Goal: Task Accomplishment & Management: Manage account settings

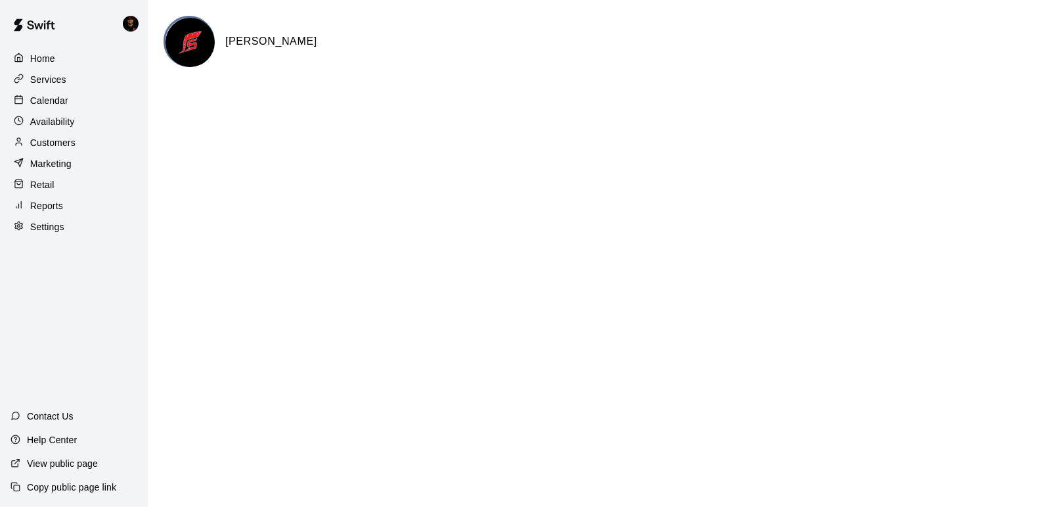
click at [65, 224] on div "Settings" at bounding box center [74, 227] width 127 height 20
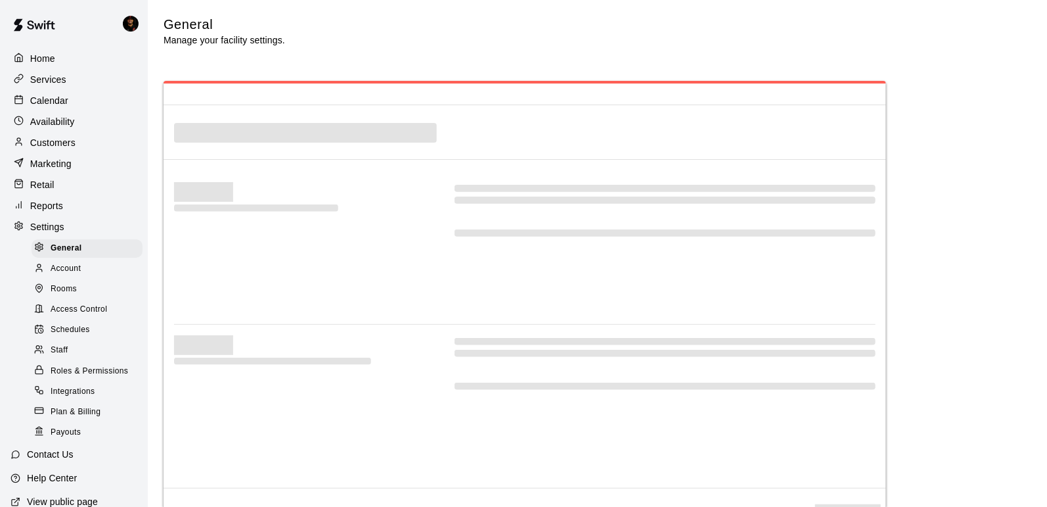
select select "**"
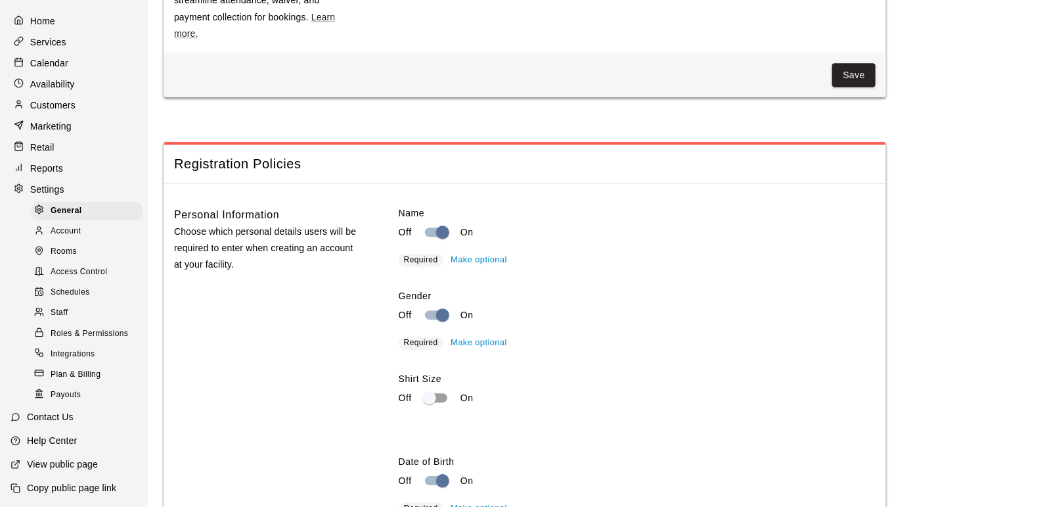
scroll to position [1647, 0]
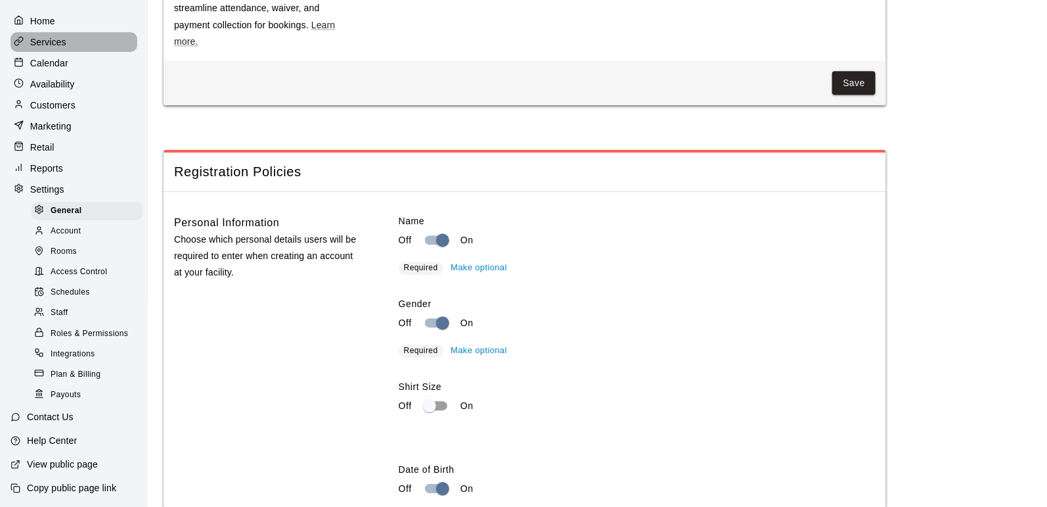
click at [117, 50] on div "Services" at bounding box center [74, 42] width 127 height 20
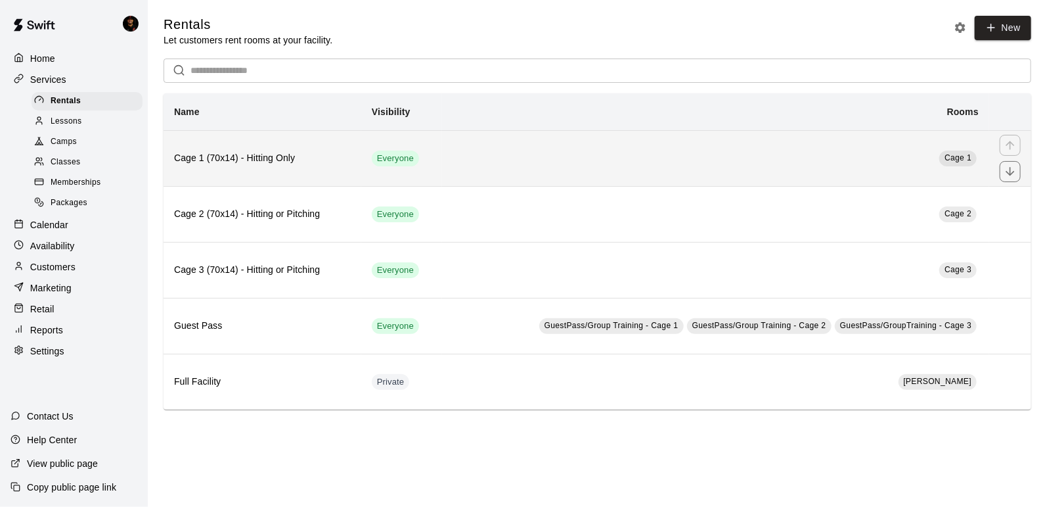
click at [283, 164] on h6 "Cage 1 (70x14) - Hitting Only" at bounding box center [262, 158] width 177 height 14
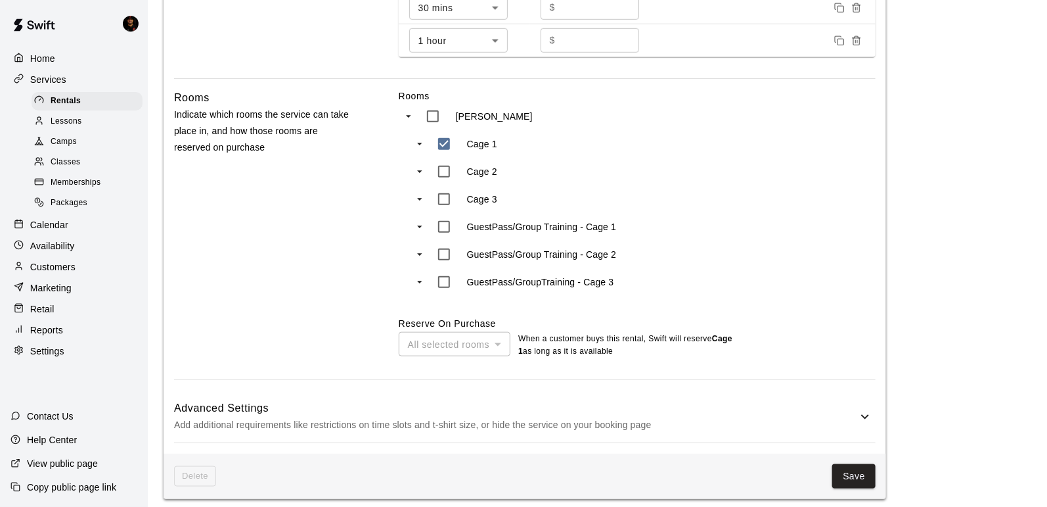
scroll to position [547, 0]
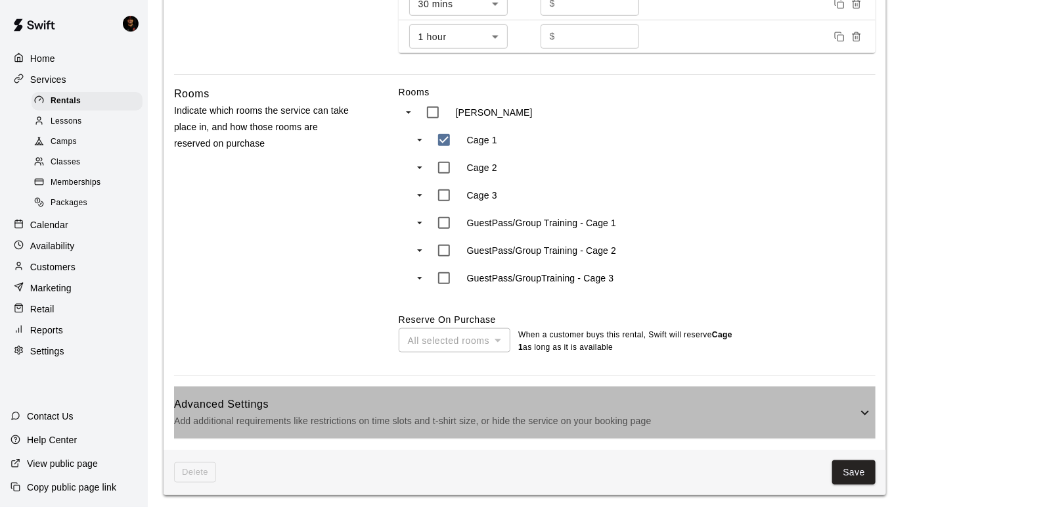
click at [347, 413] on p "Add additional requirements like restrictions on time slots and t-shirt size, o…" at bounding box center [515, 421] width 683 height 16
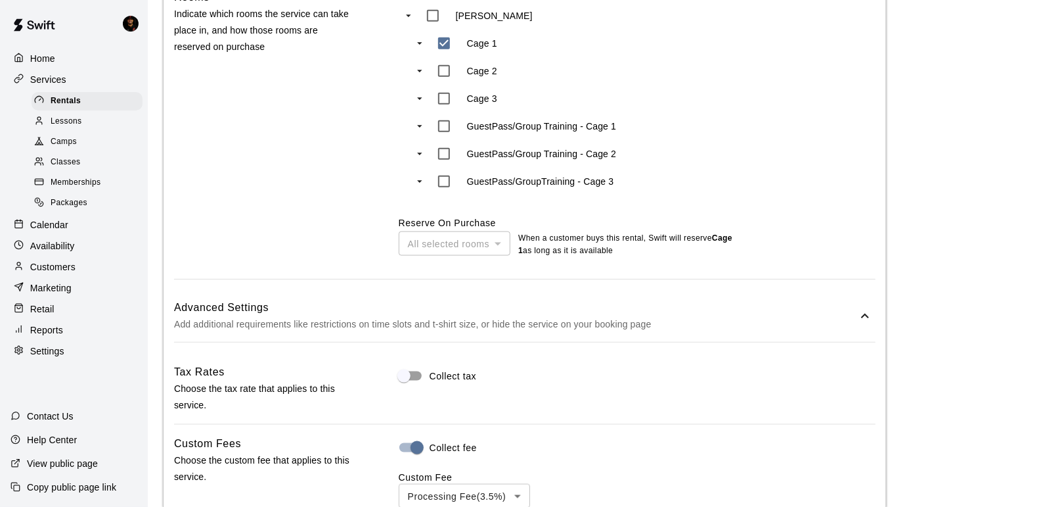
scroll to position [757, 0]
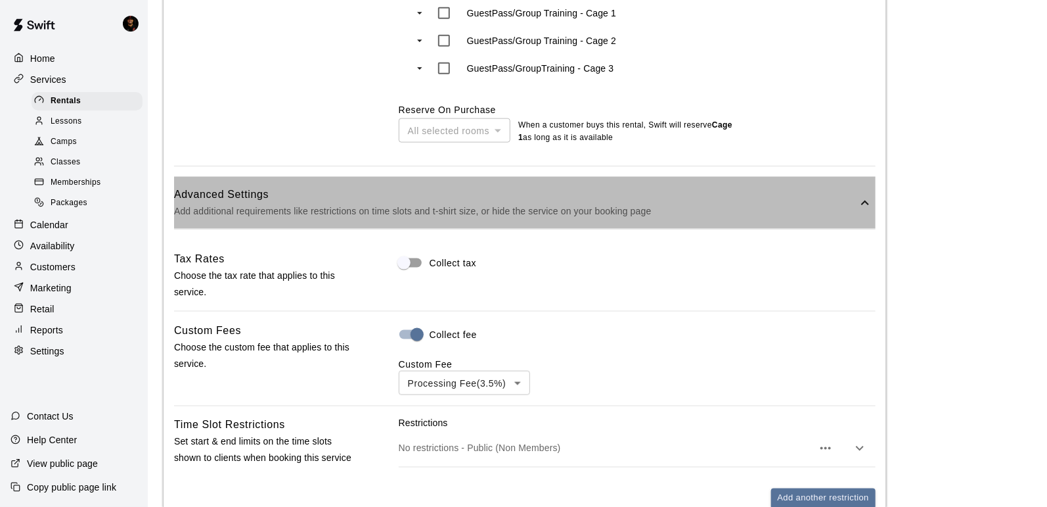
click at [269, 220] on div "Advanced Settings Add additional requirements like restrictions on time slots a…" at bounding box center [525, 203] width 702 height 52
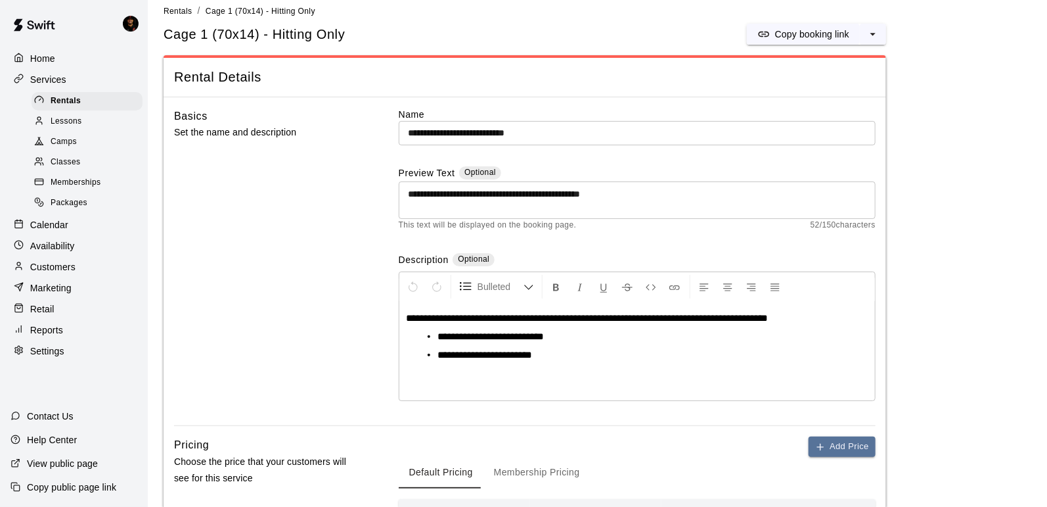
scroll to position [0, 0]
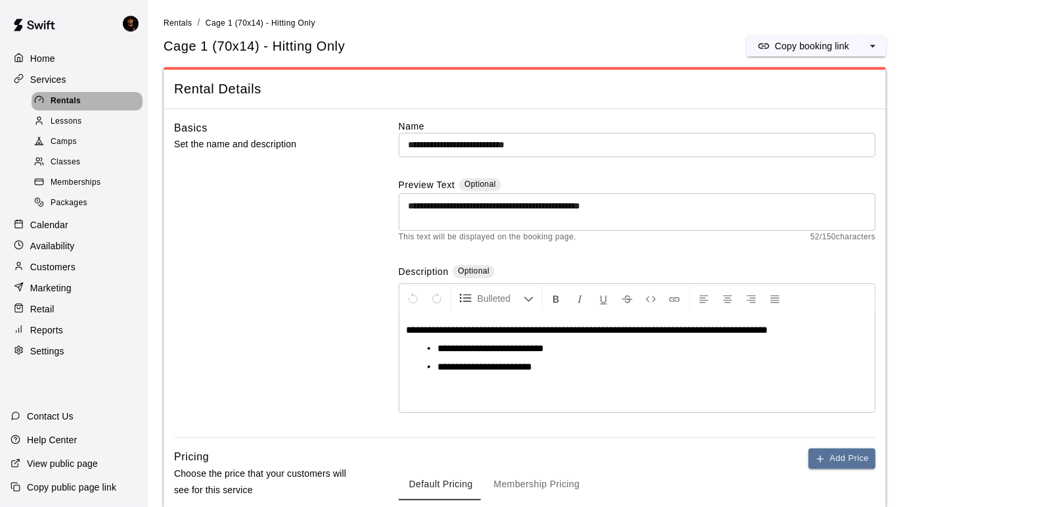
click at [73, 104] on span "Rentals" at bounding box center [66, 101] width 30 height 13
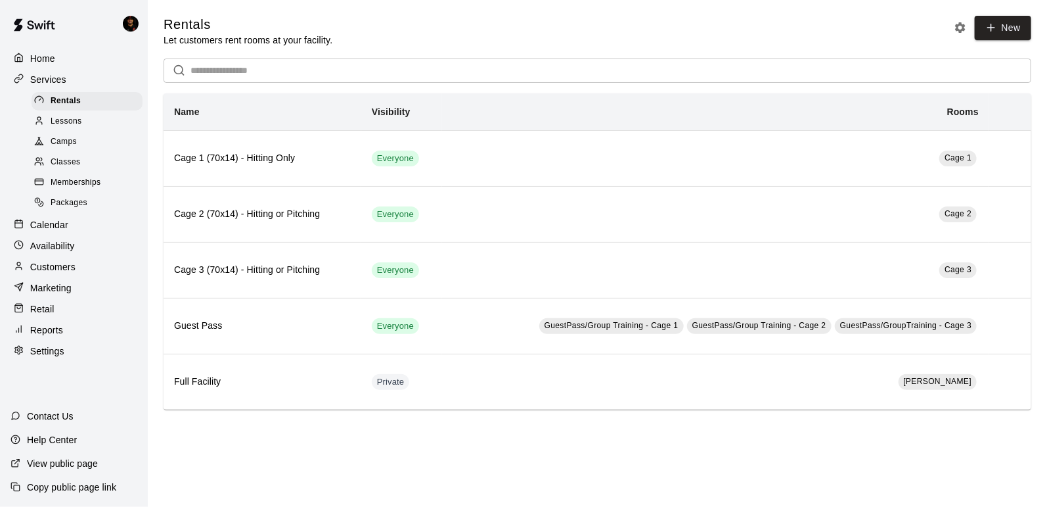
click at [66, 222] on p "Calendar" at bounding box center [49, 224] width 38 height 13
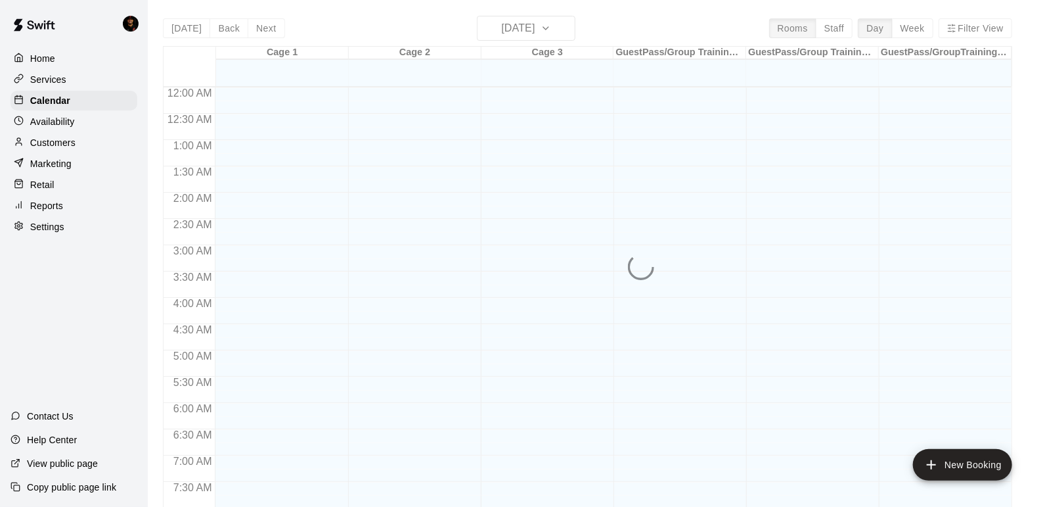
scroll to position [787, 0]
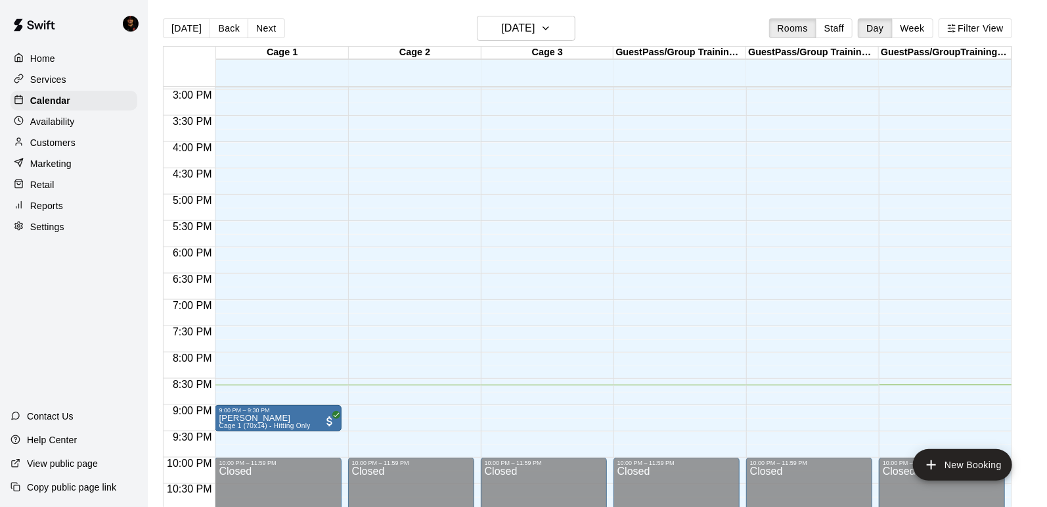
click at [85, 122] on div "Availability" at bounding box center [74, 122] width 127 height 20
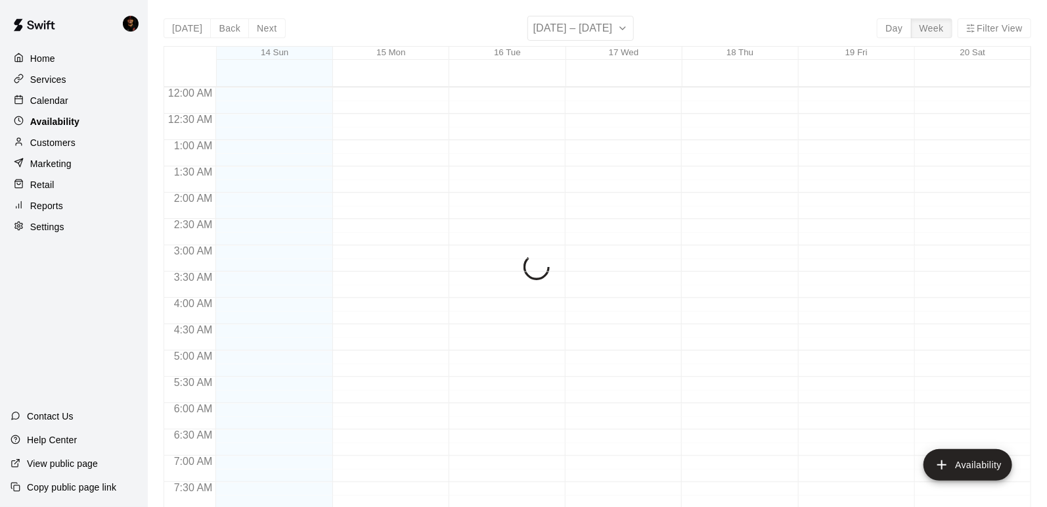
scroll to position [826, 0]
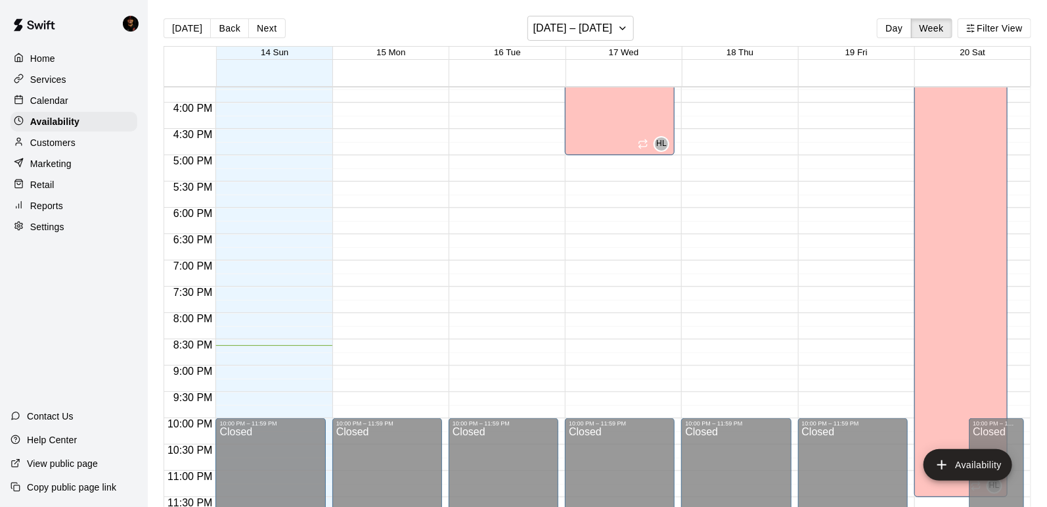
click at [81, 144] on div "Customers" at bounding box center [74, 143] width 127 height 20
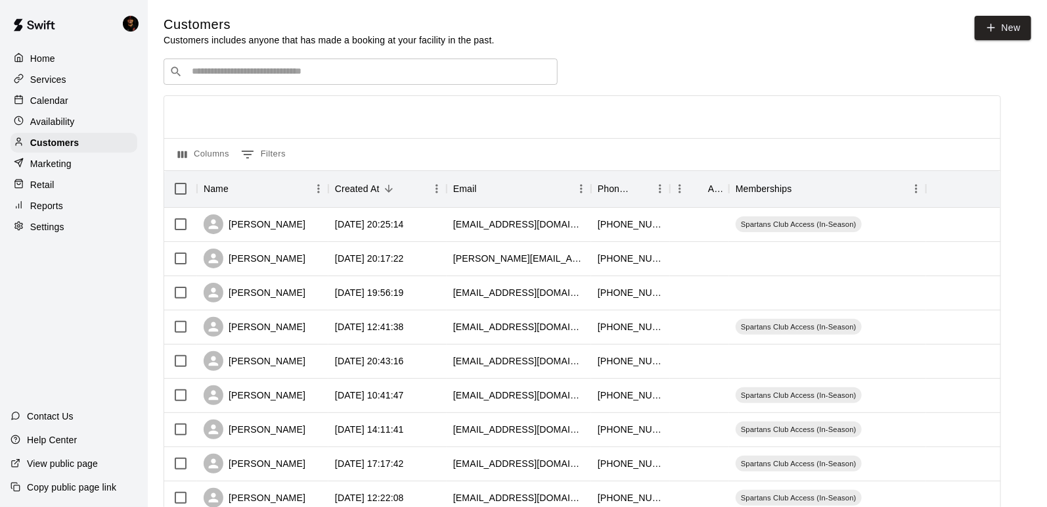
click at [78, 164] on div "Marketing" at bounding box center [74, 164] width 127 height 20
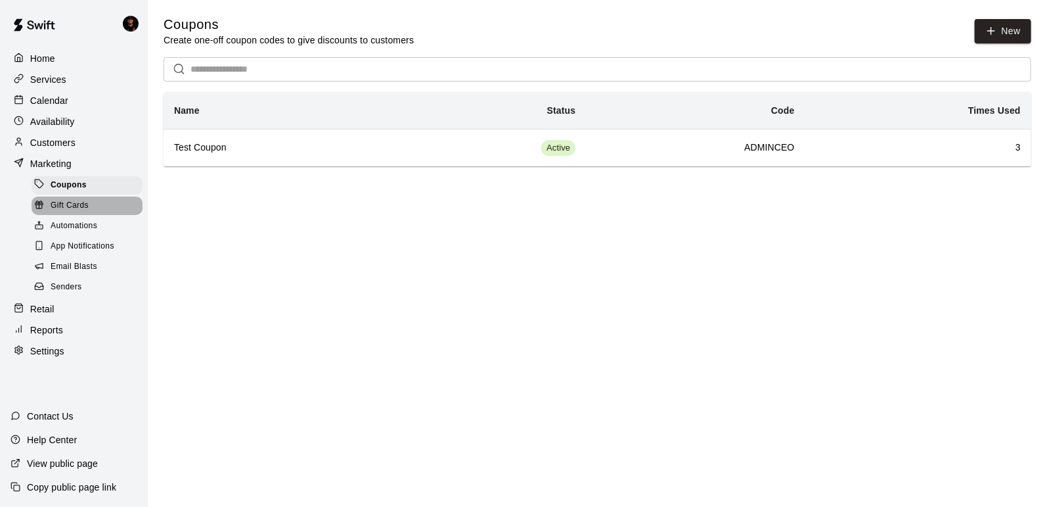
click at [91, 202] on div "Gift Cards" at bounding box center [87, 205] width 111 height 18
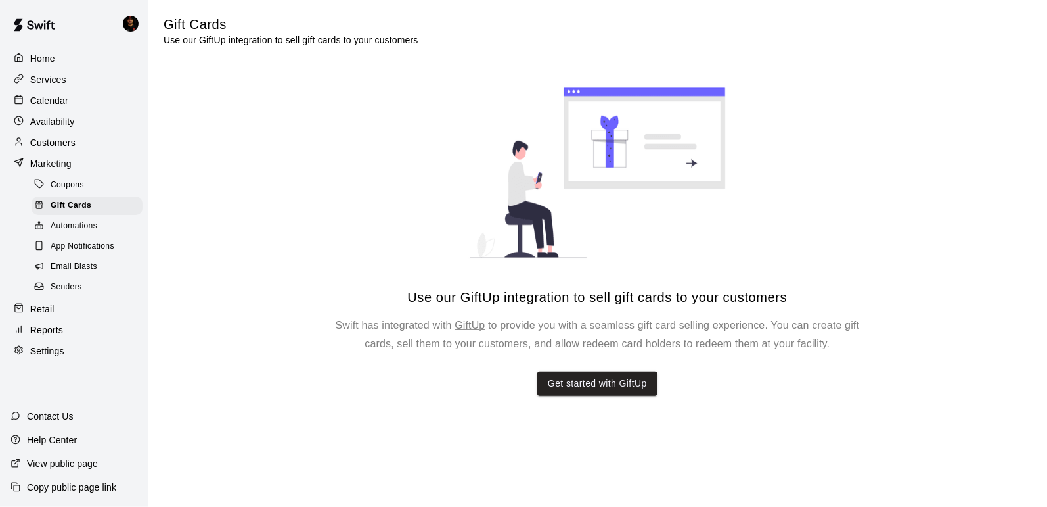
click at [89, 231] on span "Automations" at bounding box center [74, 225] width 47 height 13
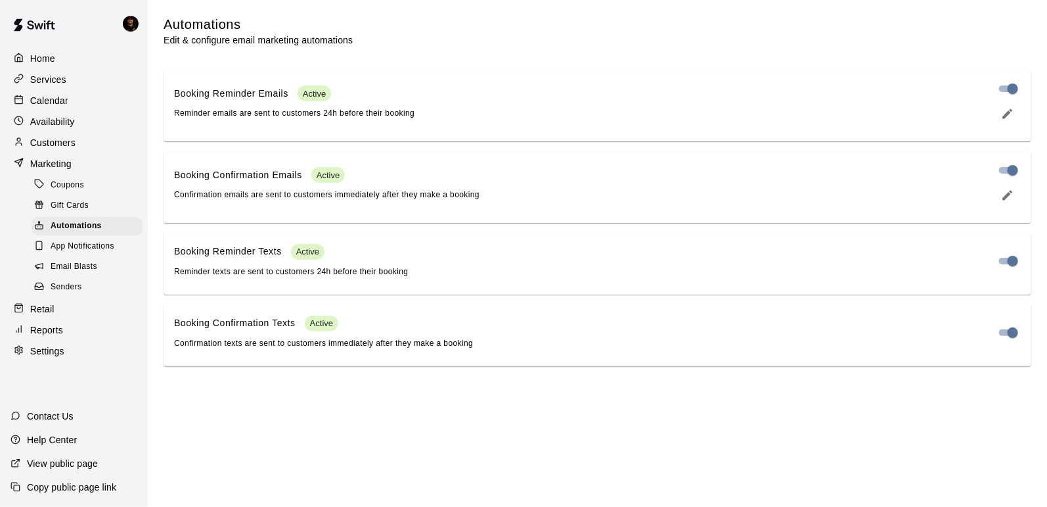
click at [89, 200] on div "Gift Cards" at bounding box center [87, 205] width 111 height 18
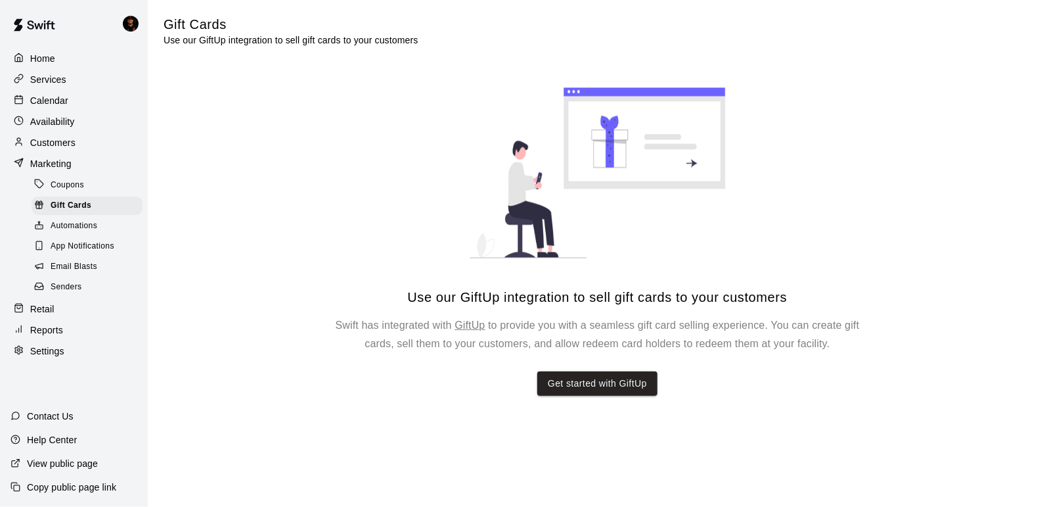
click at [72, 164] on div "Marketing" at bounding box center [74, 164] width 127 height 20
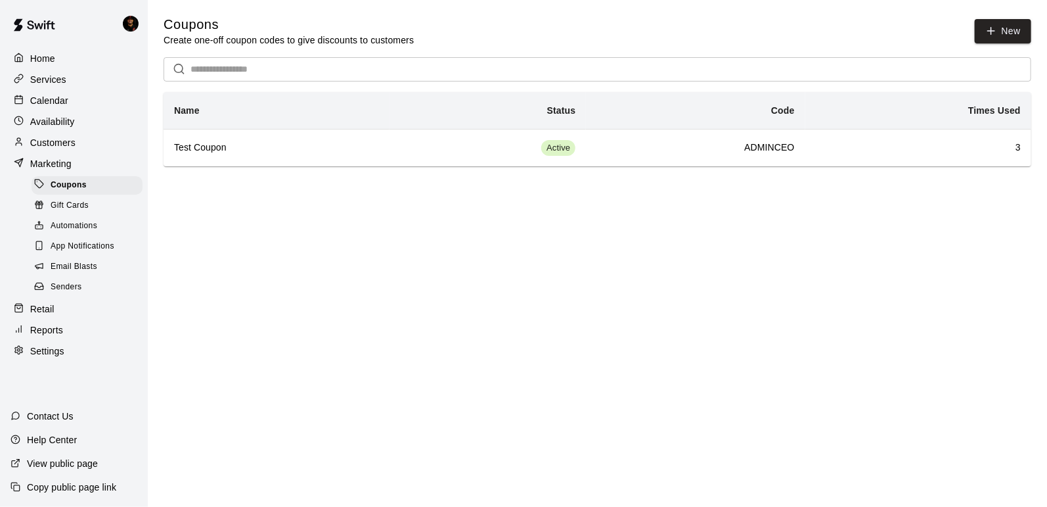
click at [87, 208] on span "Gift Cards" at bounding box center [70, 205] width 38 height 13
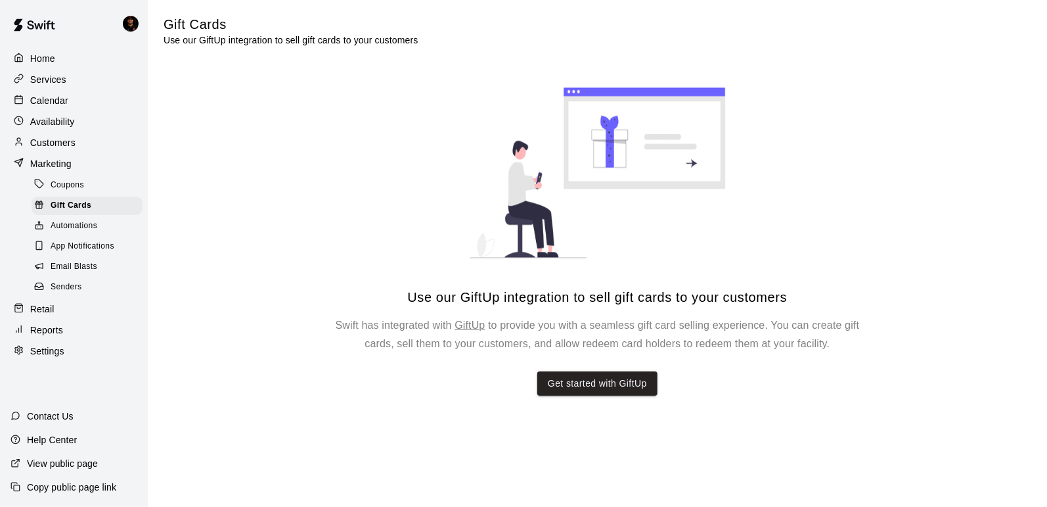
click at [91, 227] on span "Automations" at bounding box center [74, 225] width 47 height 13
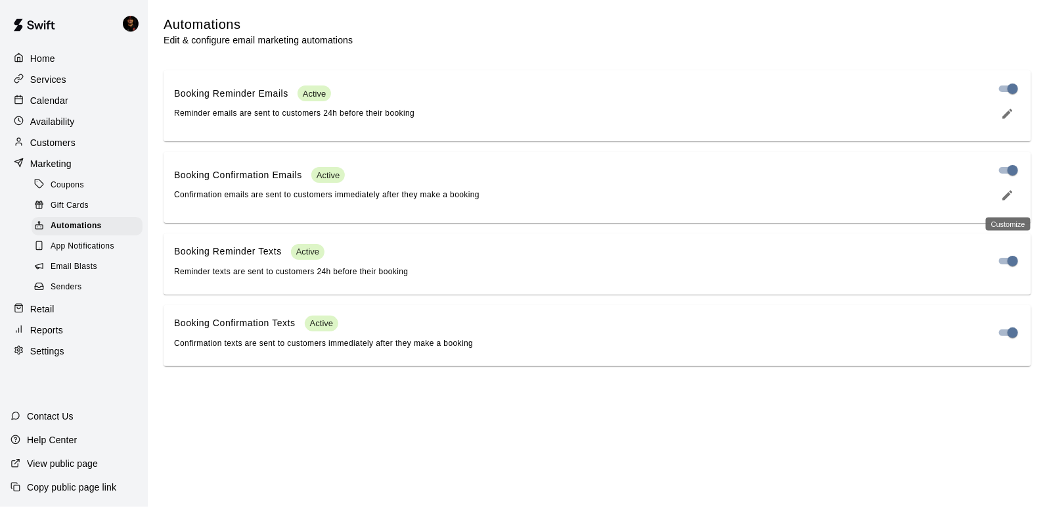
click at [1003, 200] on icon "edit" at bounding box center [1008, 195] width 10 height 10
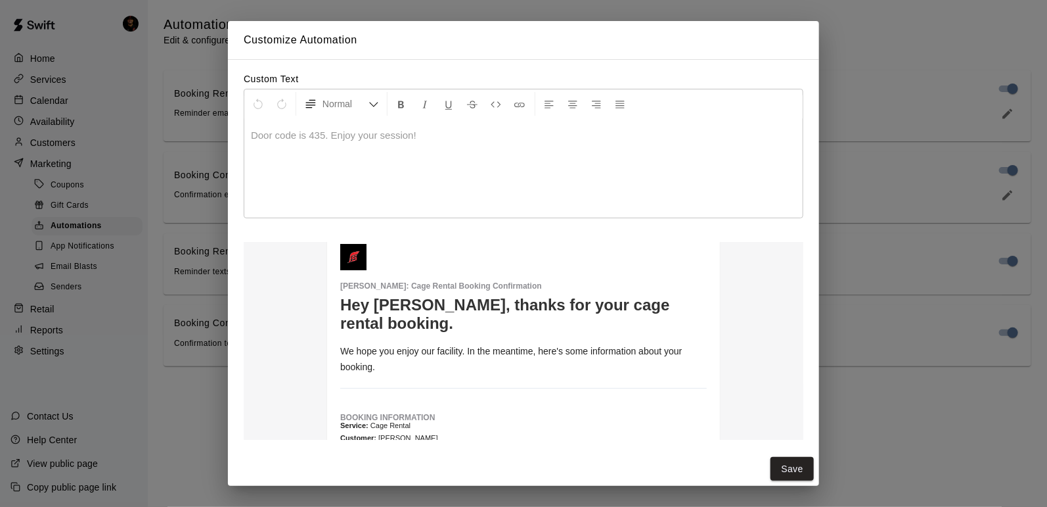
scroll to position [80, 0]
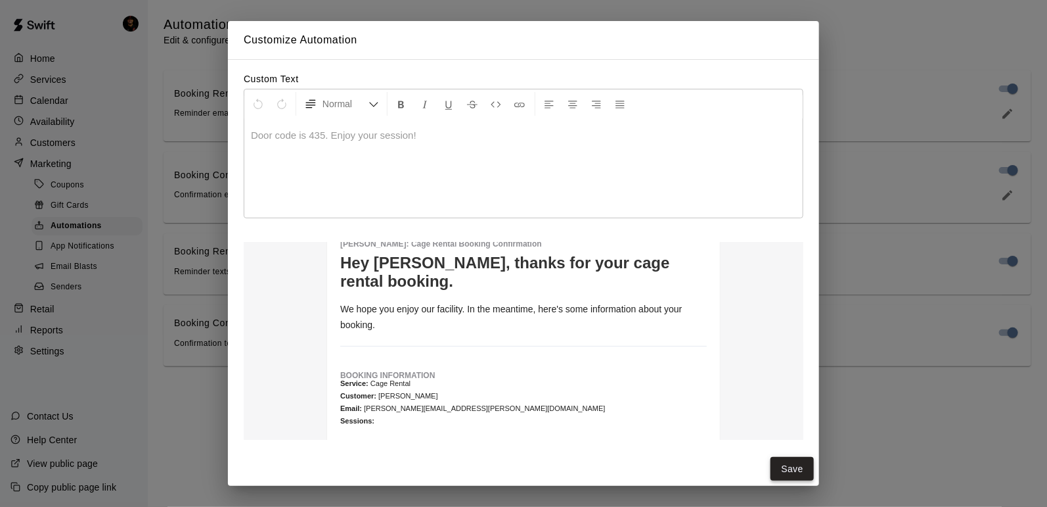
click at [779, 467] on button "Save" at bounding box center [792, 469] width 43 height 24
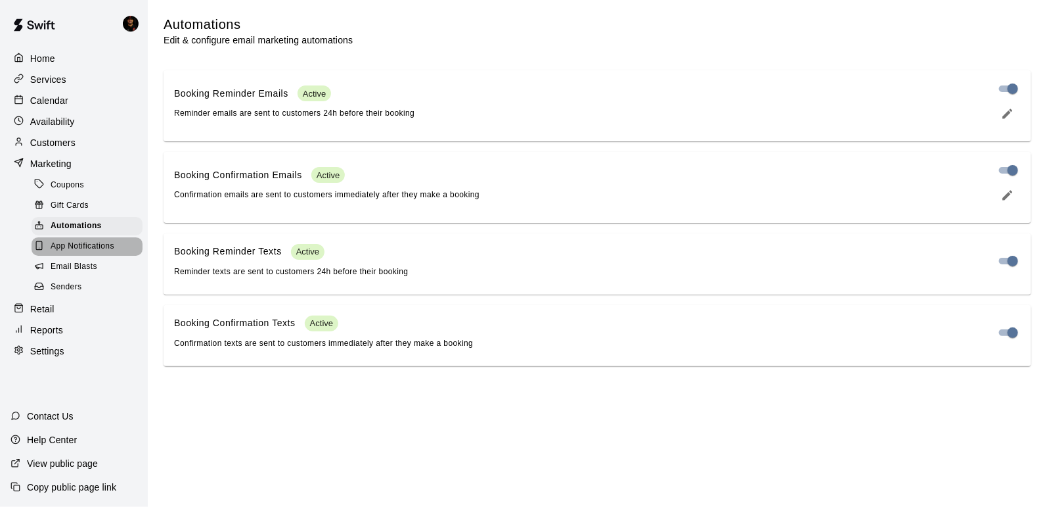
click at [95, 248] on span "App Notifications" at bounding box center [83, 246] width 64 height 13
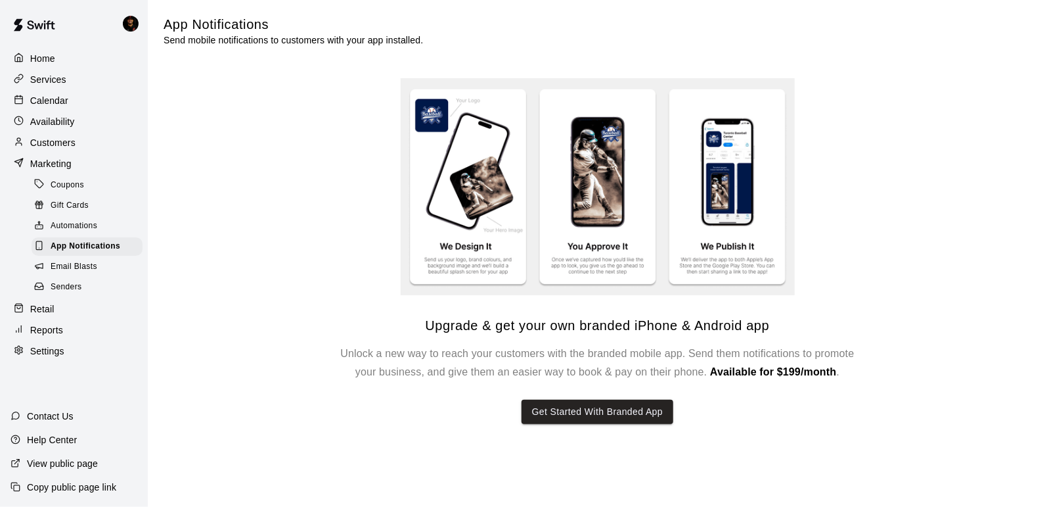
click at [96, 267] on div "Email Blasts" at bounding box center [87, 267] width 111 height 18
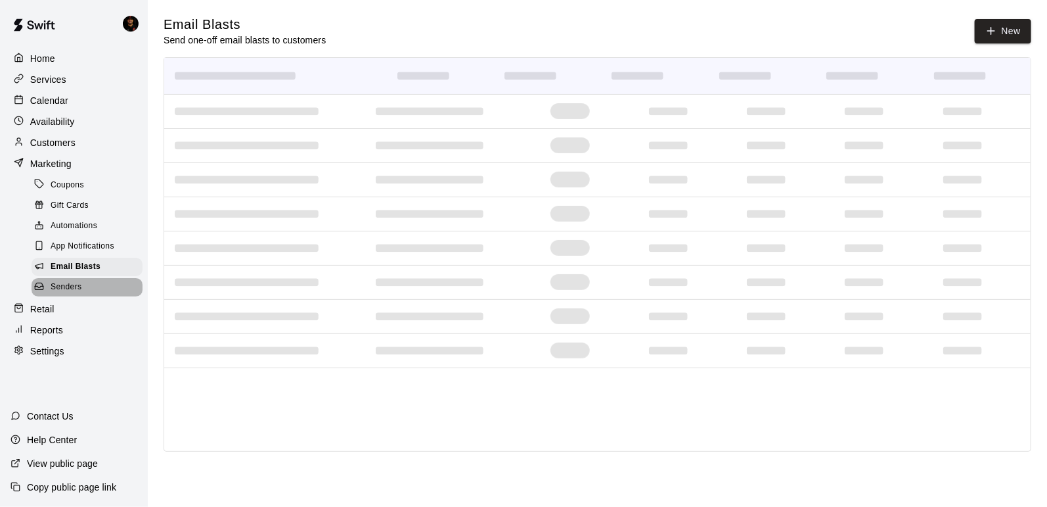
click at [97, 280] on div "Senders" at bounding box center [87, 287] width 111 height 18
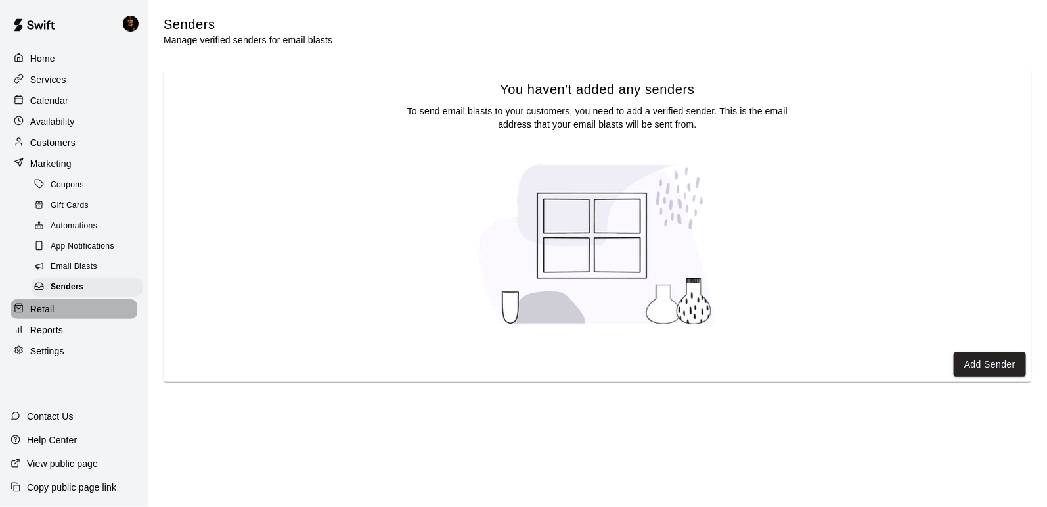
click at [78, 304] on div "Retail" at bounding box center [74, 309] width 127 height 20
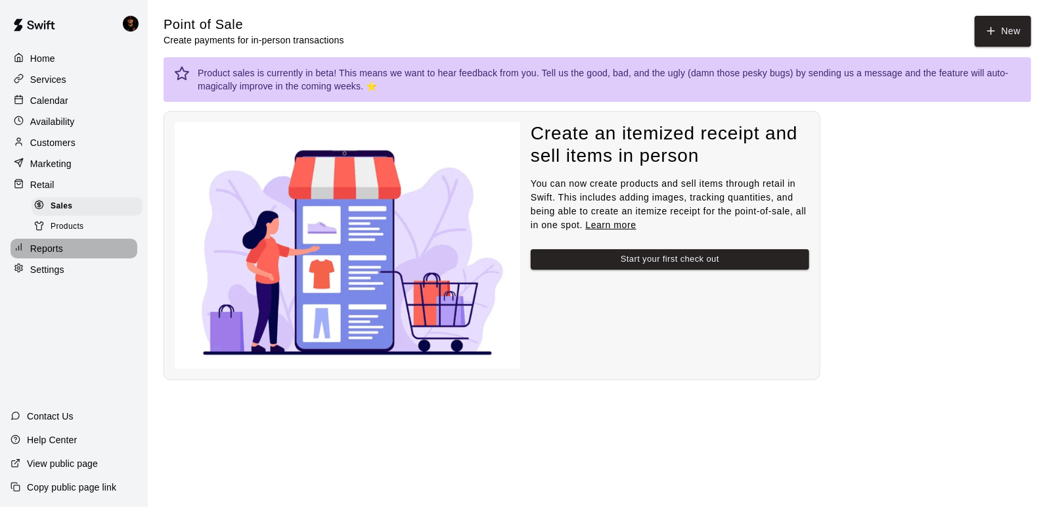
click at [78, 243] on div "Reports" at bounding box center [74, 249] width 127 height 20
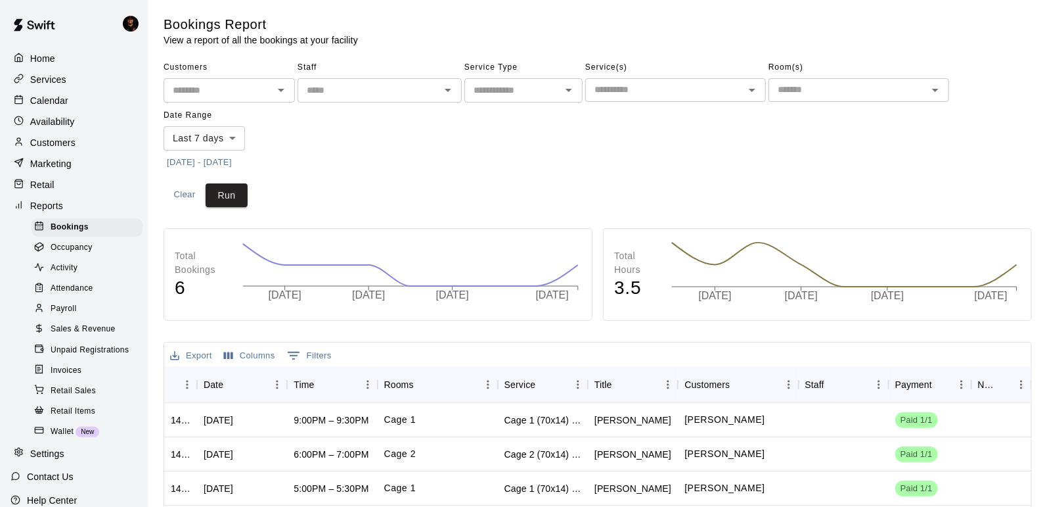
click at [97, 105] on div "Calendar" at bounding box center [74, 101] width 127 height 20
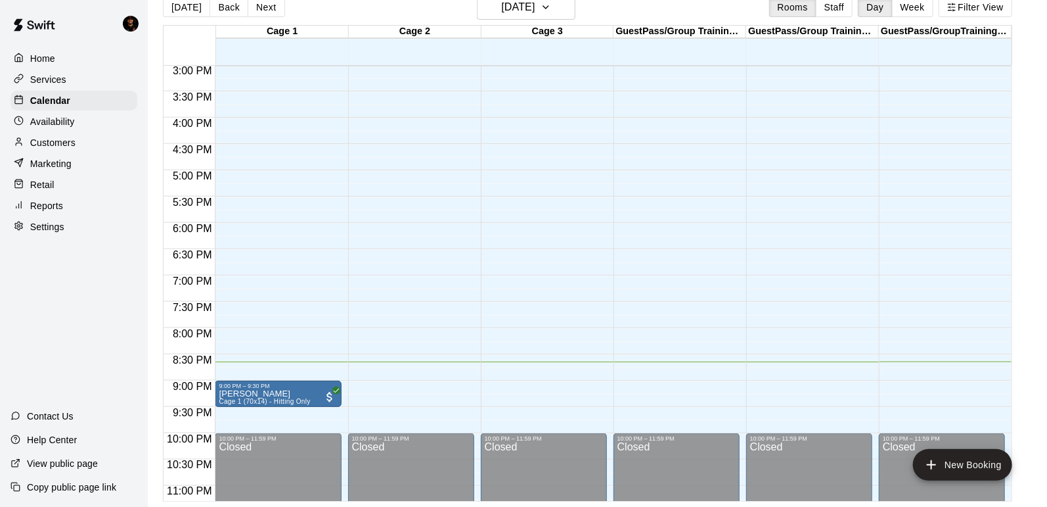
scroll to position [797, 0]
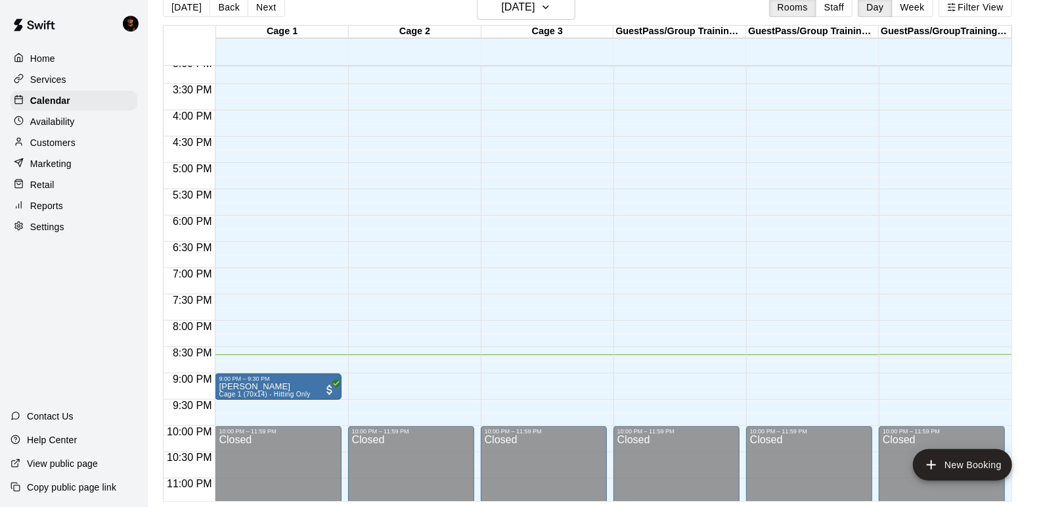
click at [74, 72] on div "Services" at bounding box center [74, 80] width 127 height 20
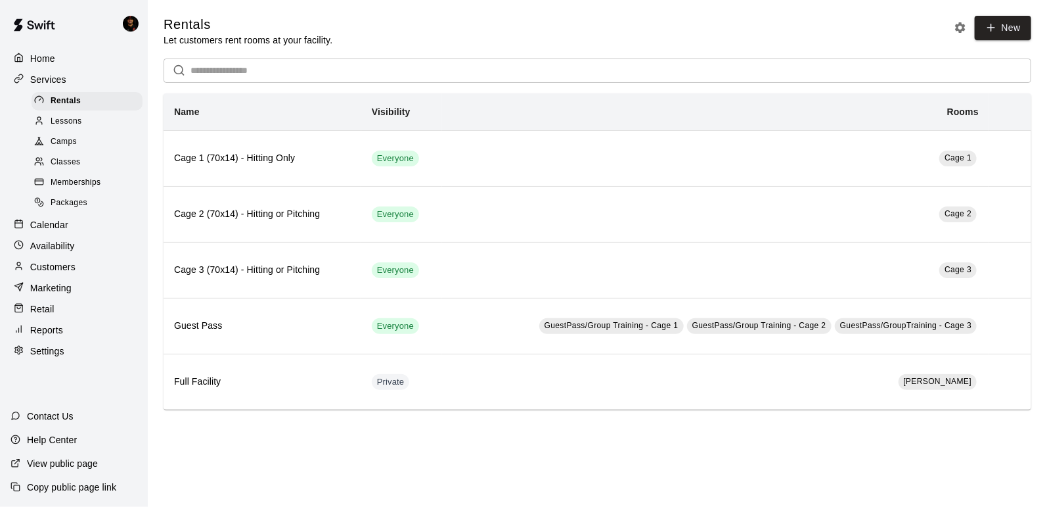
click at [89, 113] on div "Lessons" at bounding box center [87, 121] width 111 height 18
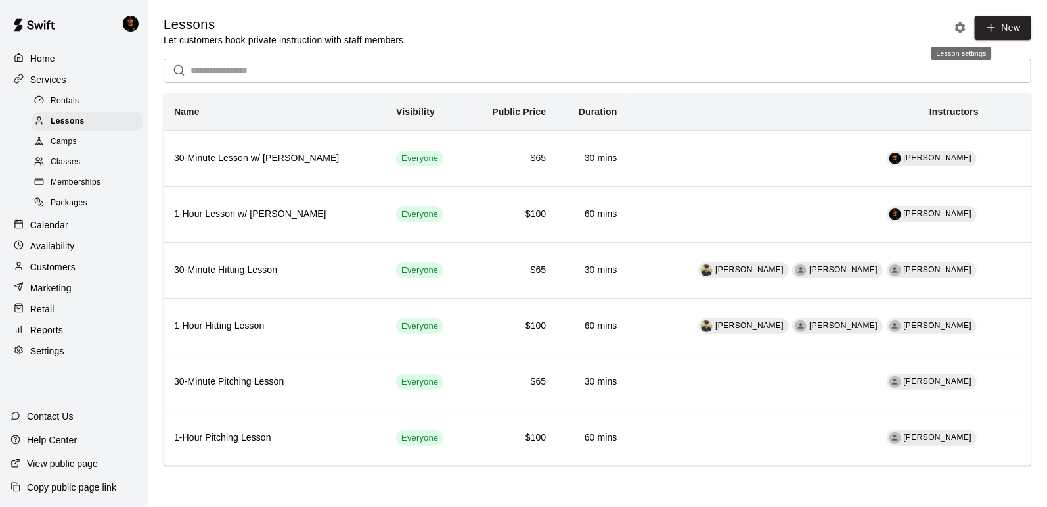
click at [961, 25] on icon "Lesson settings" at bounding box center [960, 27] width 11 height 11
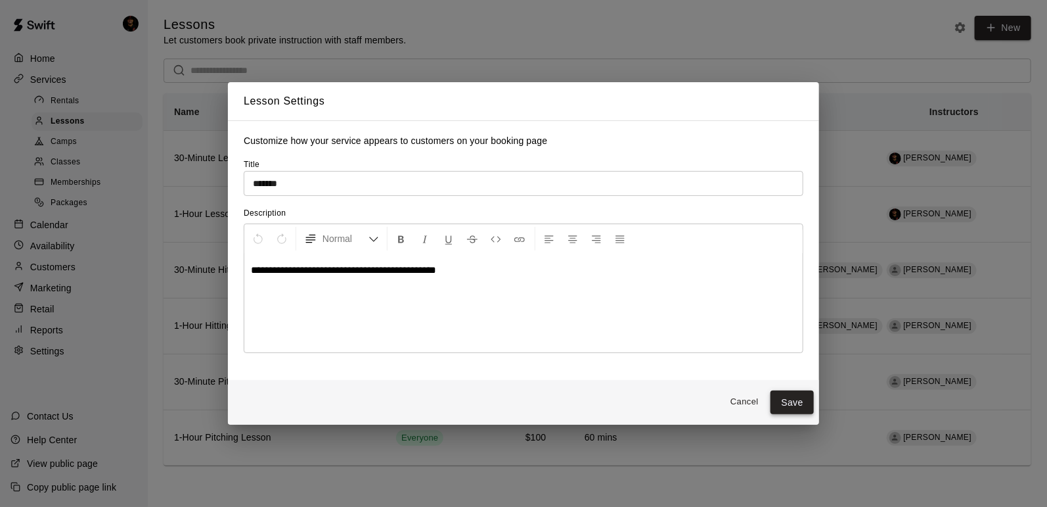
click at [785, 401] on button "Save" at bounding box center [792, 402] width 43 height 24
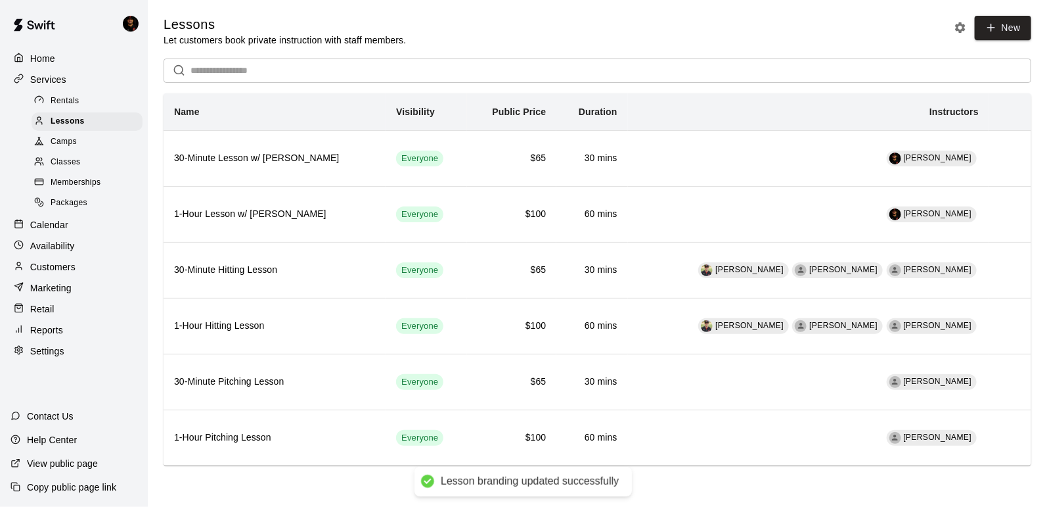
click at [106, 165] on div "Classes" at bounding box center [87, 162] width 111 height 18
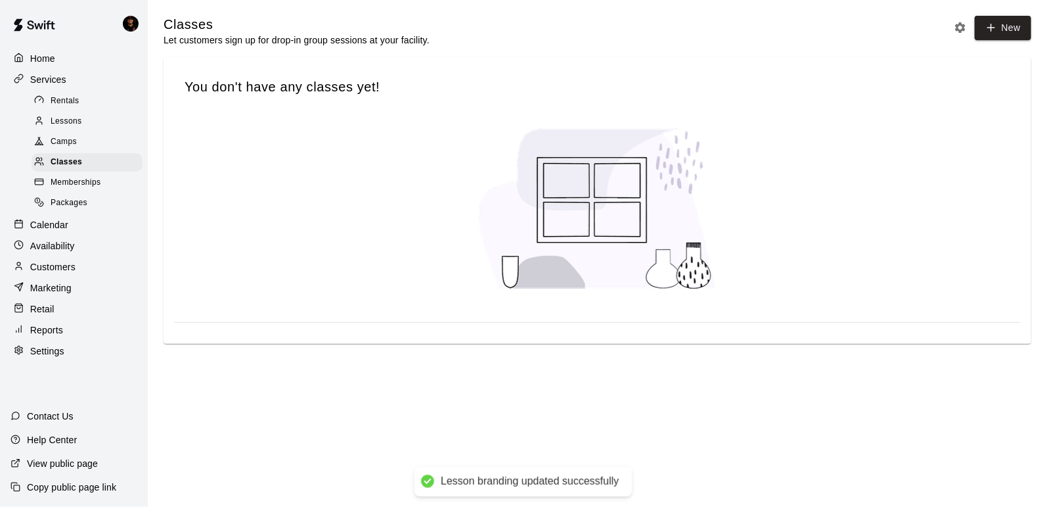
click at [102, 184] on div "Memberships" at bounding box center [87, 182] width 111 height 18
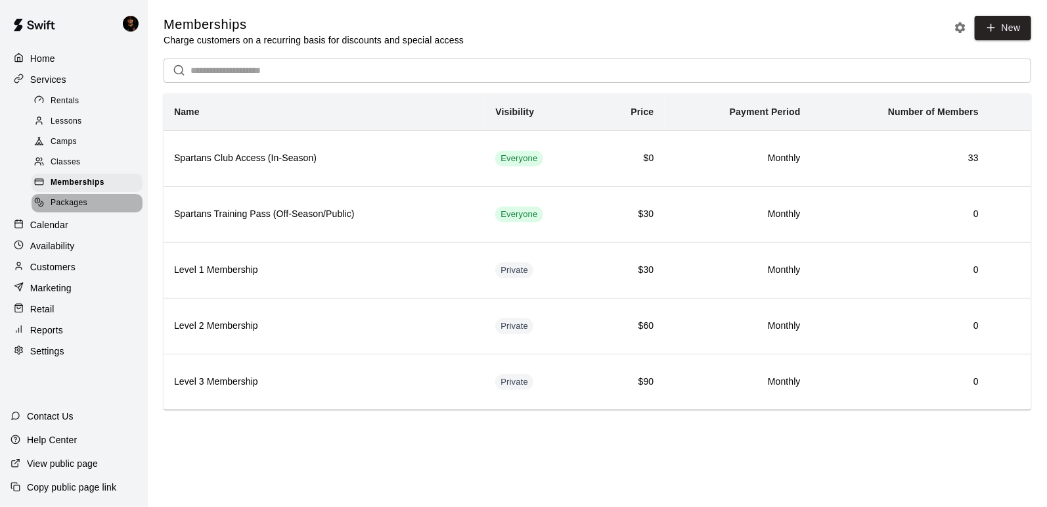
click at [95, 198] on div "Packages" at bounding box center [87, 203] width 111 height 18
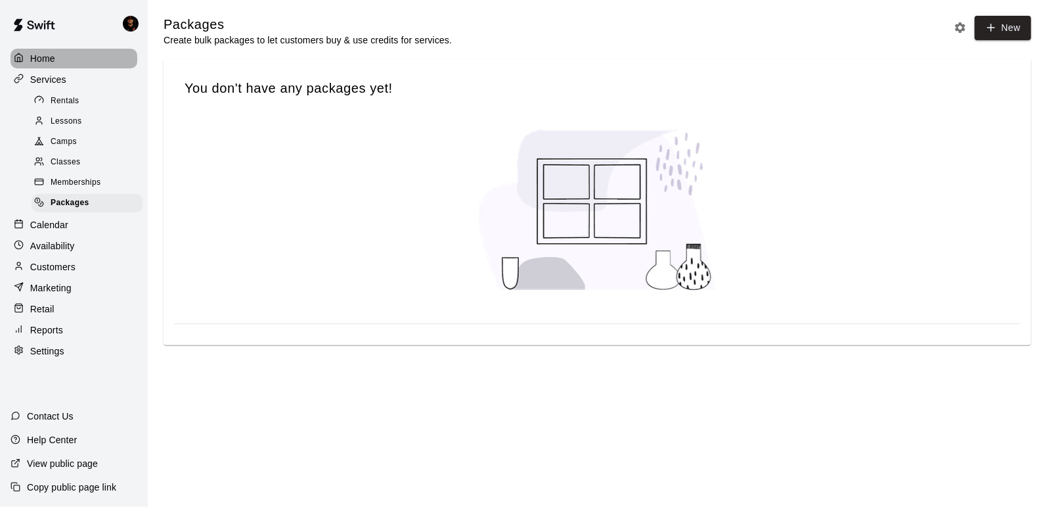
click at [51, 53] on p "Home" at bounding box center [42, 58] width 25 height 13
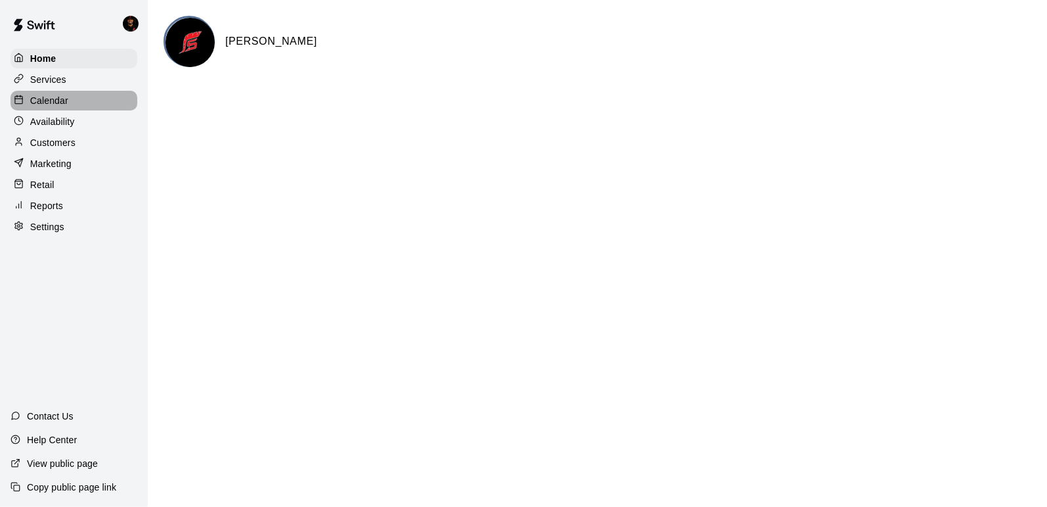
click at [63, 94] on p "Calendar" at bounding box center [49, 100] width 38 height 13
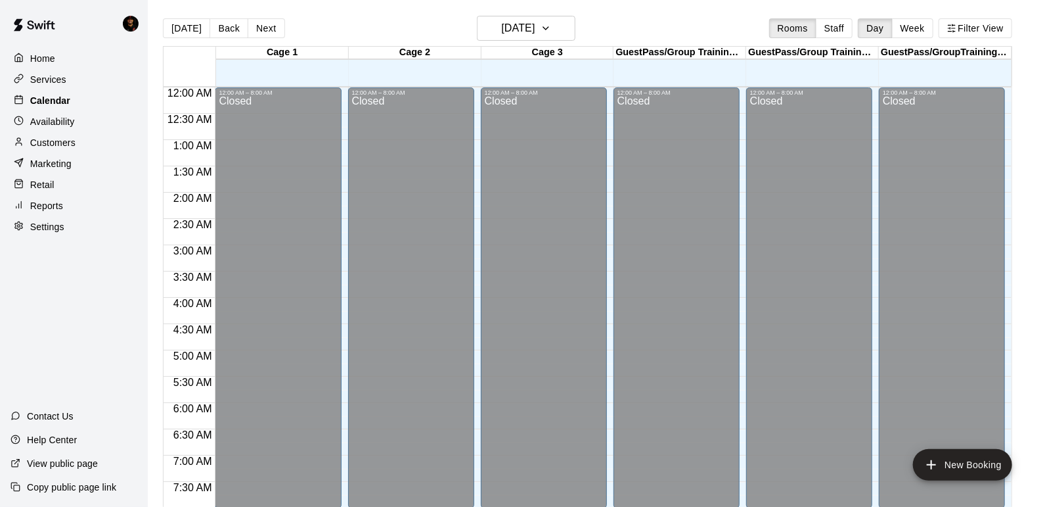
scroll to position [787, 0]
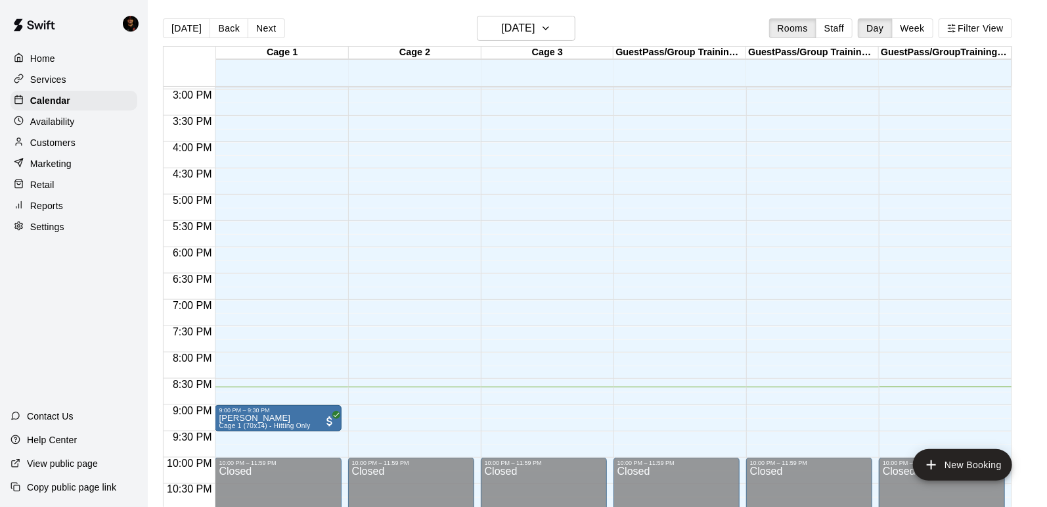
click at [85, 192] on div "Retail" at bounding box center [74, 185] width 127 height 20
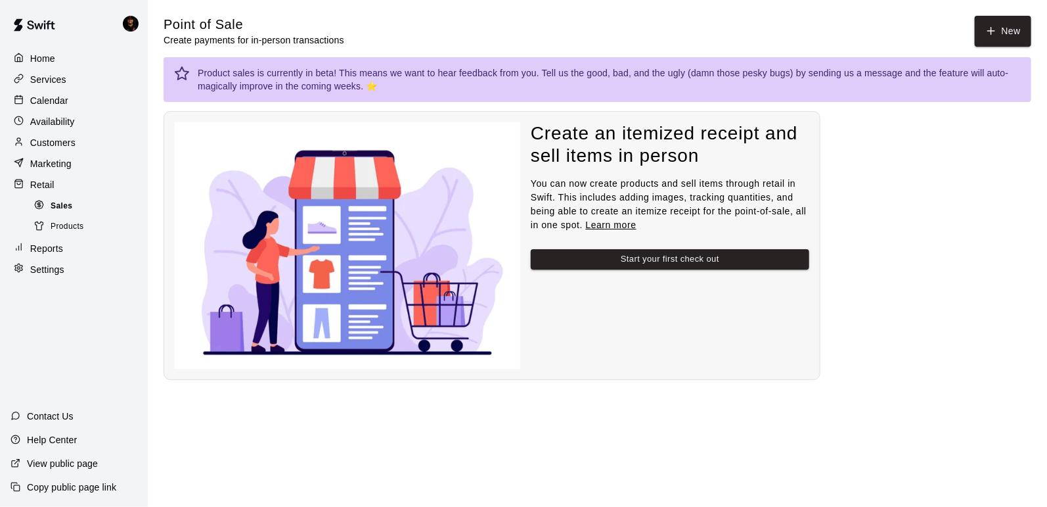
click at [83, 202] on div "Sales" at bounding box center [87, 206] width 111 height 18
click at [73, 186] on div "Retail" at bounding box center [74, 185] width 127 height 20
click at [61, 58] on div "Home" at bounding box center [74, 59] width 127 height 20
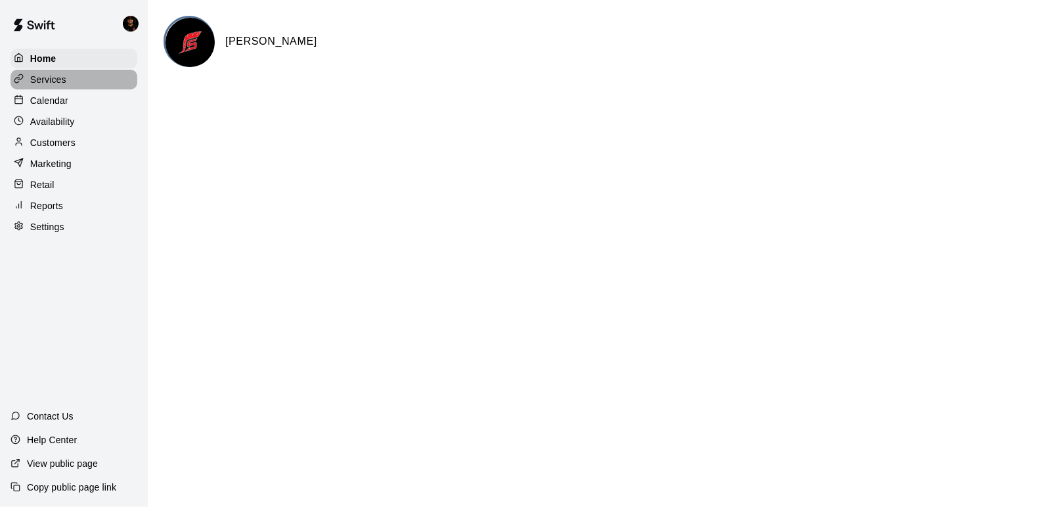
click at [61, 75] on p "Services" at bounding box center [48, 79] width 36 height 13
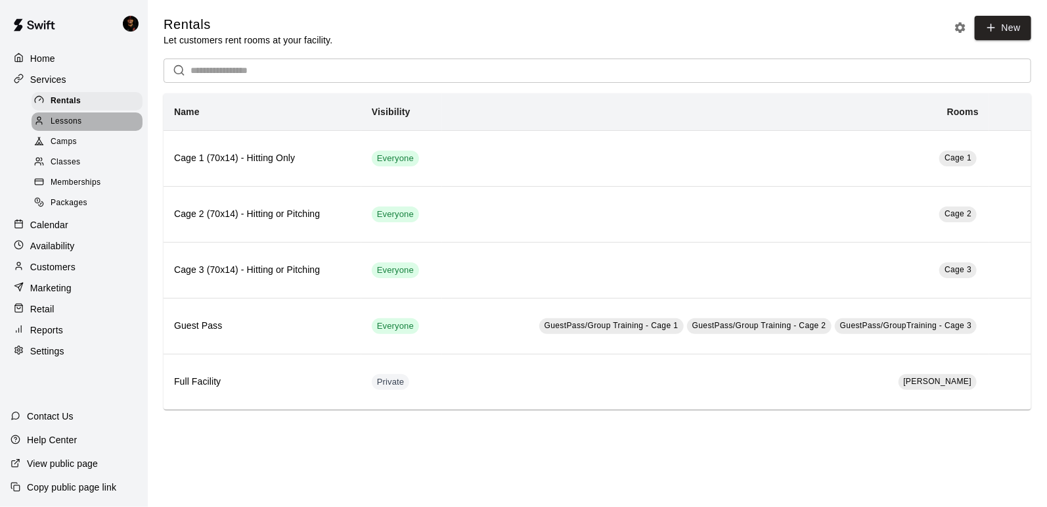
click at [101, 120] on div "Lessons" at bounding box center [87, 121] width 111 height 18
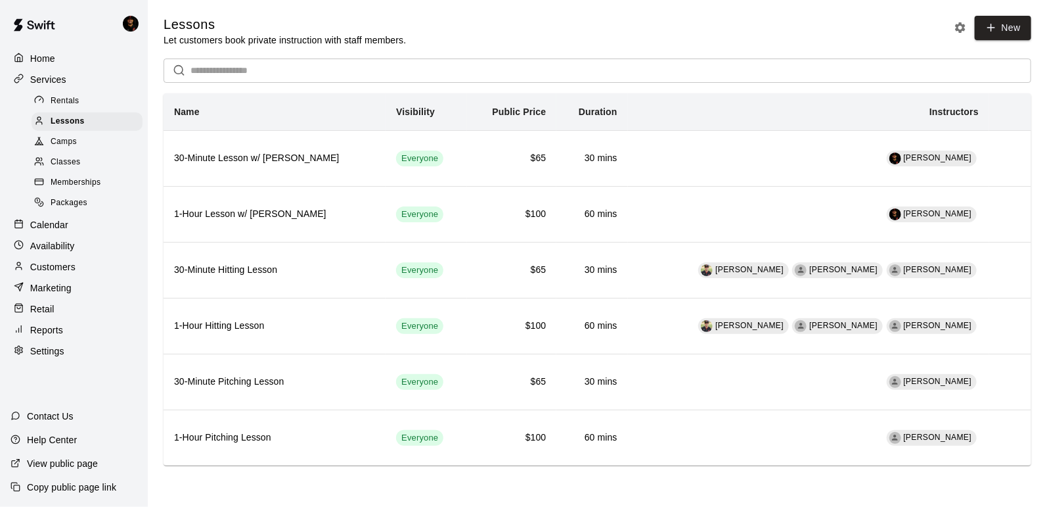
click at [97, 152] on link "Classes" at bounding box center [90, 162] width 116 height 20
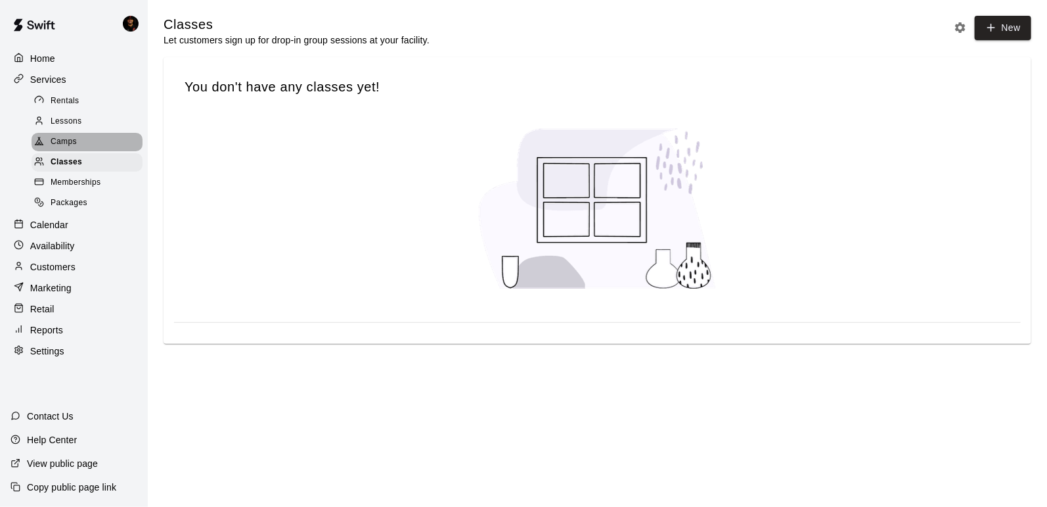
click at [98, 147] on div "Camps" at bounding box center [87, 142] width 111 height 18
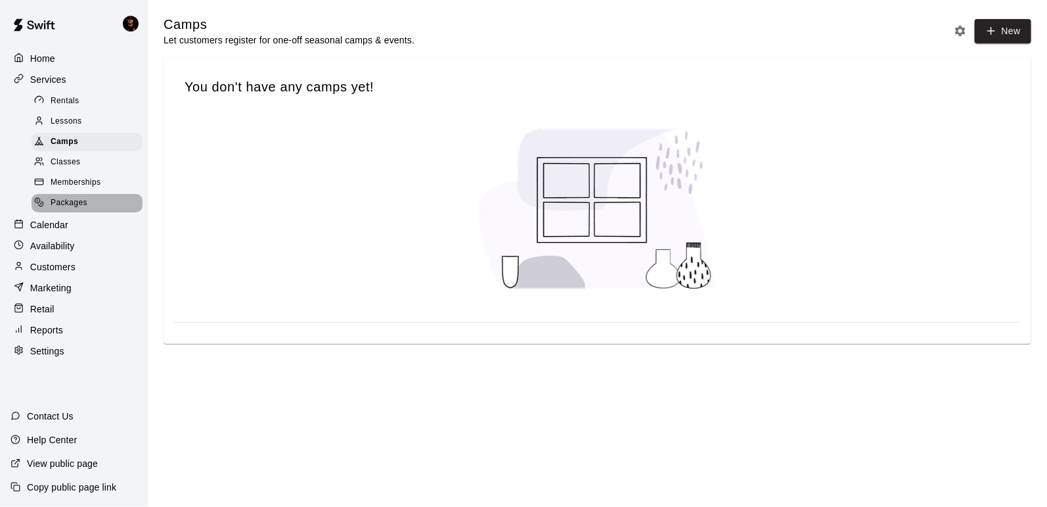
click at [91, 197] on div "Packages" at bounding box center [87, 203] width 111 height 18
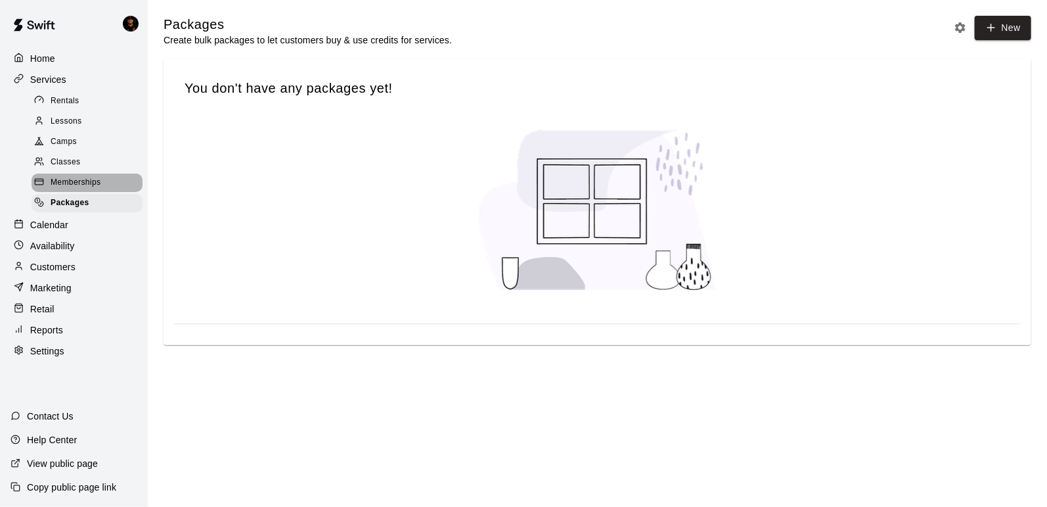
click at [96, 189] on div "Memberships" at bounding box center [87, 182] width 111 height 18
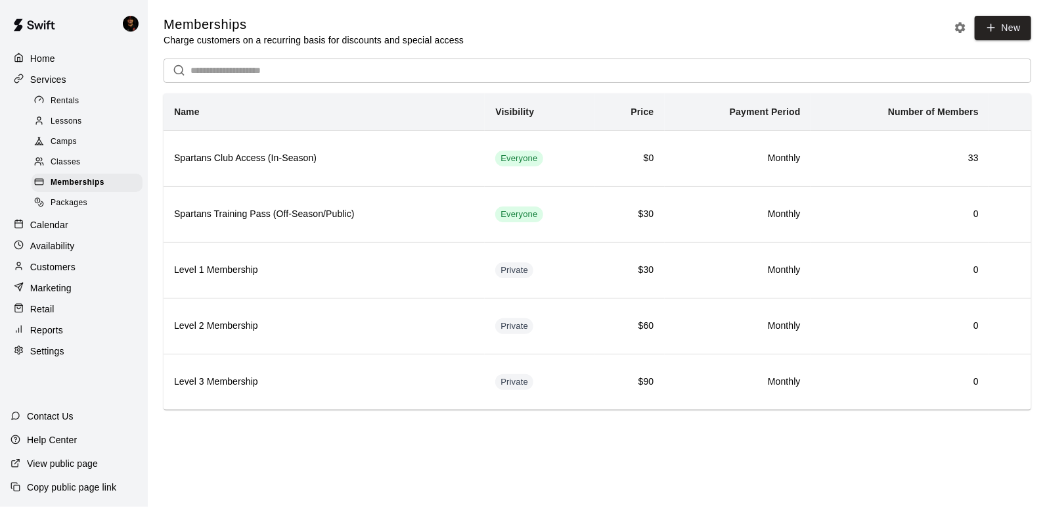
click at [96, 200] on div "Packages" at bounding box center [87, 203] width 111 height 18
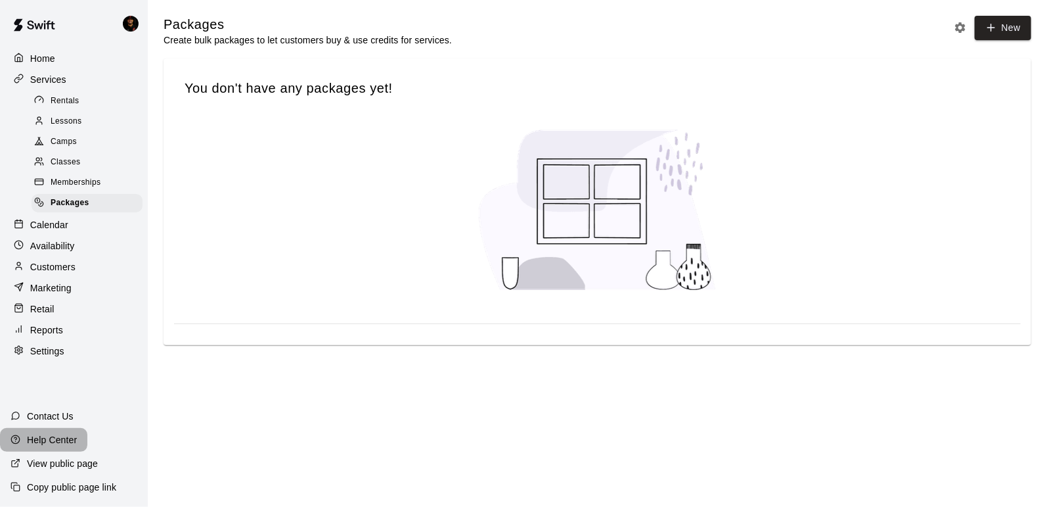
click at [77, 442] on div "Help Center" at bounding box center [43, 440] width 87 height 24
click at [64, 350] on div "Settings" at bounding box center [74, 351] width 127 height 20
select select "**"
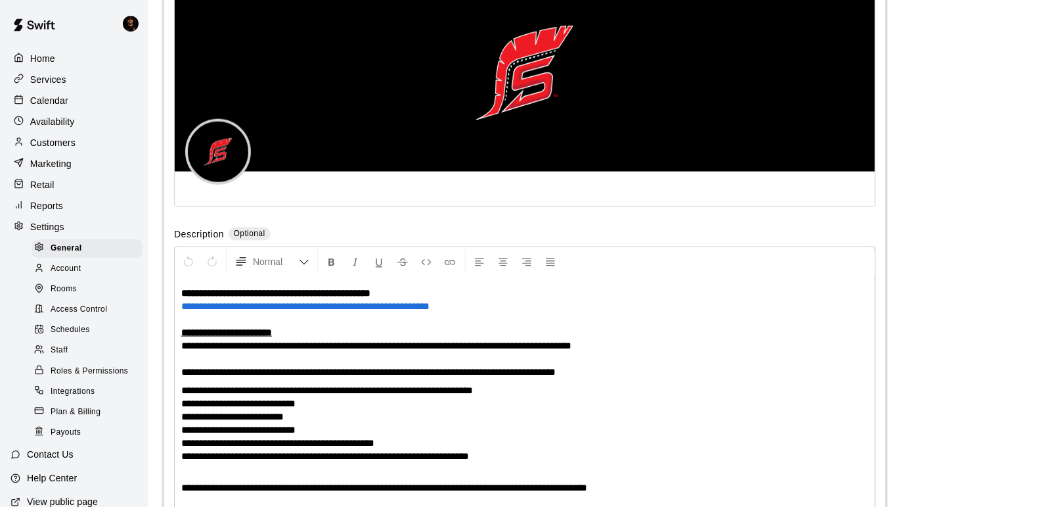
scroll to position [3177, 0]
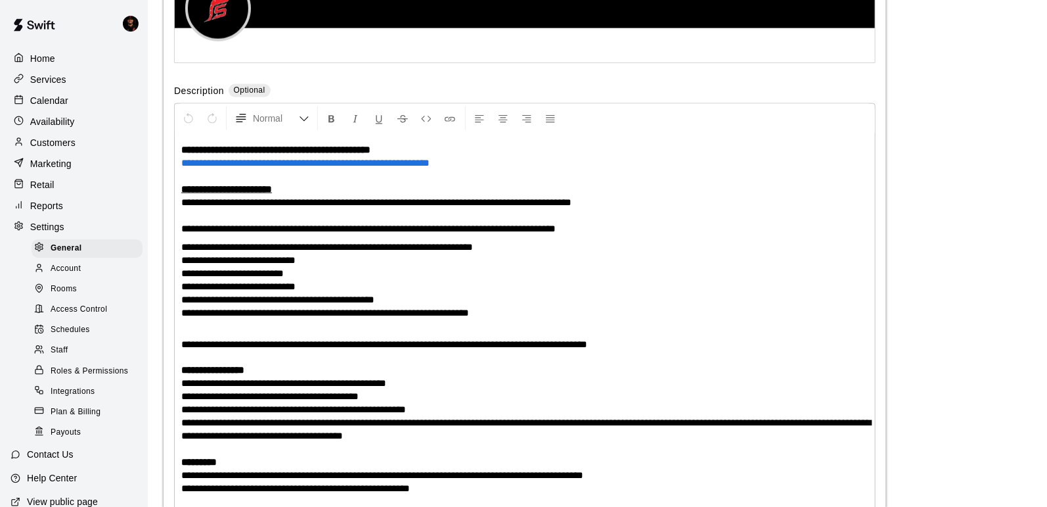
click at [86, 274] on div "Account" at bounding box center [87, 269] width 111 height 18
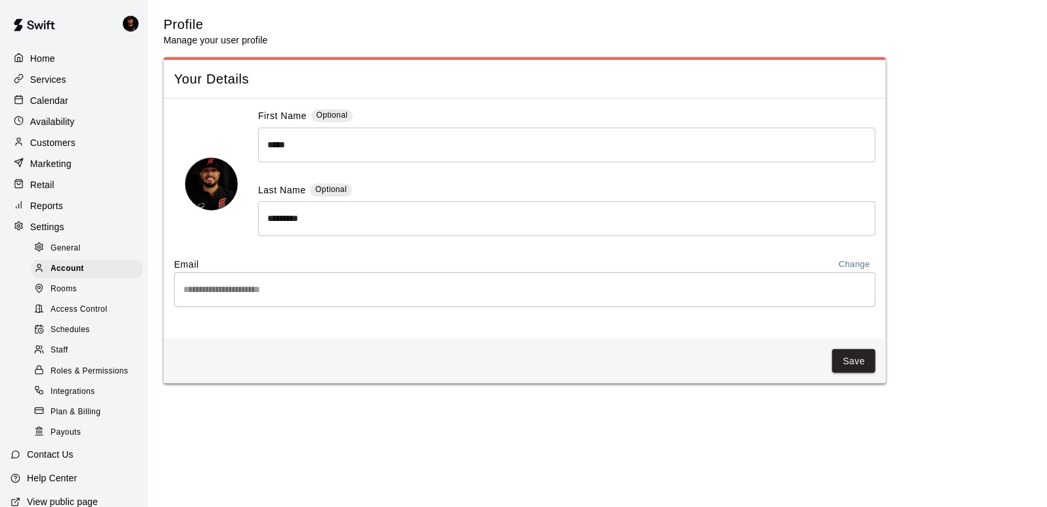
click at [87, 287] on div "Rooms" at bounding box center [87, 289] width 111 height 18
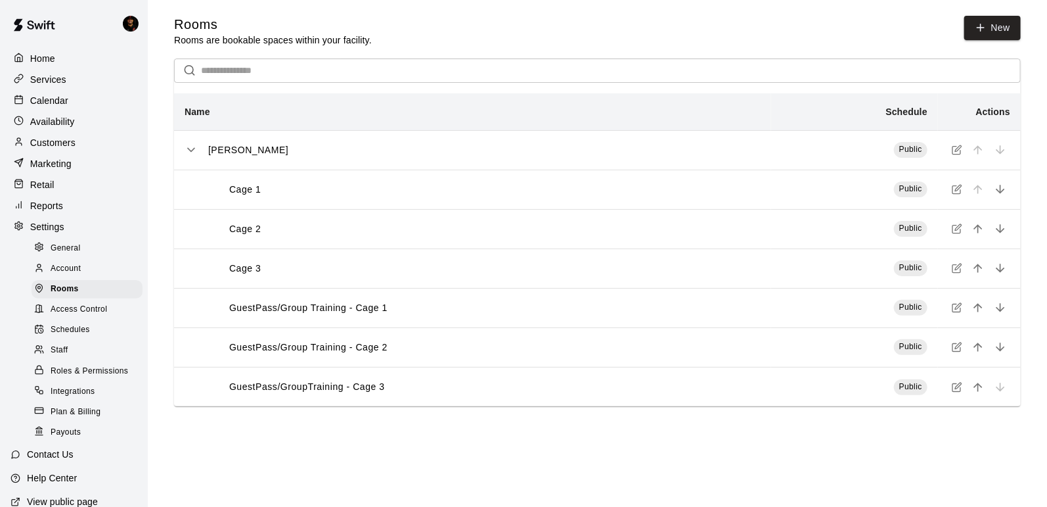
click at [86, 308] on span "Access Control" at bounding box center [79, 309] width 57 height 13
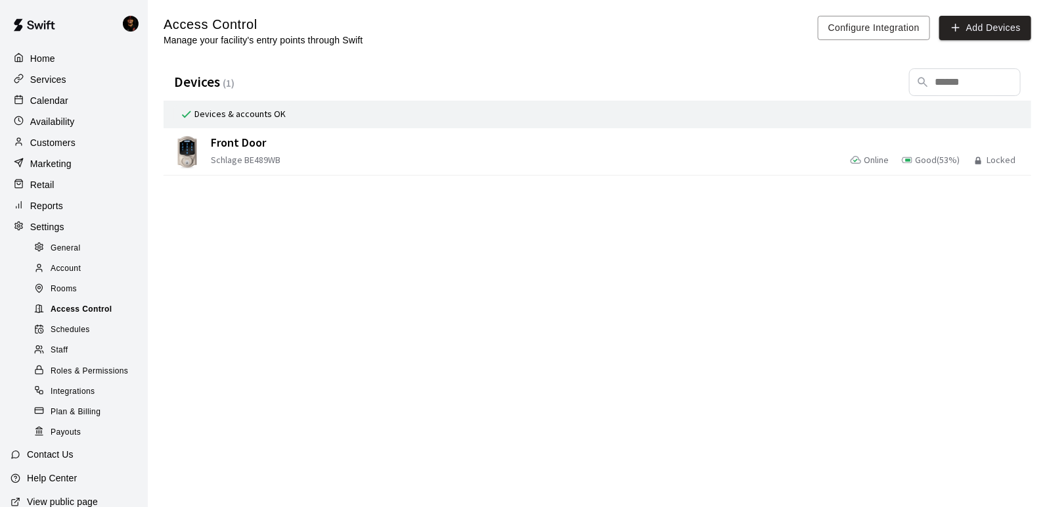
click at [86, 315] on span "Access Control" at bounding box center [82, 309] width 62 height 13
click at [88, 336] on div "Schedules" at bounding box center [87, 330] width 111 height 18
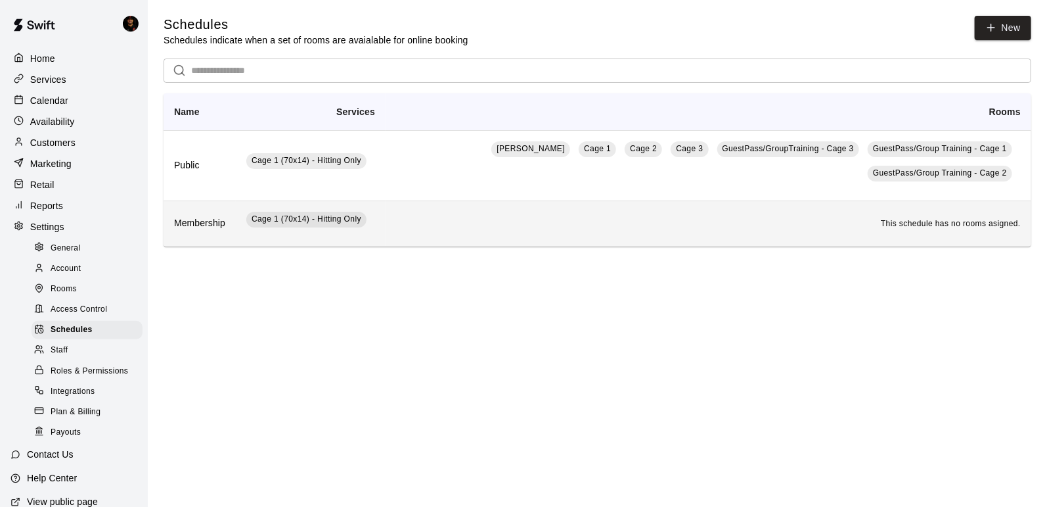
click at [238, 225] on td "Cage 1 (70x14) - Hitting Only" at bounding box center [311, 223] width 150 height 46
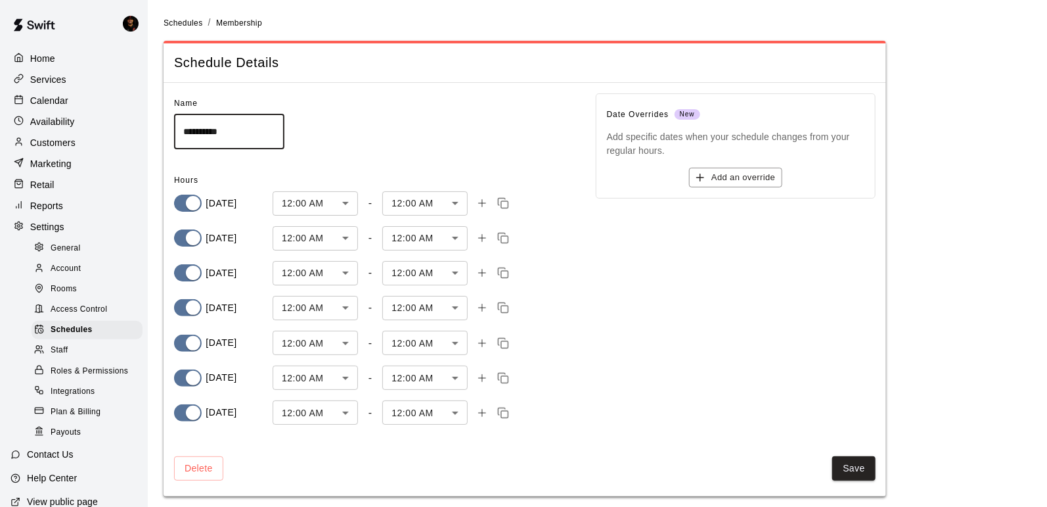
scroll to position [4, 0]
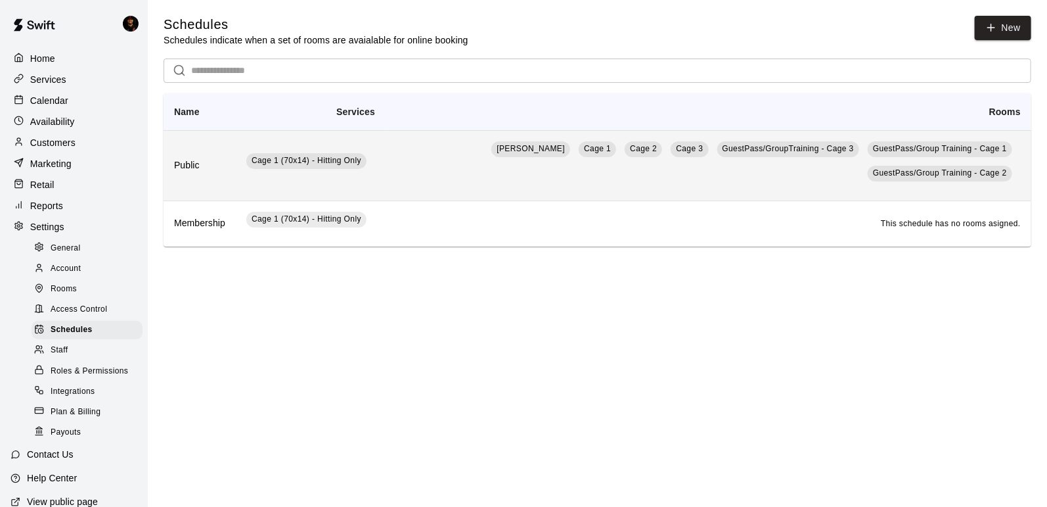
click at [390, 173] on td "[PERSON_NAME] Cage 1 Cage 2 Cage 3 GuestPass/GroupTraining - Cage 3 GuestPass/G…" at bounding box center [709, 165] width 646 height 70
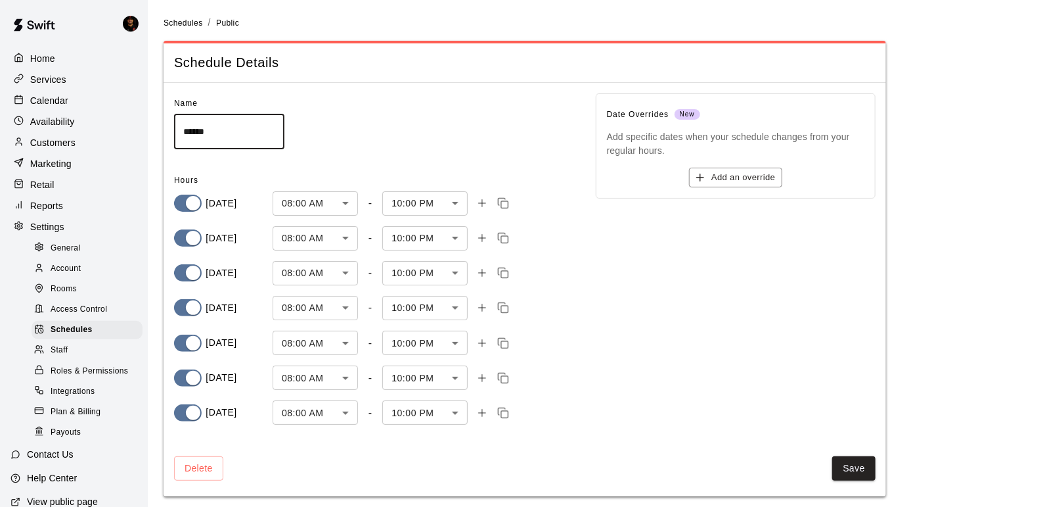
scroll to position [4, 0]
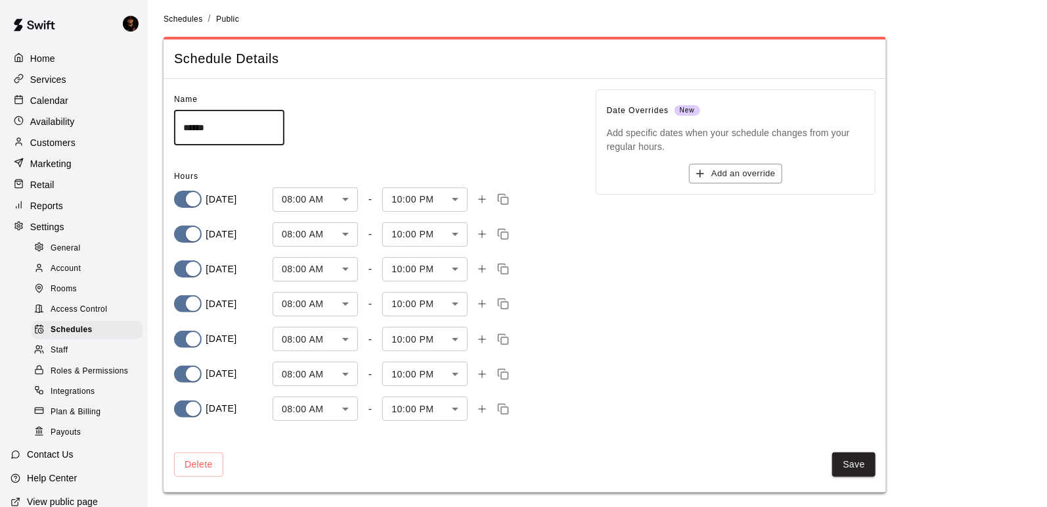
click at [78, 55] on div "Home" at bounding box center [74, 59] width 127 height 20
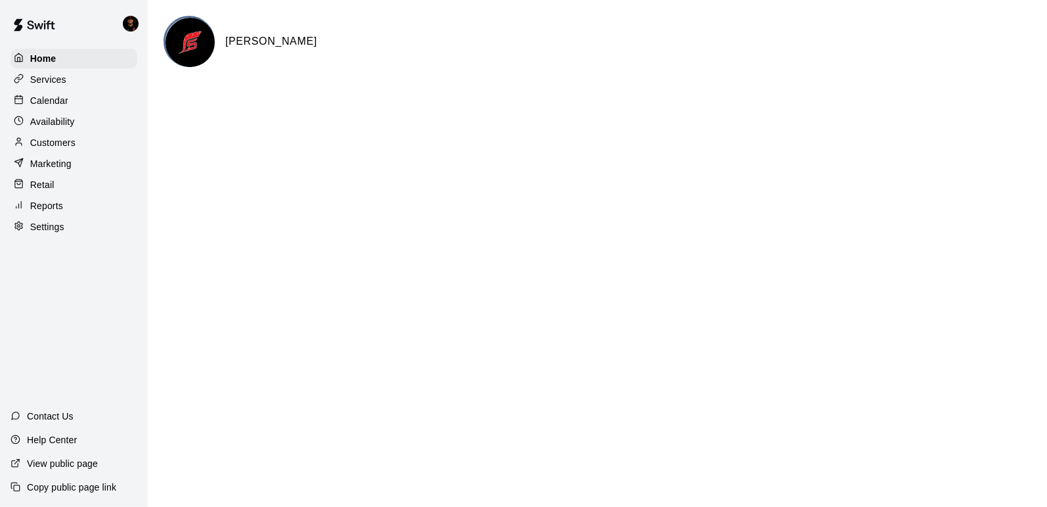
click at [76, 105] on div "Calendar" at bounding box center [74, 101] width 127 height 20
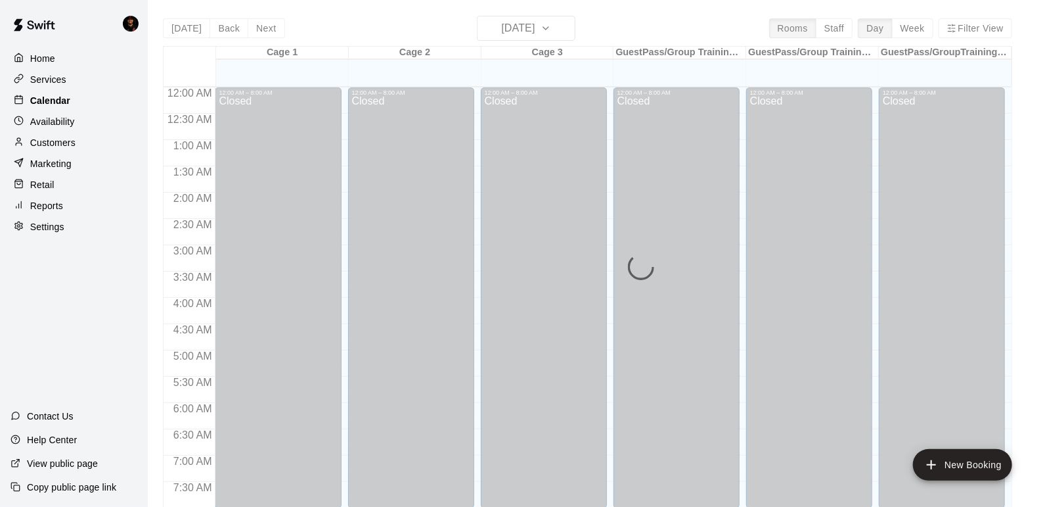
scroll to position [787, 0]
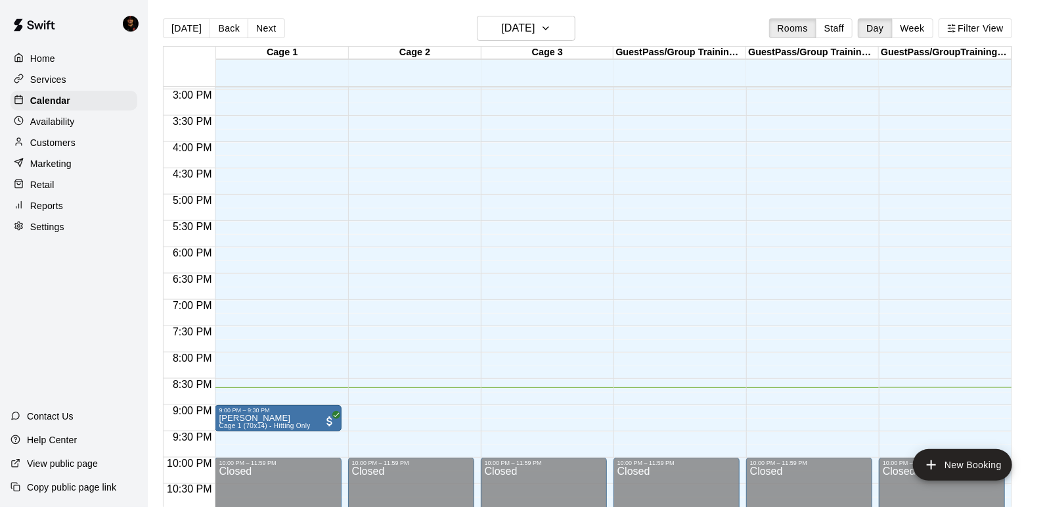
click at [84, 123] on div "Availability" at bounding box center [74, 122] width 127 height 20
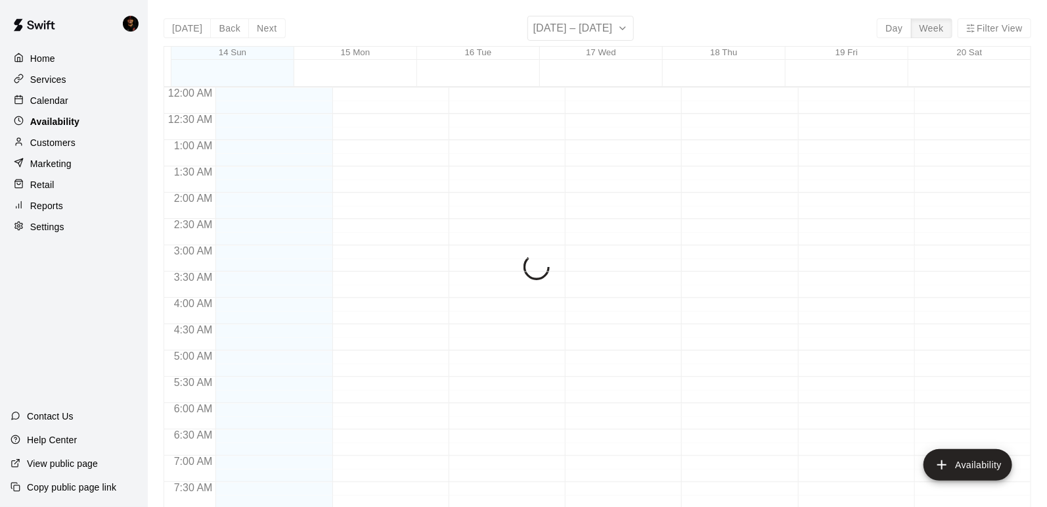
scroll to position [826, 0]
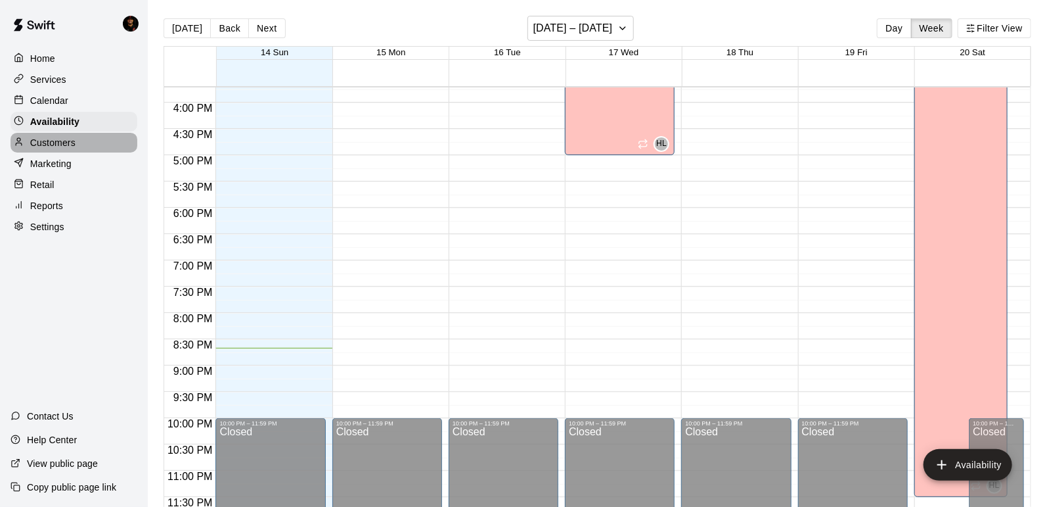
click at [85, 147] on div "Customers" at bounding box center [74, 143] width 127 height 20
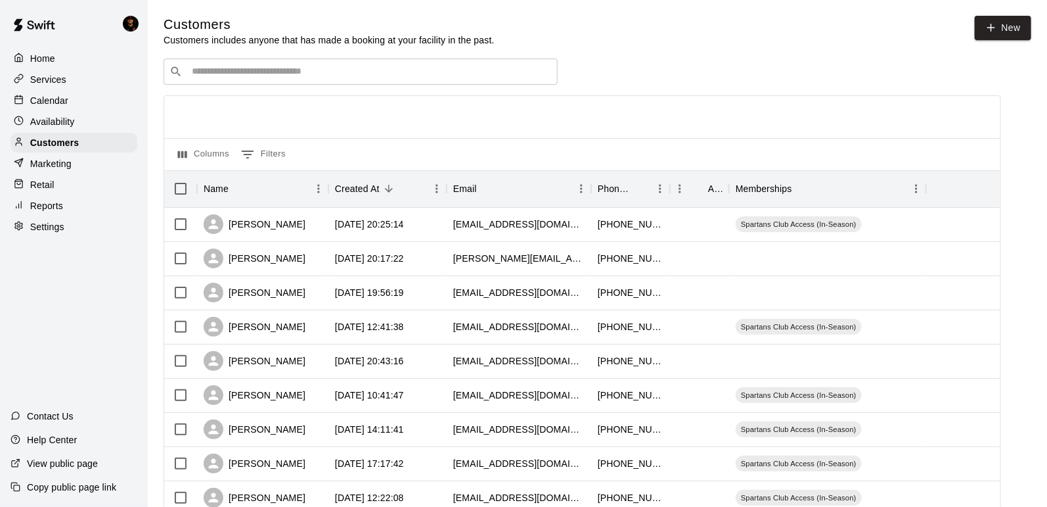
click at [85, 164] on div "Marketing" at bounding box center [74, 164] width 127 height 20
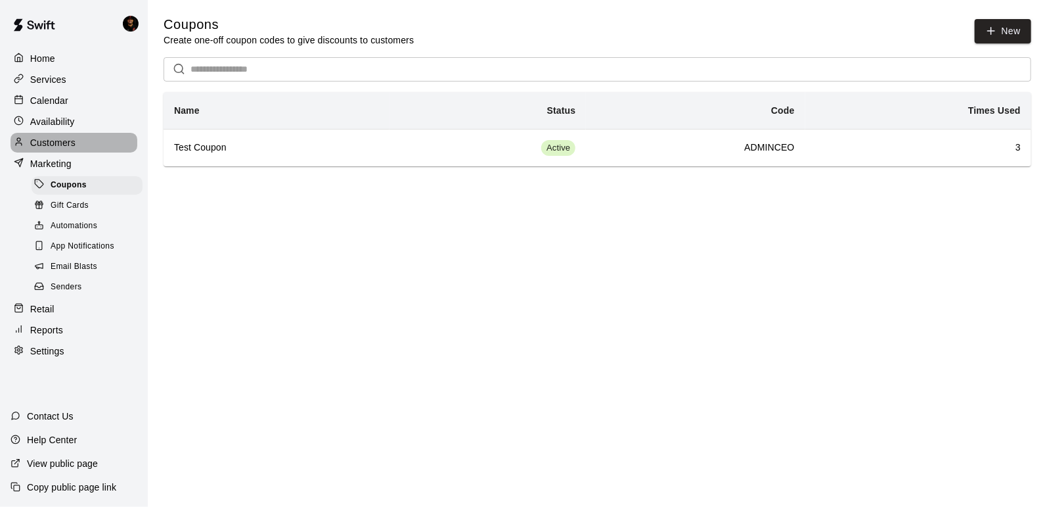
click at [63, 147] on p "Customers" at bounding box center [52, 142] width 45 height 13
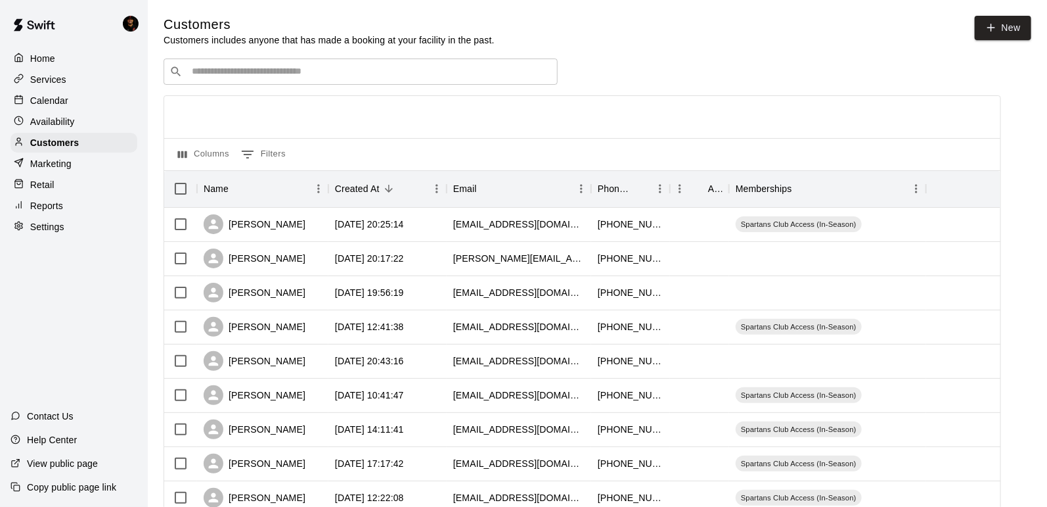
click at [62, 160] on p "Marketing" at bounding box center [50, 163] width 41 height 13
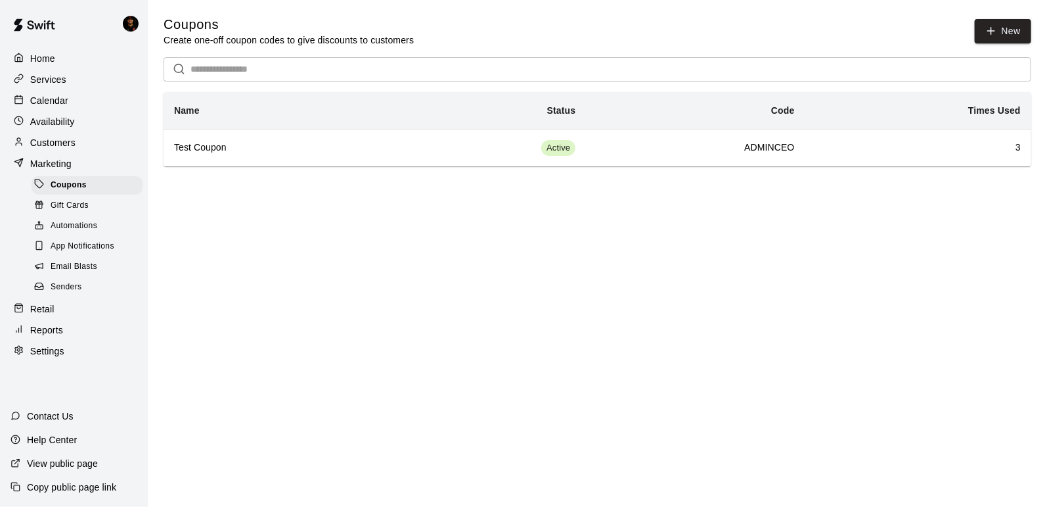
click at [74, 122] on div "Availability" at bounding box center [74, 122] width 127 height 20
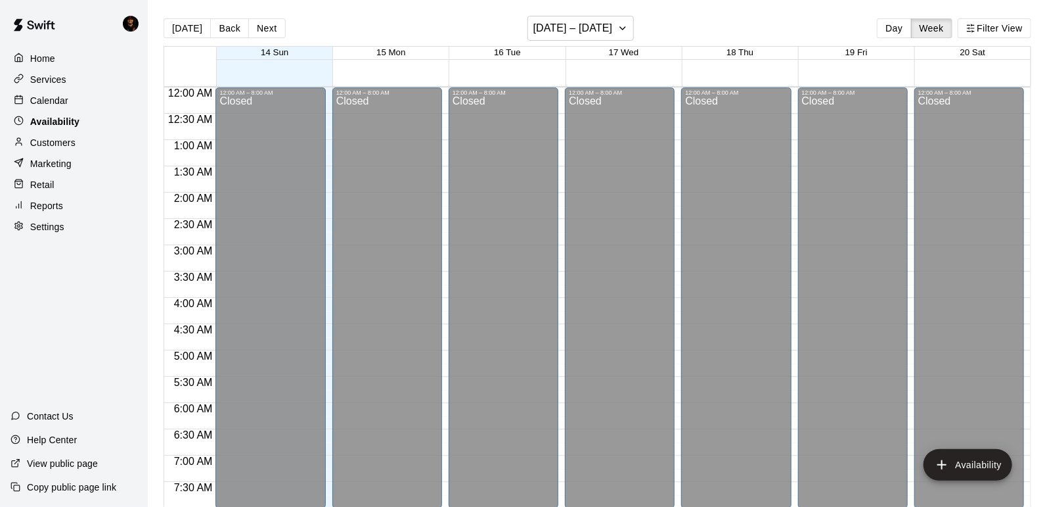
scroll to position [826, 0]
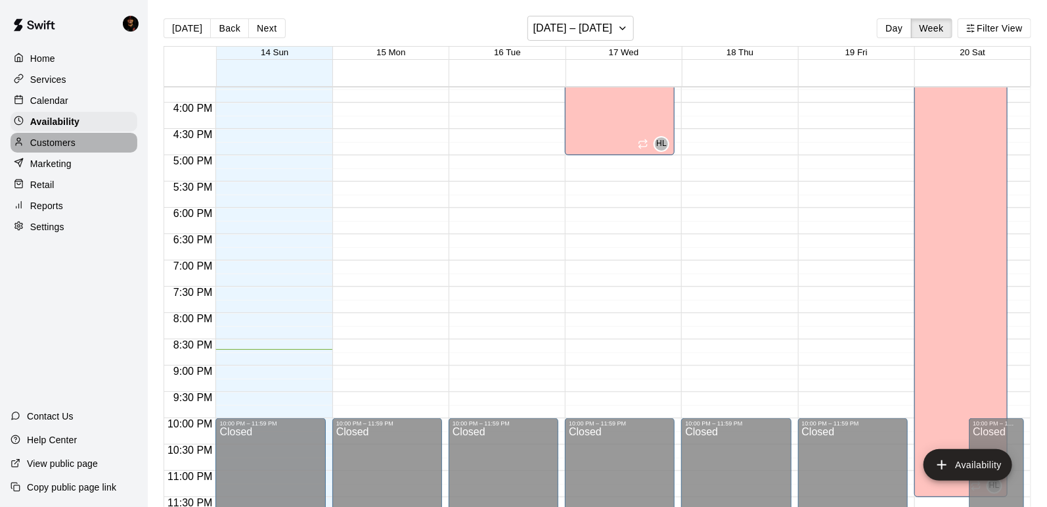
click at [82, 149] on div "Customers" at bounding box center [74, 143] width 127 height 20
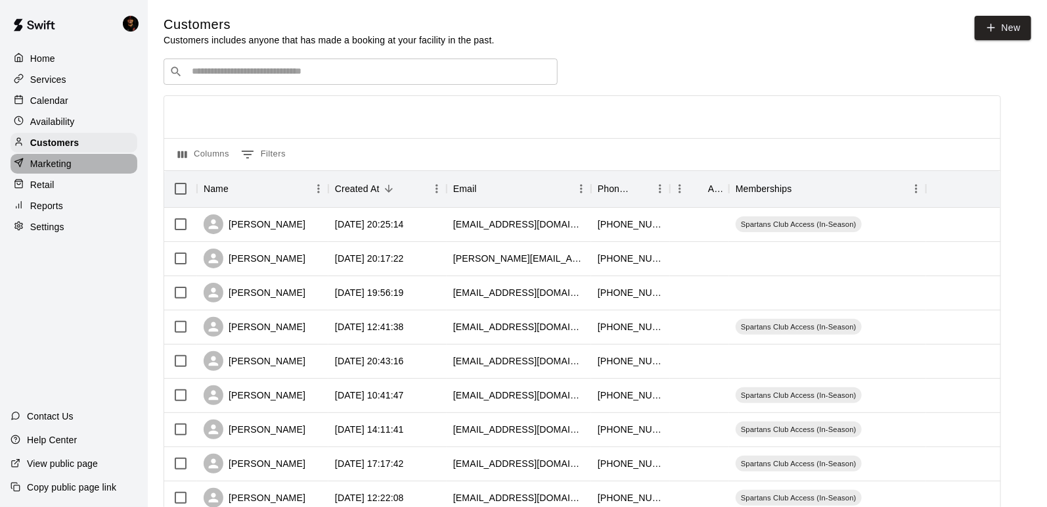
click at [70, 163] on p "Marketing" at bounding box center [50, 163] width 41 height 13
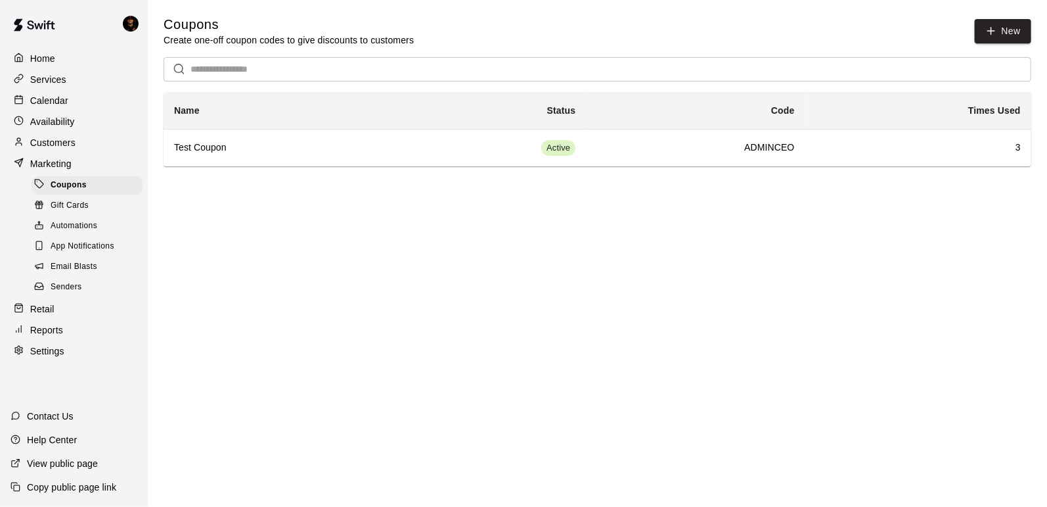
click at [62, 116] on p "Availability" at bounding box center [52, 121] width 45 height 13
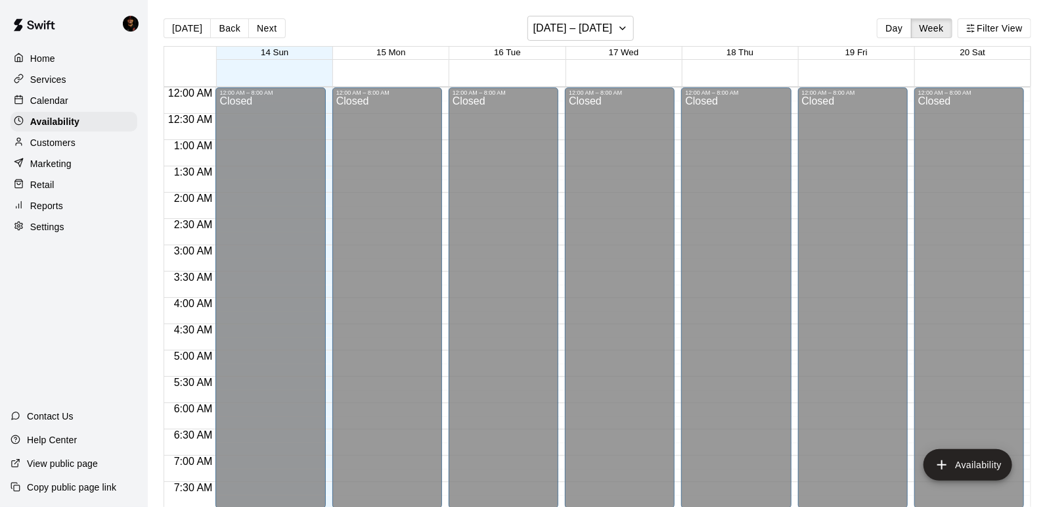
scroll to position [826, 0]
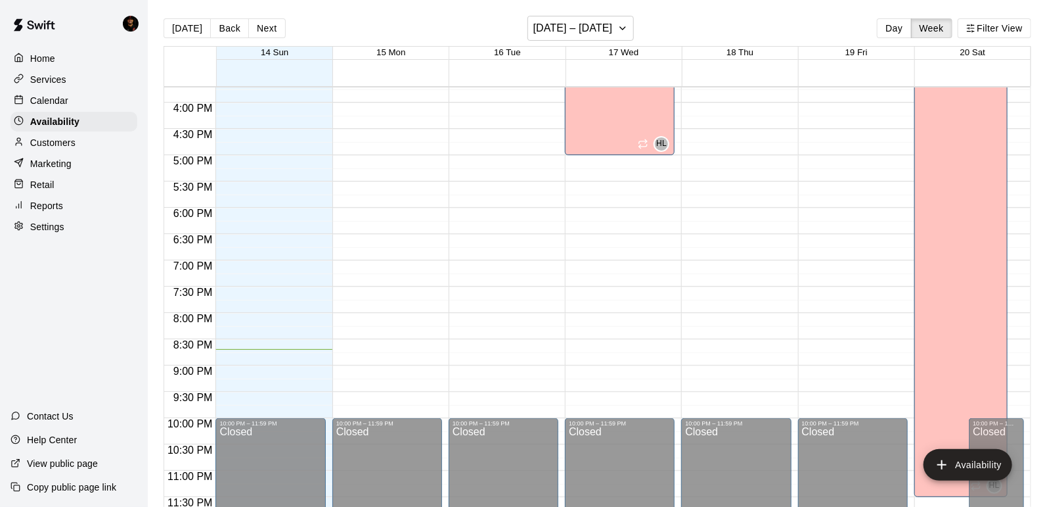
click at [64, 97] on p "Calendar" at bounding box center [49, 100] width 38 height 13
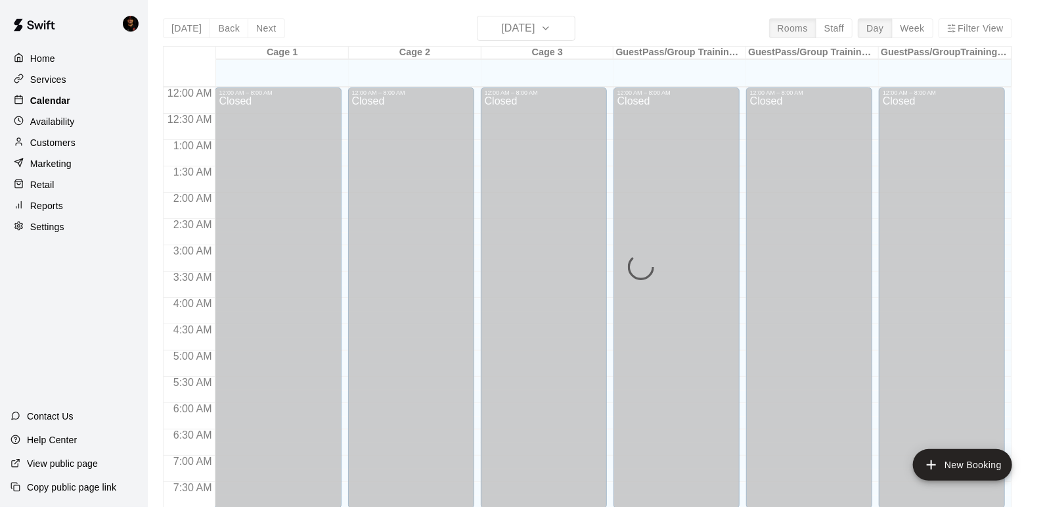
scroll to position [787, 0]
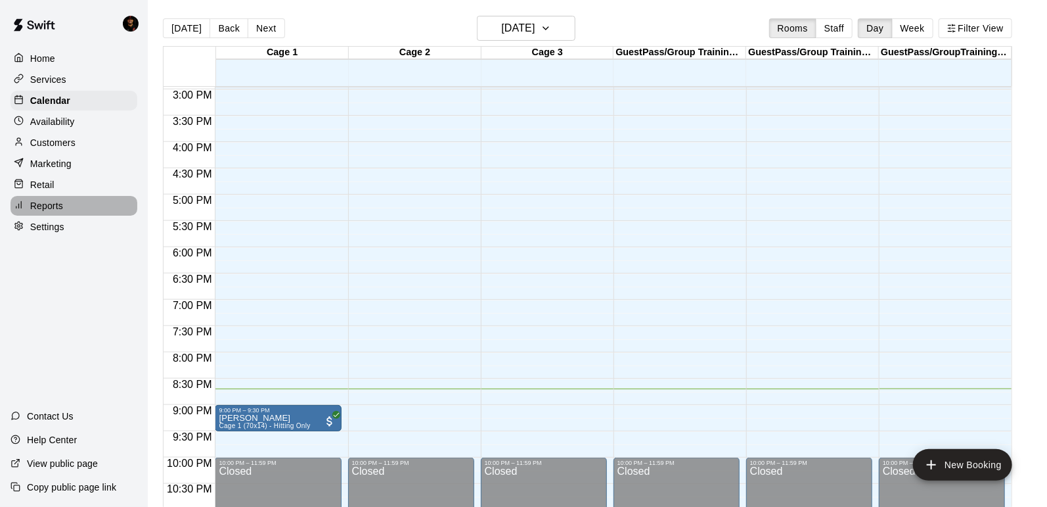
click at [64, 196] on div "Reports" at bounding box center [74, 206] width 127 height 20
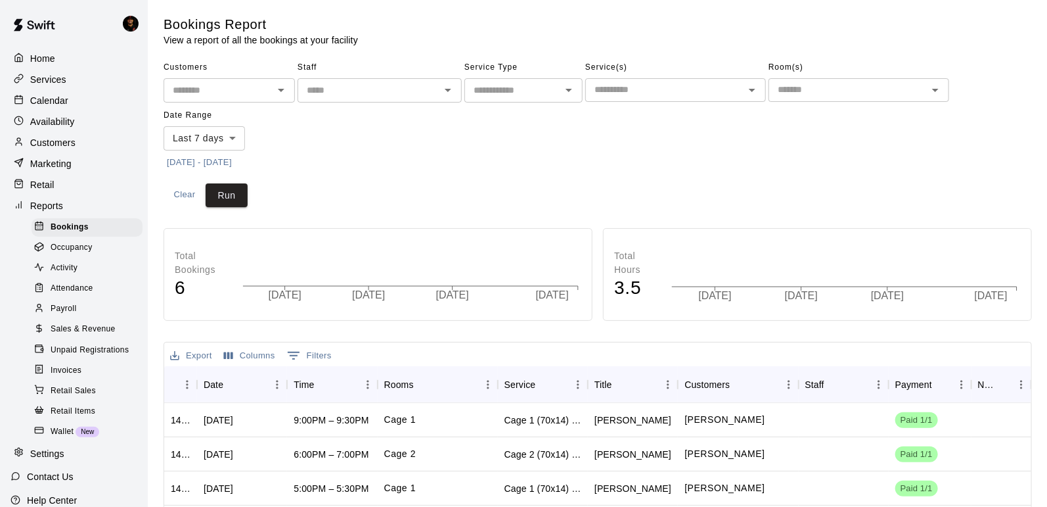
click at [64, 189] on div "Retail" at bounding box center [74, 185] width 127 height 20
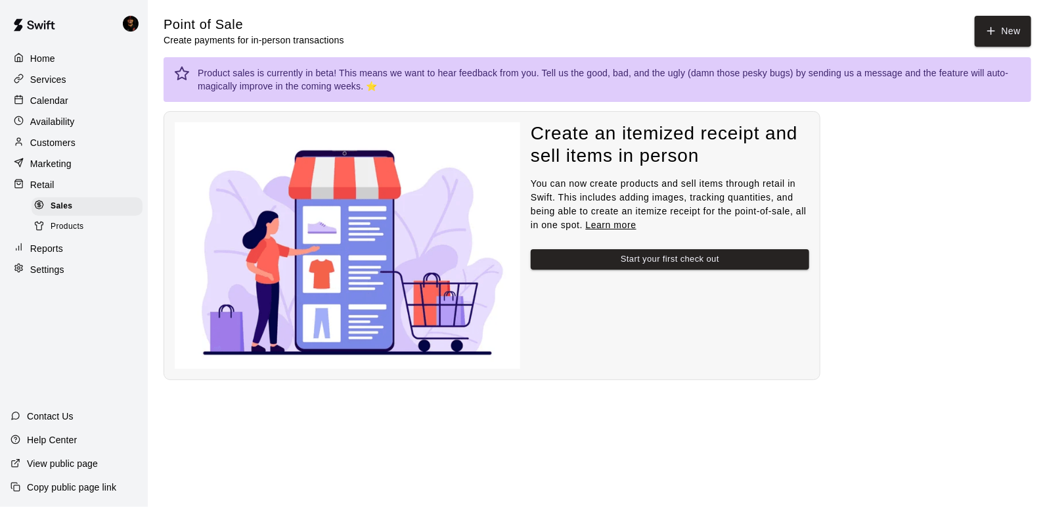
click at [65, 186] on div "Retail" at bounding box center [74, 185] width 127 height 20
click at [65, 242] on div "Reports" at bounding box center [74, 249] width 127 height 20
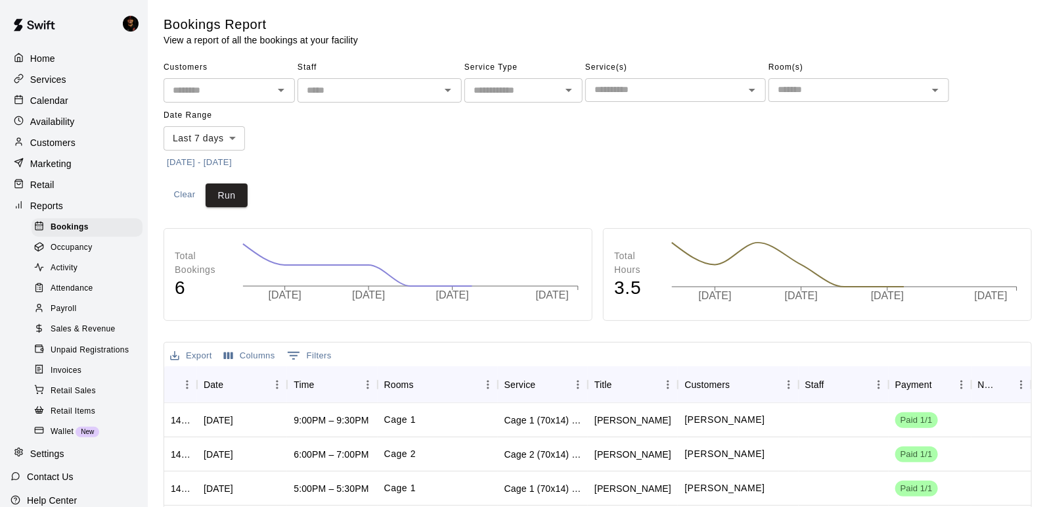
click at [63, 185] on div "Retail" at bounding box center [74, 185] width 127 height 20
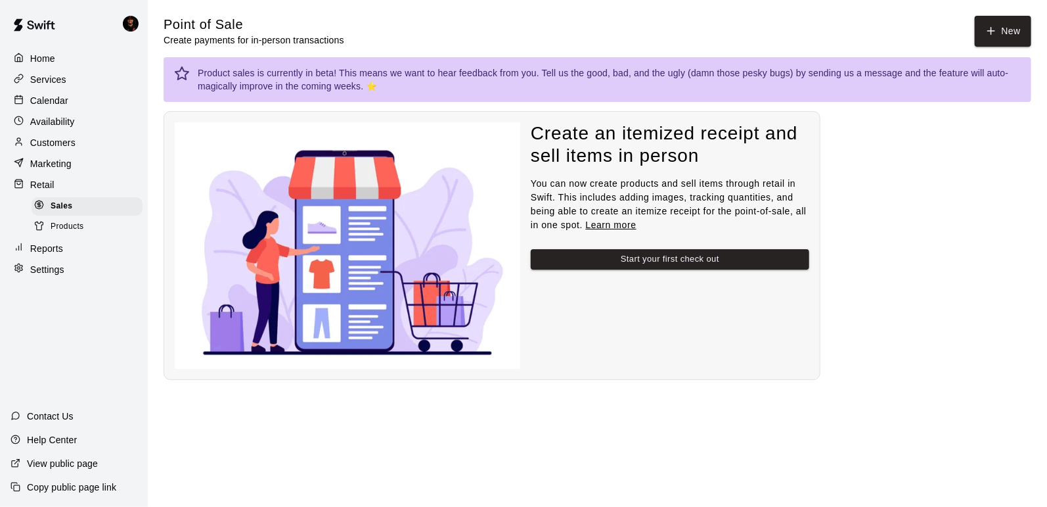
click at [66, 155] on div "Marketing" at bounding box center [74, 164] width 127 height 20
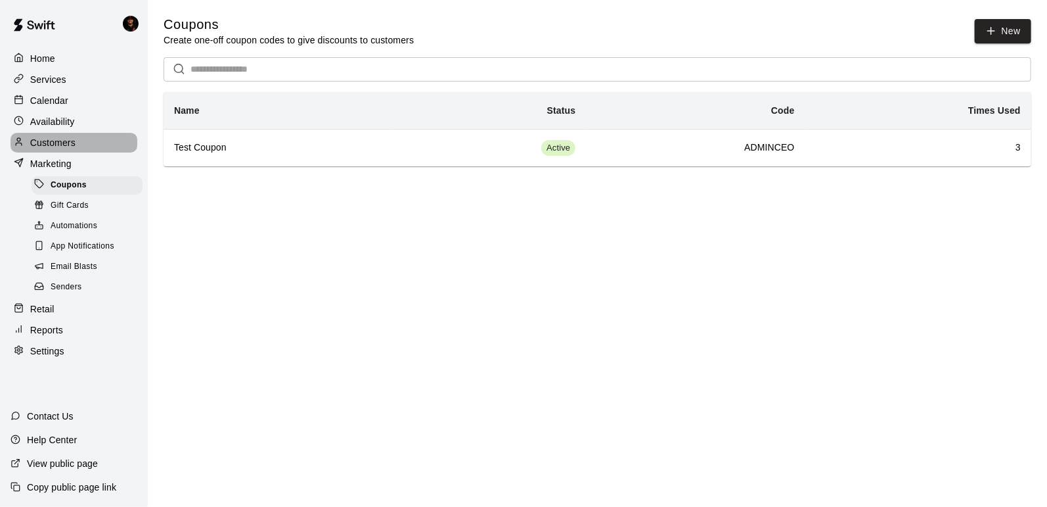
click at [70, 142] on p "Customers" at bounding box center [52, 142] width 45 height 13
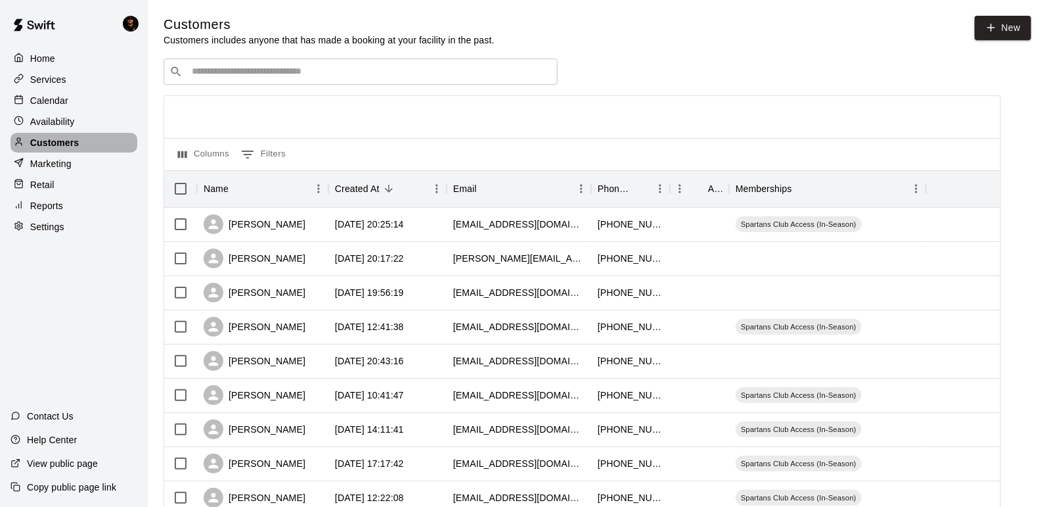
click at [84, 149] on div "Customers" at bounding box center [74, 143] width 127 height 20
click at [65, 116] on p "Availability" at bounding box center [52, 121] width 45 height 13
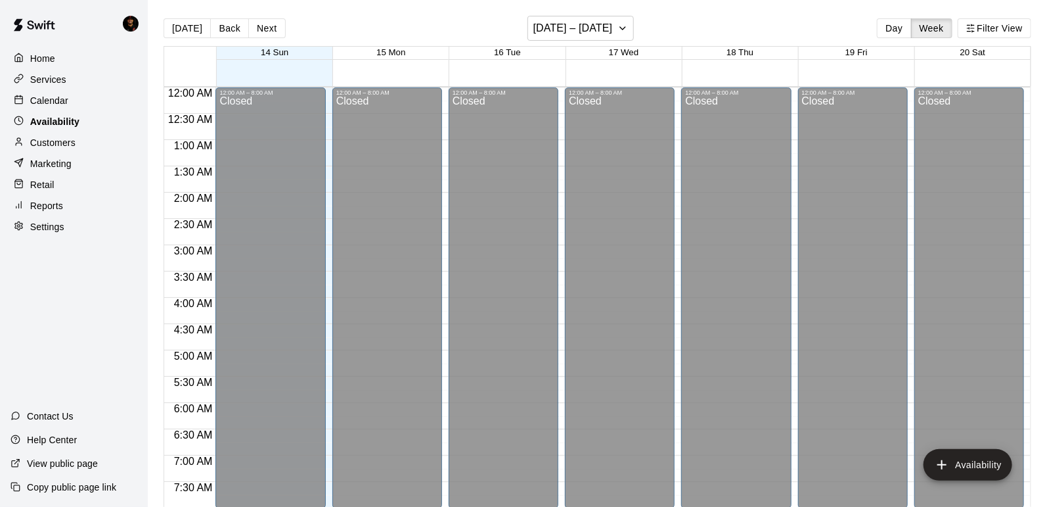
scroll to position [826, 0]
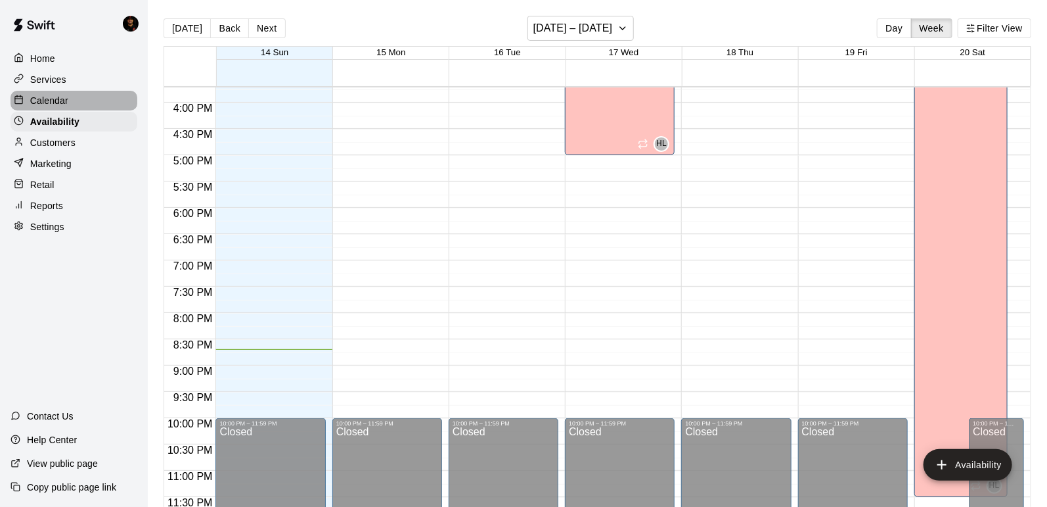
click at [68, 98] on div "Calendar" at bounding box center [74, 101] width 127 height 20
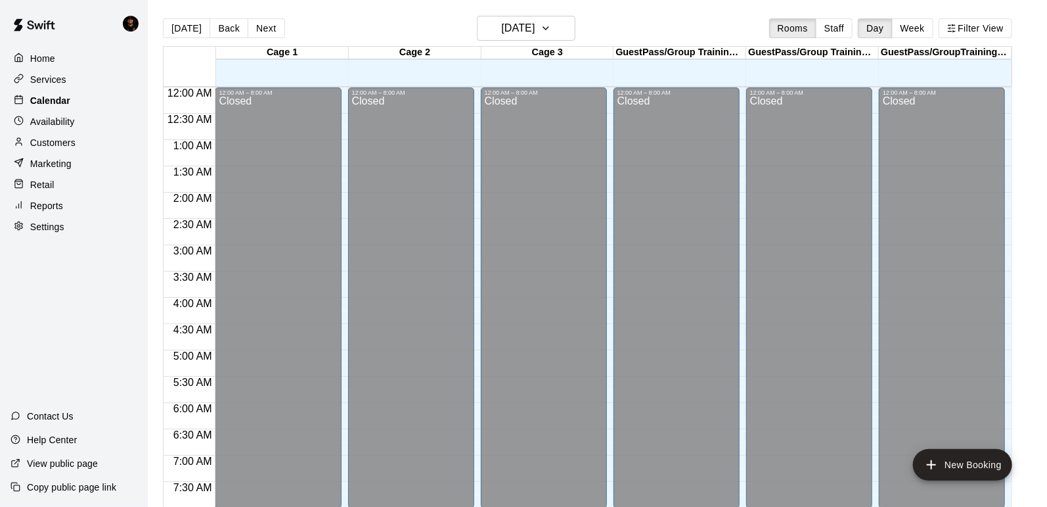
scroll to position [787, 0]
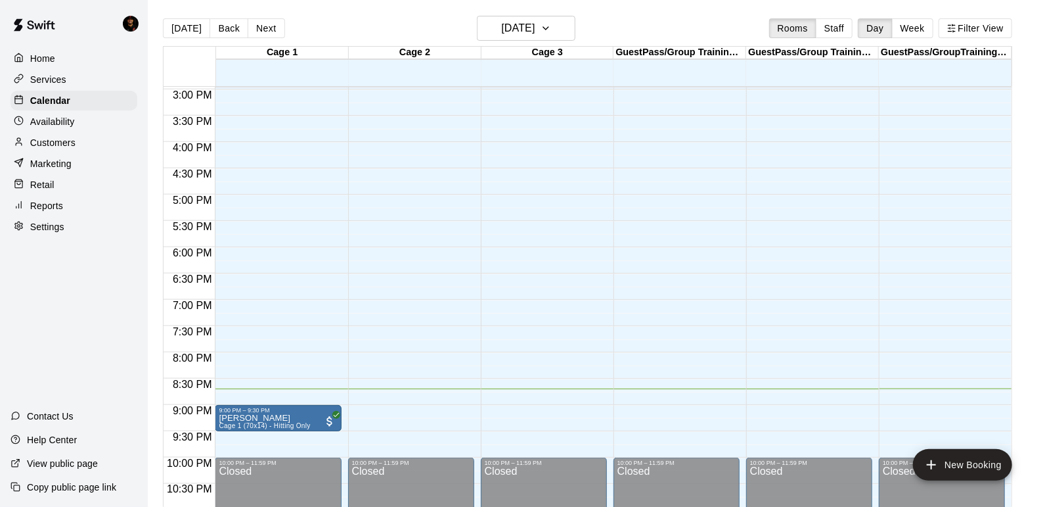
click at [64, 225] on div "Settings" at bounding box center [74, 227] width 127 height 20
select select "**"
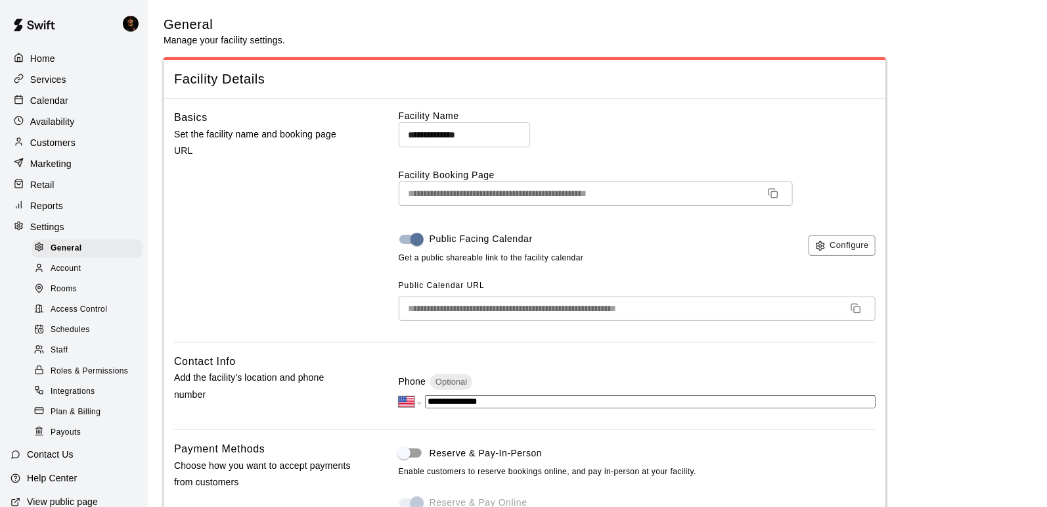
scroll to position [3177, 0]
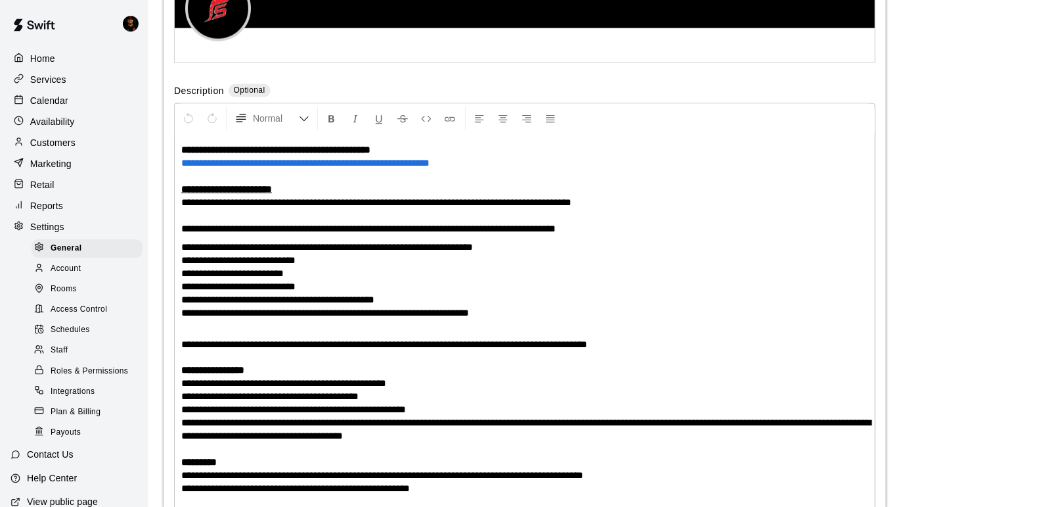
click at [75, 336] on span "Schedules" at bounding box center [70, 329] width 39 height 13
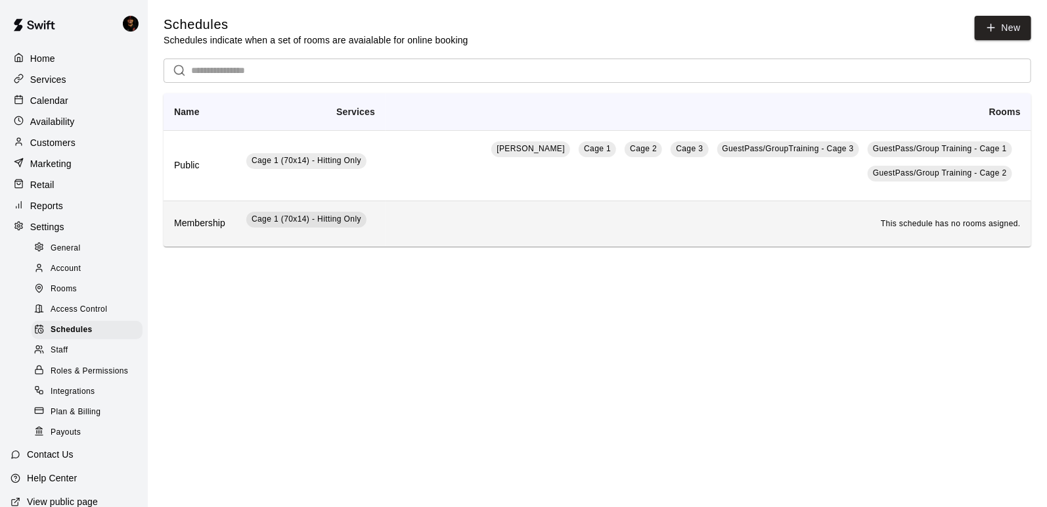
click at [303, 236] on td "Cage 1 (70x14) - Hitting Only" at bounding box center [311, 223] width 150 height 46
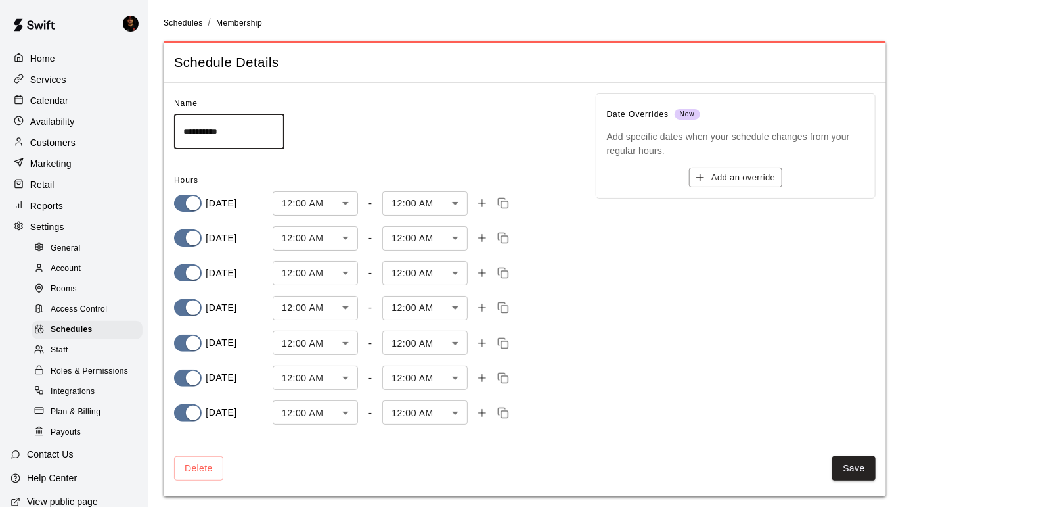
scroll to position [4, 0]
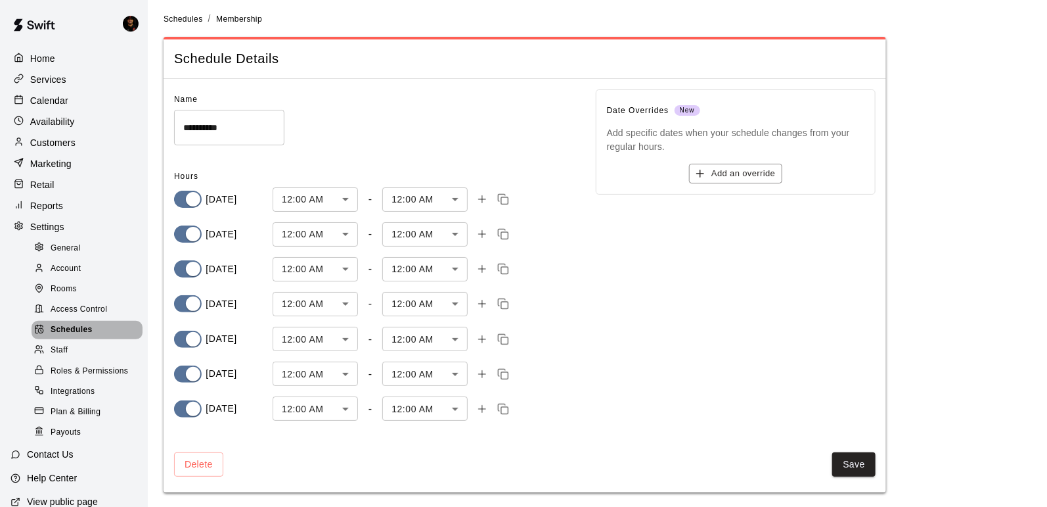
click at [83, 328] on span "Schedules" at bounding box center [72, 329] width 42 height 13
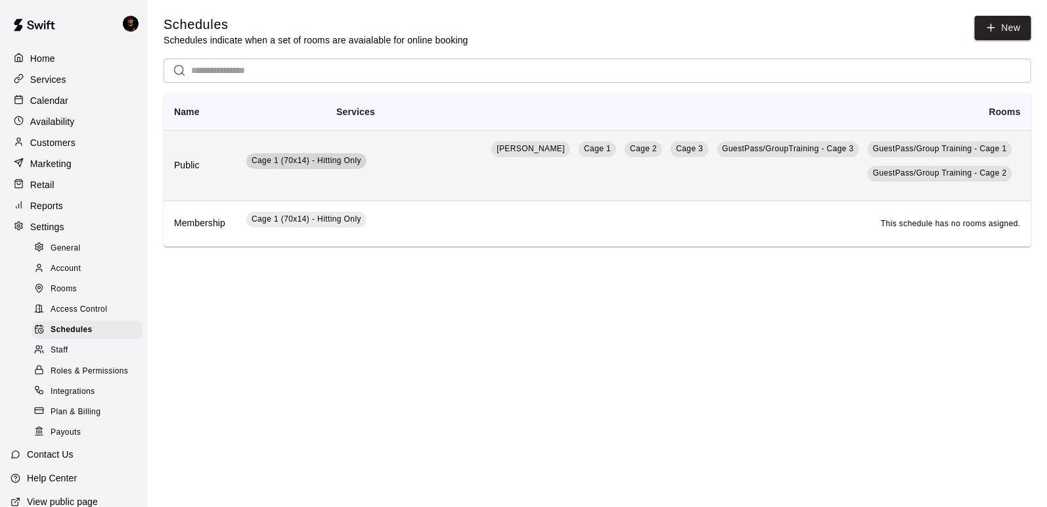
click at [248, 167] on span "Cage 1 (70x14) - Hitting Only" at bounding box center [306, 160] width 120 height 13
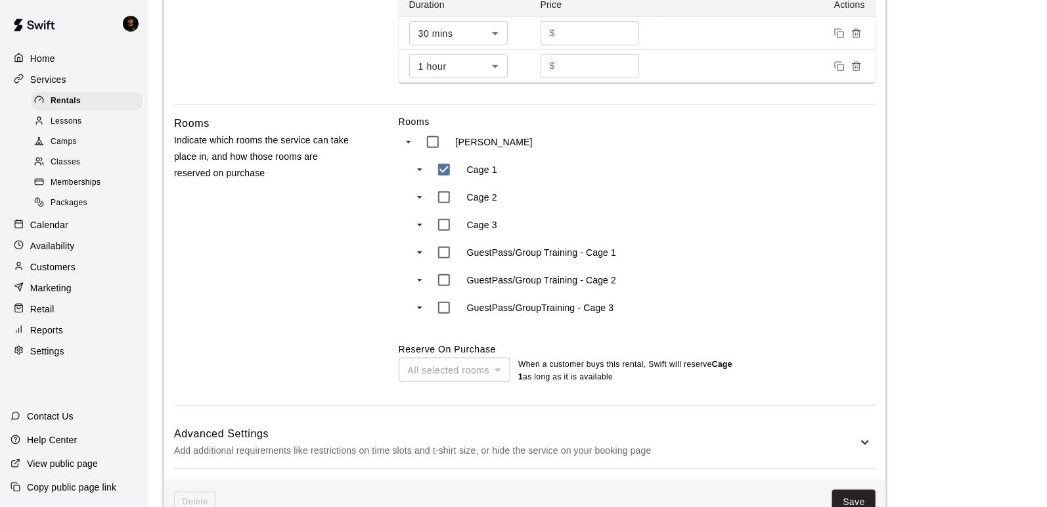
scroll to position [547, 0]
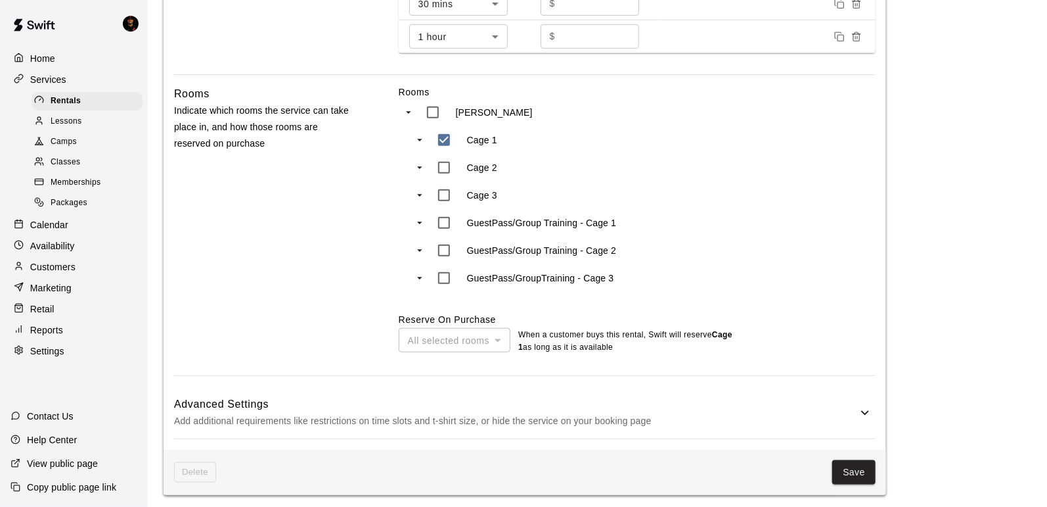
click at [229, 423] on p "Add additional requirements like restrictions on time slots and t-shirt size, o…" at bounding box center [515, 421] width 683 height 16
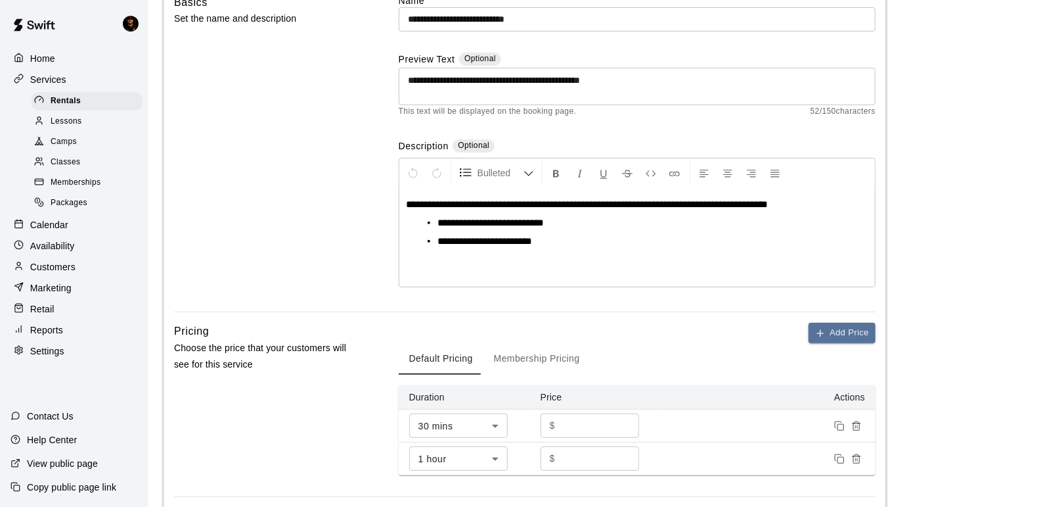
scroll to position [0, 0]
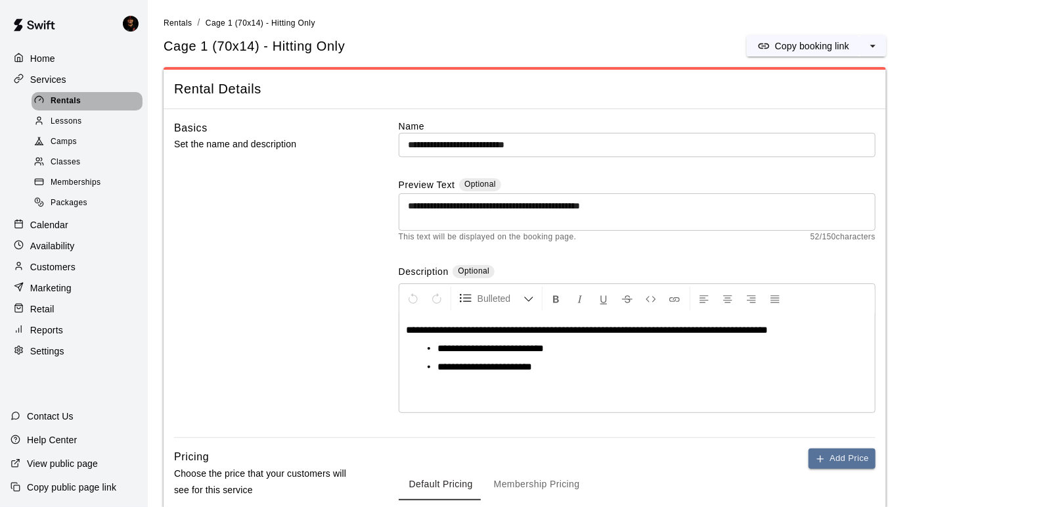
click at [76, 97] on span "Rentals" at bounding box center [66, 101] width 30 height 13
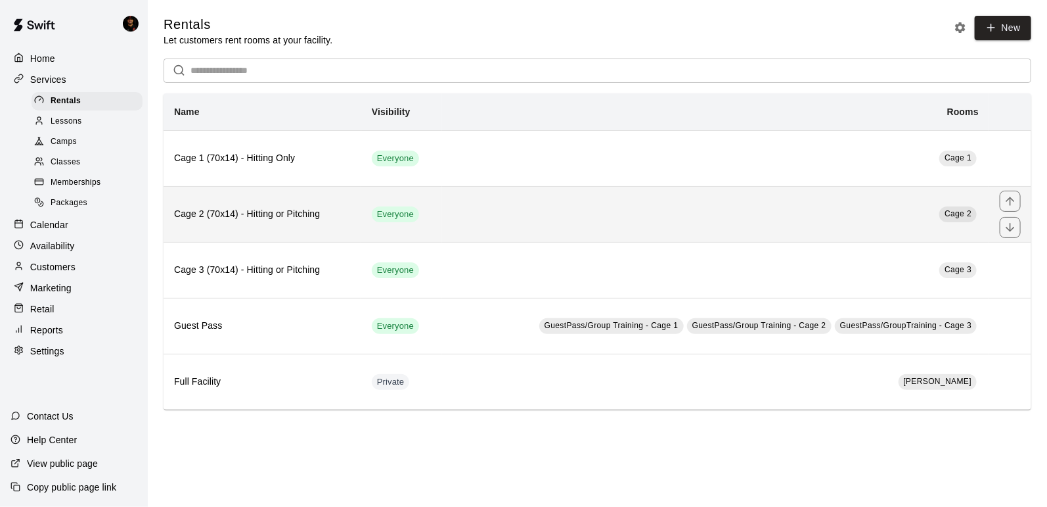
click at [277, 202] on th "Cage 2 (70x14) - Hitting or Pitching" at bounding box center [263, 214] width 198 height 56
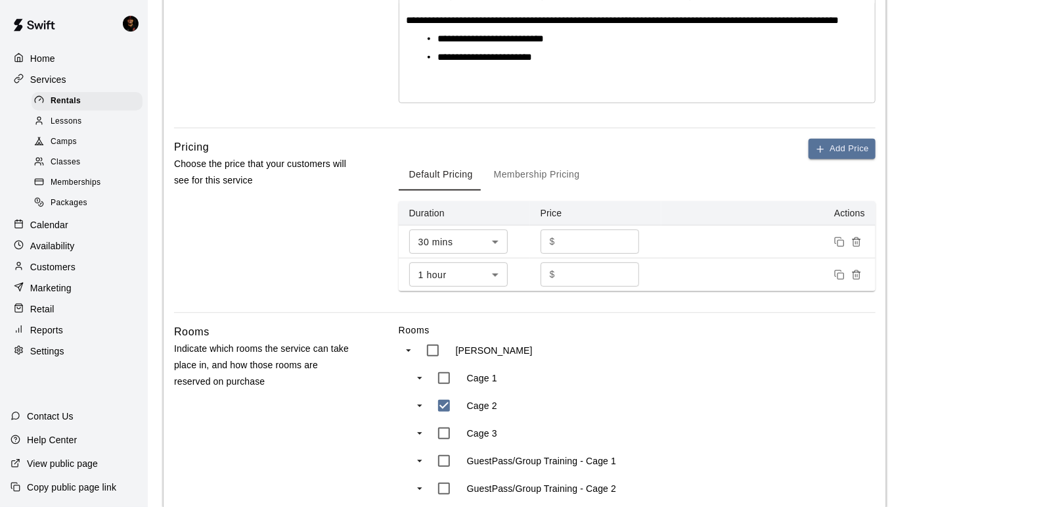
scroll to position [547, 0]
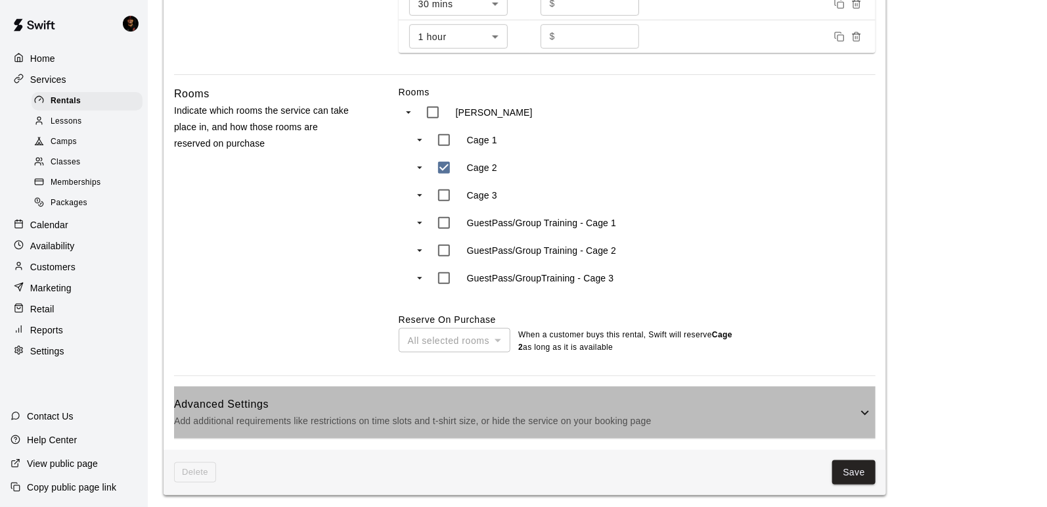
click at [343, 405] on h6 "Advanced Settings" at bounding box center [515, 404] width 683 height 17
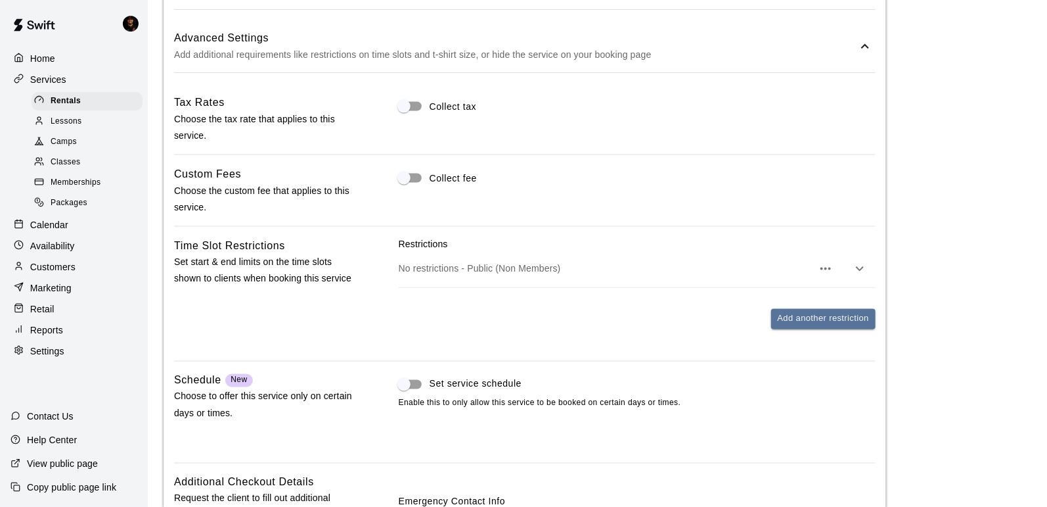
scroll to position [1022, 0]
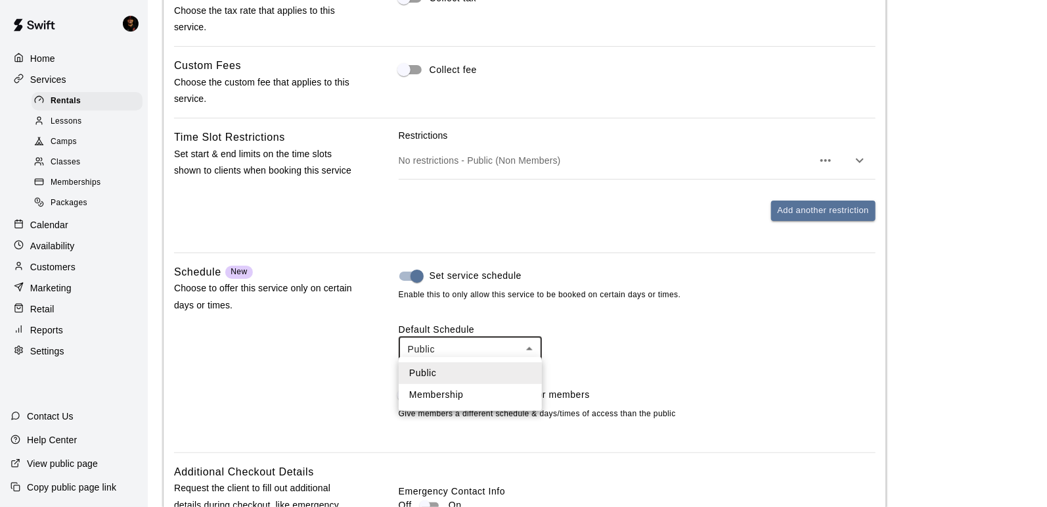
click at [457, 378] on li "Public" at bounding box center [470, 373] width 143 height 22
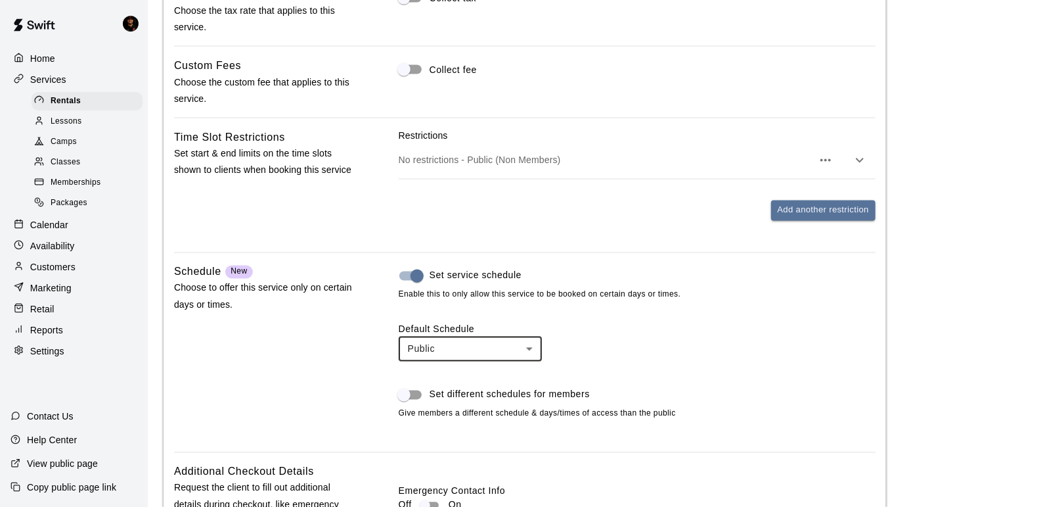
click at [492, 392] on span "Set different schedules for members" at bounding box center [510, 395] width 160 height 14
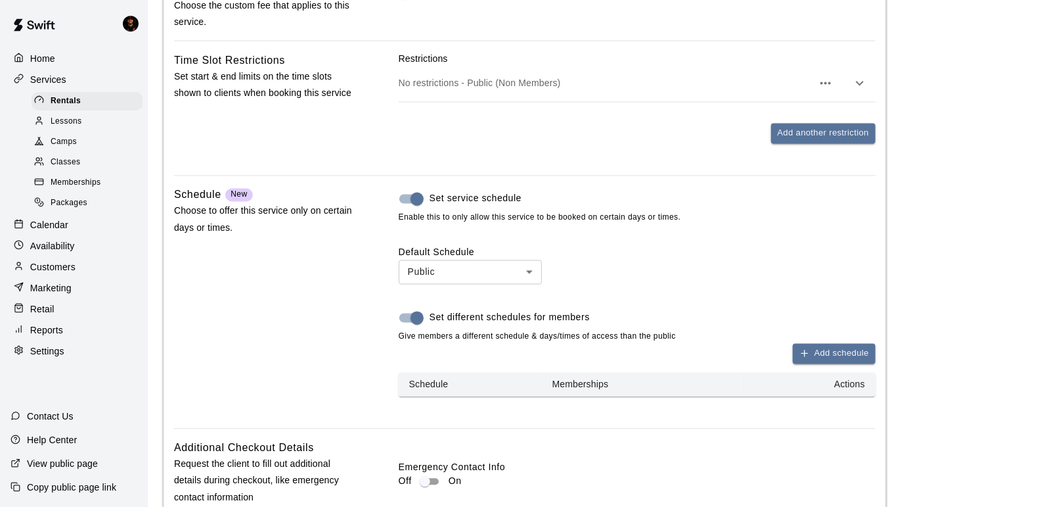
scroll to position [1116, 0]
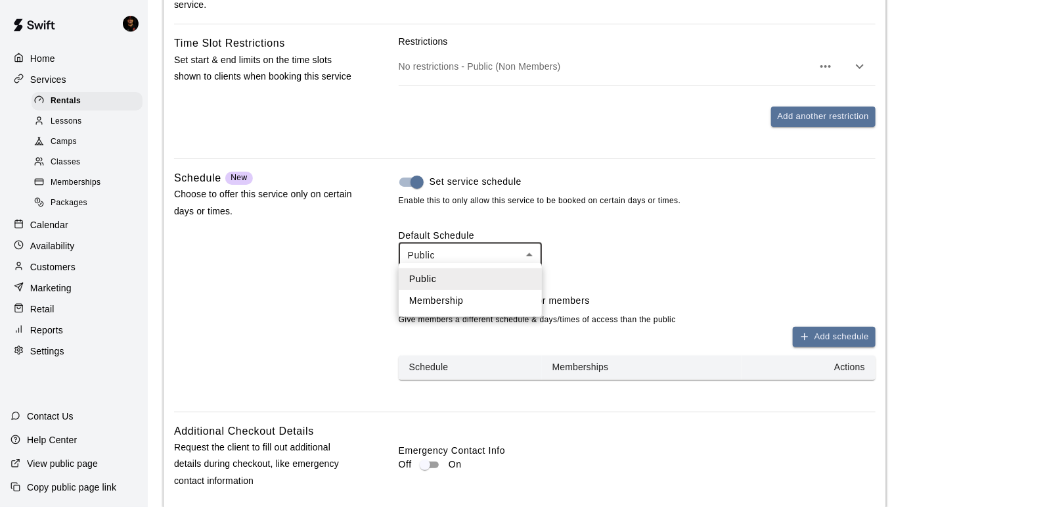
click at [625, 264] on div at bounding box center [523, 253] width 1047 height 507
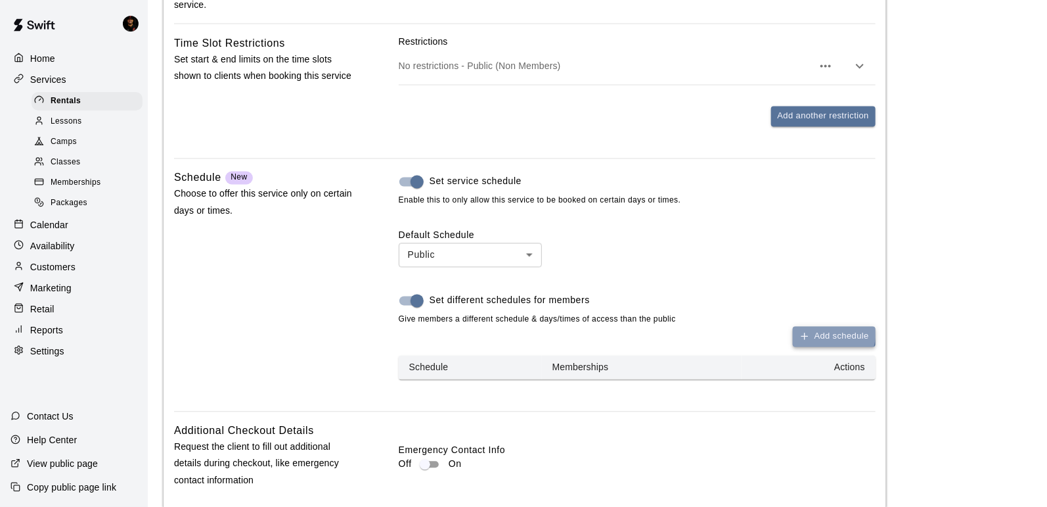
click at [814, 327] on button "Add schedule" at bounding box center [834, 337] width 83 height 20
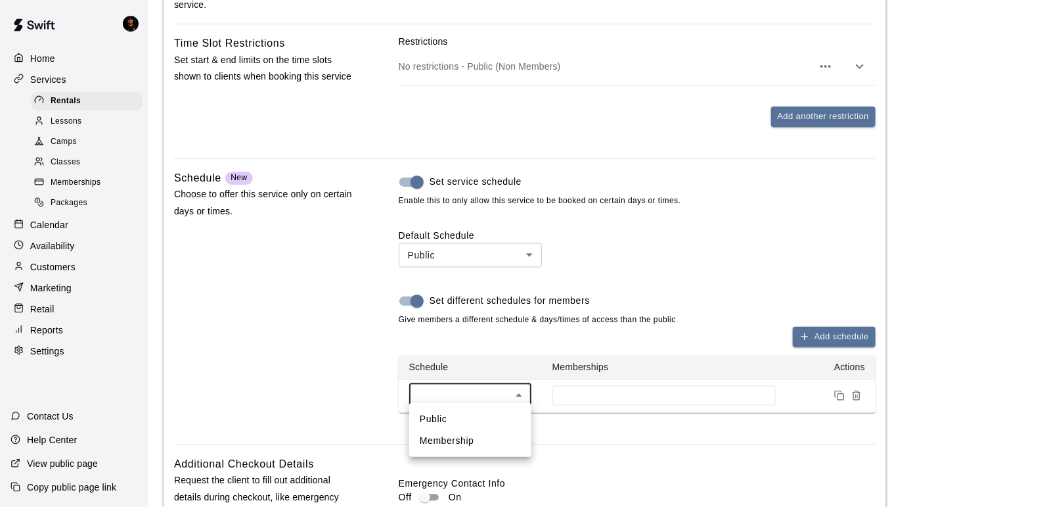
click at [501, 449] on li "Membership" at bounding box center [470, 441] width 122 height 22
type input "***"
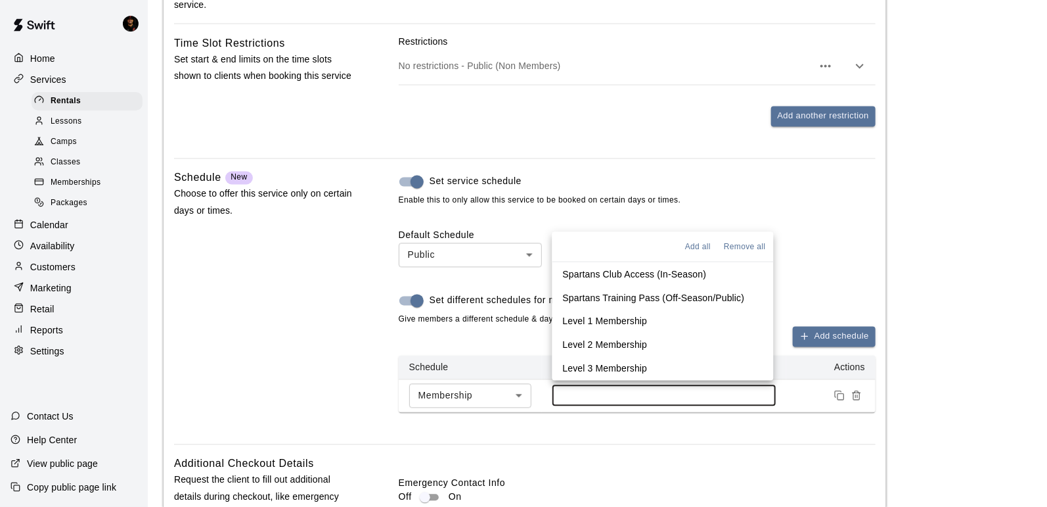
click at [636, 394] on input at bounding box center [664, 395] width 210 height 11
click at [635, 277] on p "Spartans Club Access (In-Season)" at bounding box center [635, 273] width 144 height 13
click at [863, 313] on span "Give members a different schedule & days/times of access than the public" at bounding box center [637, 319] width 477 height 13
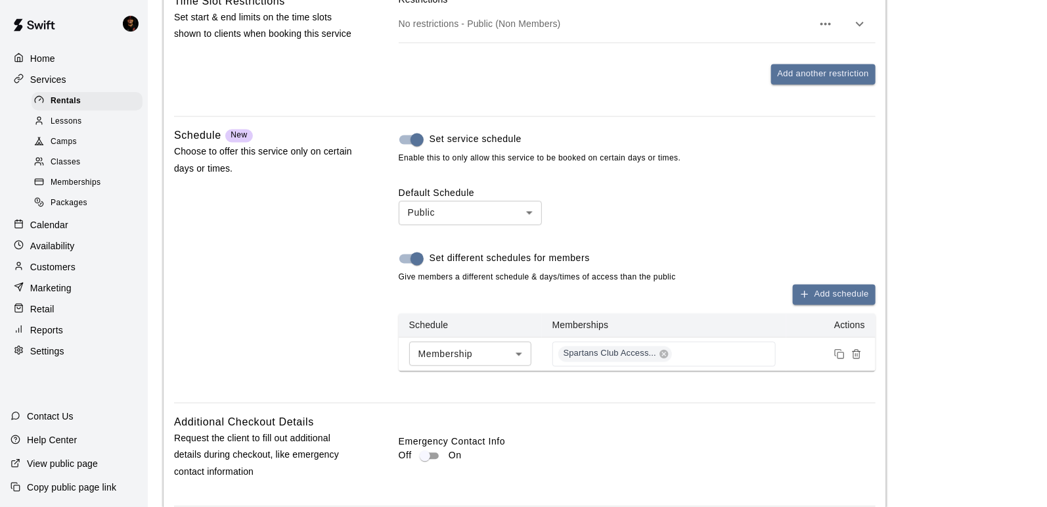
scroll to position [1304, 0]
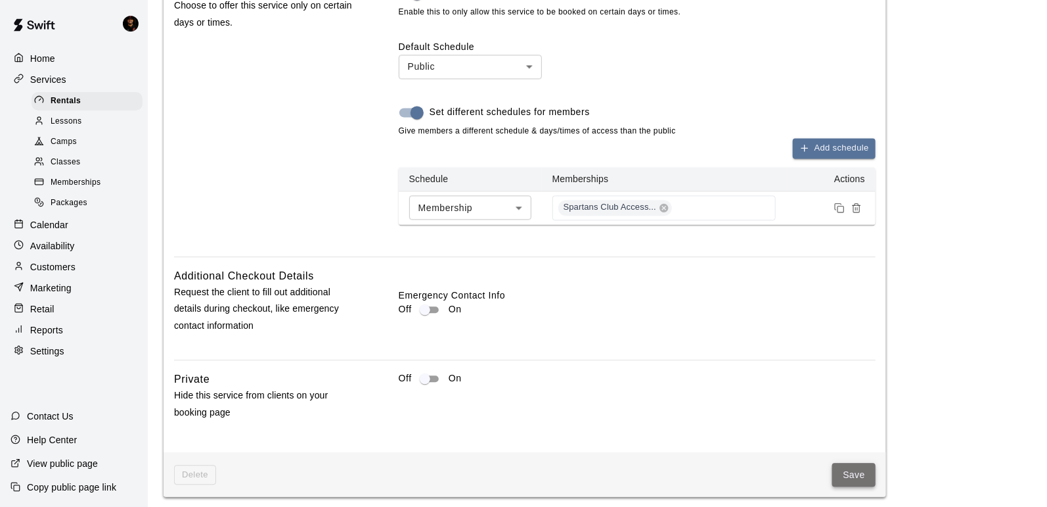
click at [854, 470] on button "Save" at bounding box center [854, 475] width 43 height 24
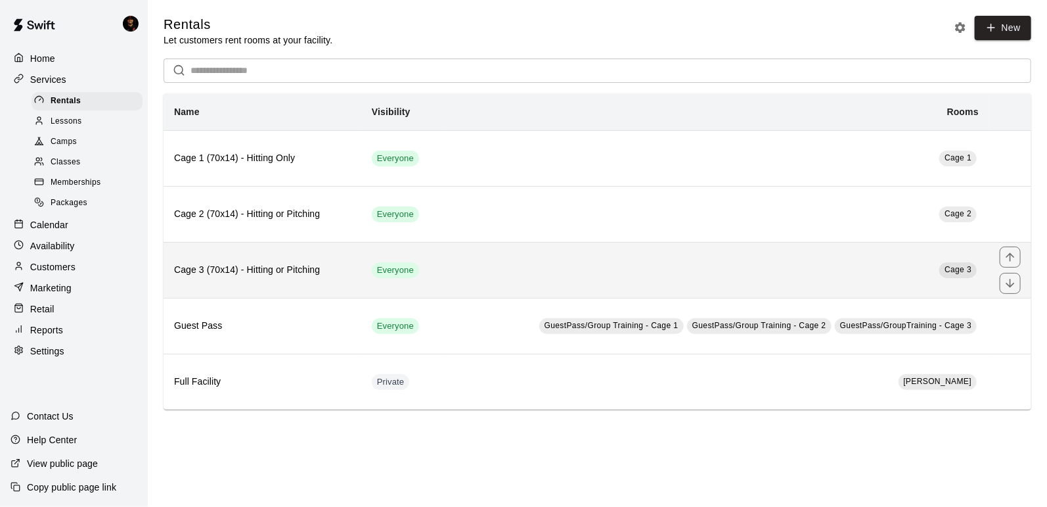
click at [204, 263] on h6 "Cage 3 (70x14) - Hitting or Pitching" at bounding box center [262, 270] width 177 height 14
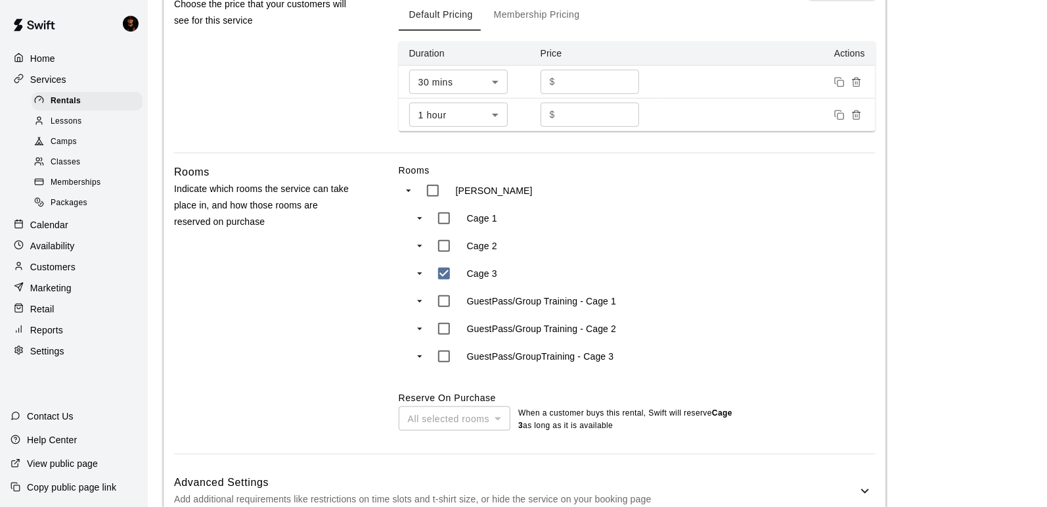
scroll to position [547, 0]
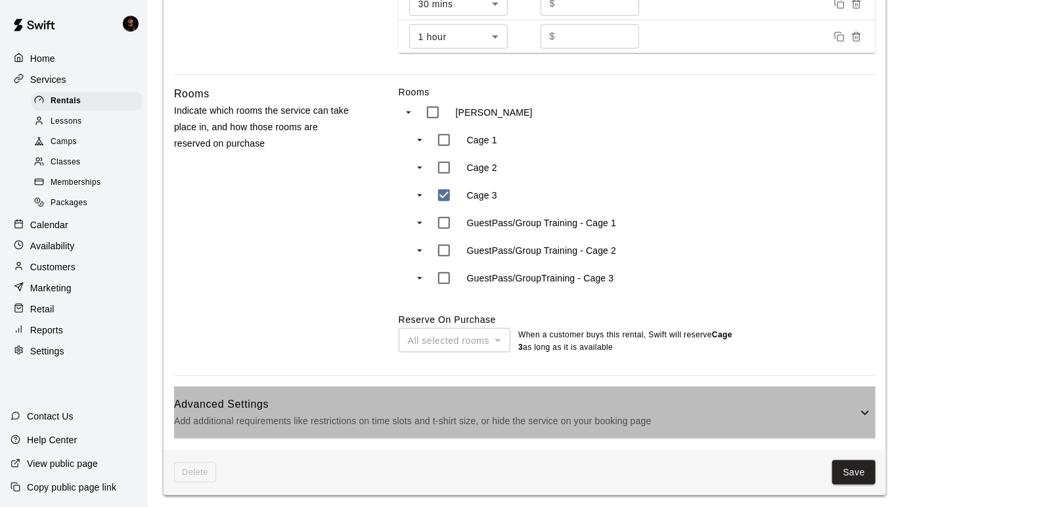
click at [400, 403] on h6 "Advanced Settings" at bounding box center [515, 404] width 683 height 17
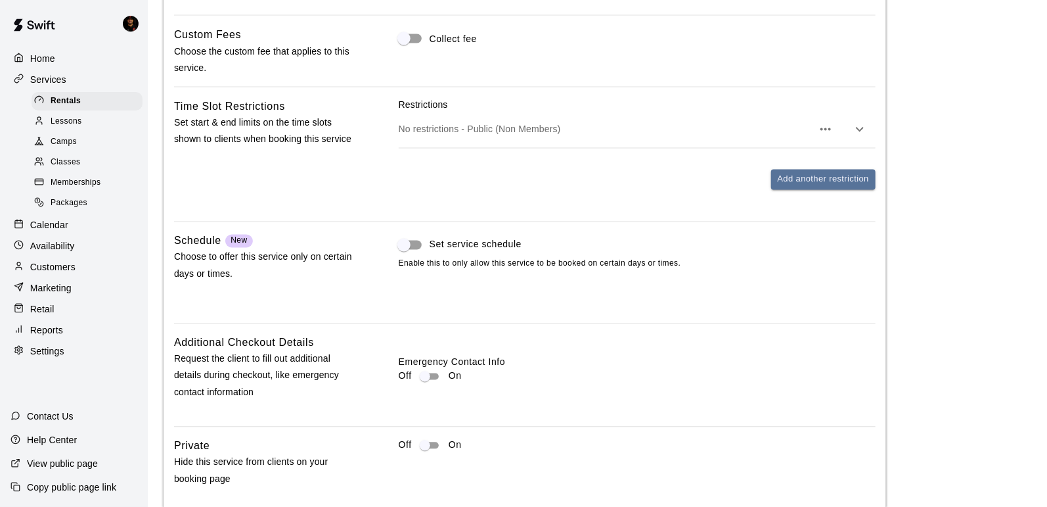
scroll to position [1070, 0]
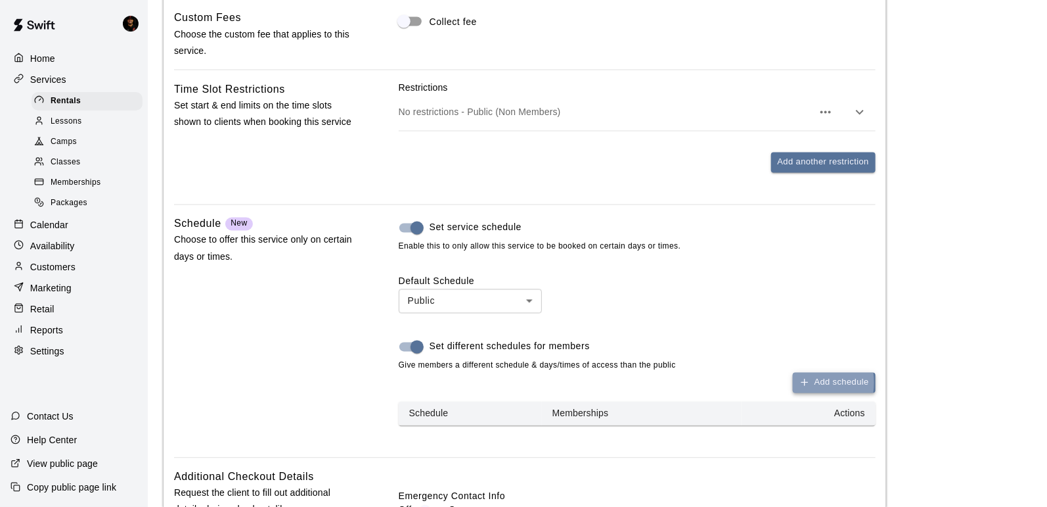
click at [800, 378] on button "Add schedule" at bounding box center [834, 383] width 83 height 20
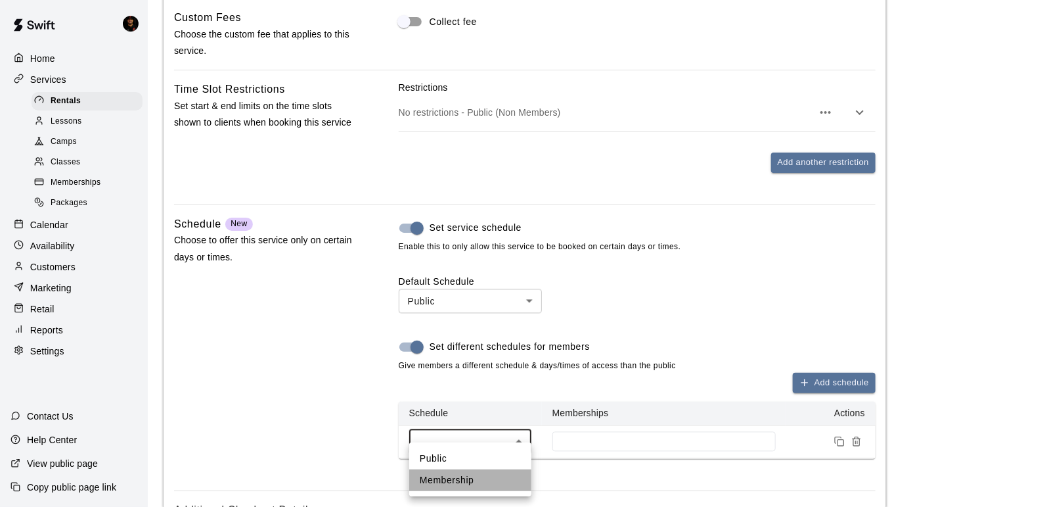
click at [485, 479] on li "Membership" at bounding box center [470, 480] width 122 height 22
type input "***"
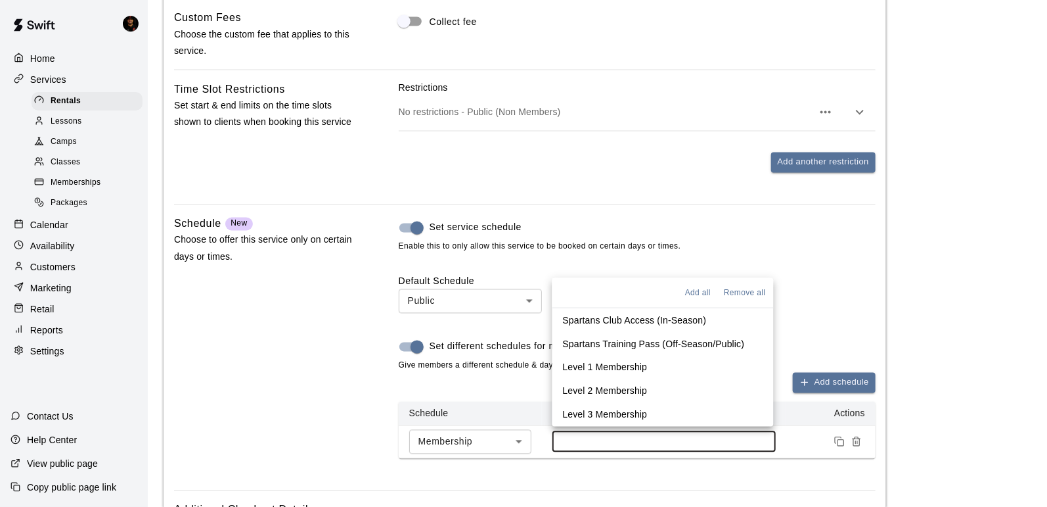
click at [612, 436] on input at bounding box center [664, 441] width 210 height 11
click at [625, 319] on p "Spartans Club Access (In-Season)" at bounding box center [635, 319] width 144 height 13
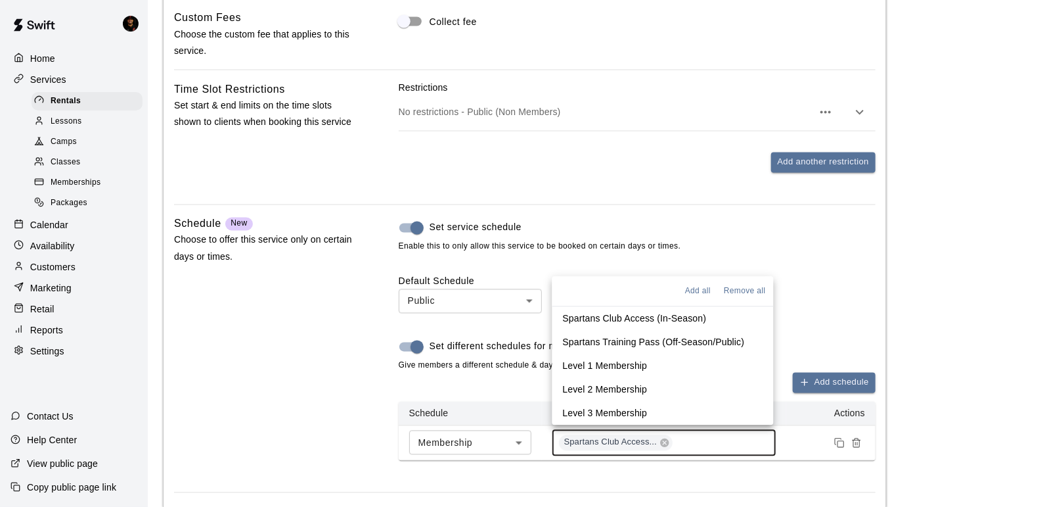
click at [676, 340] on p "Spartans Training Pass (Off-Season/Public)" at bounding box center [654, 342] width 182 height 13
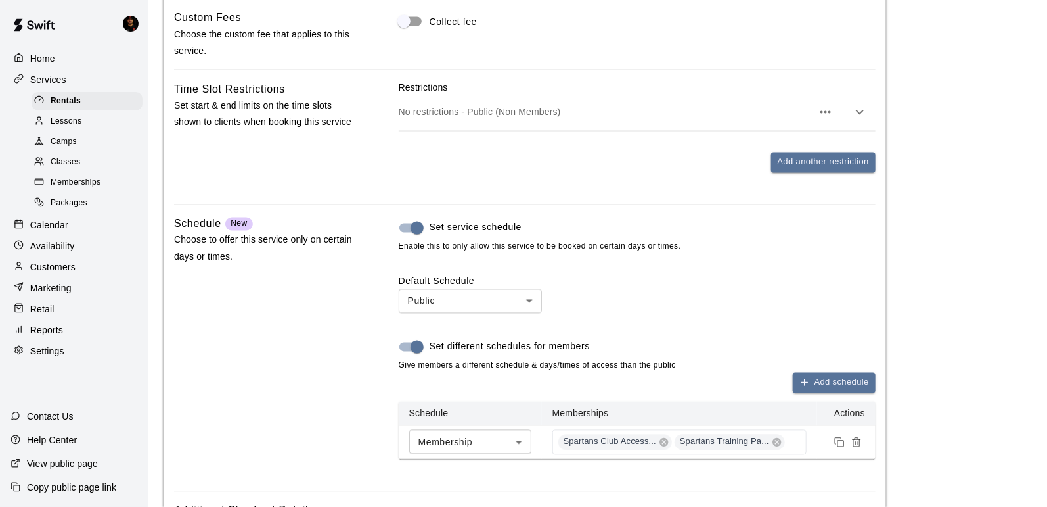
click at [843, 311] on div "Default Schedule Public *** ​ Set different schedules for members Give members …" at bounding box center [637, 367] width 477 height 185
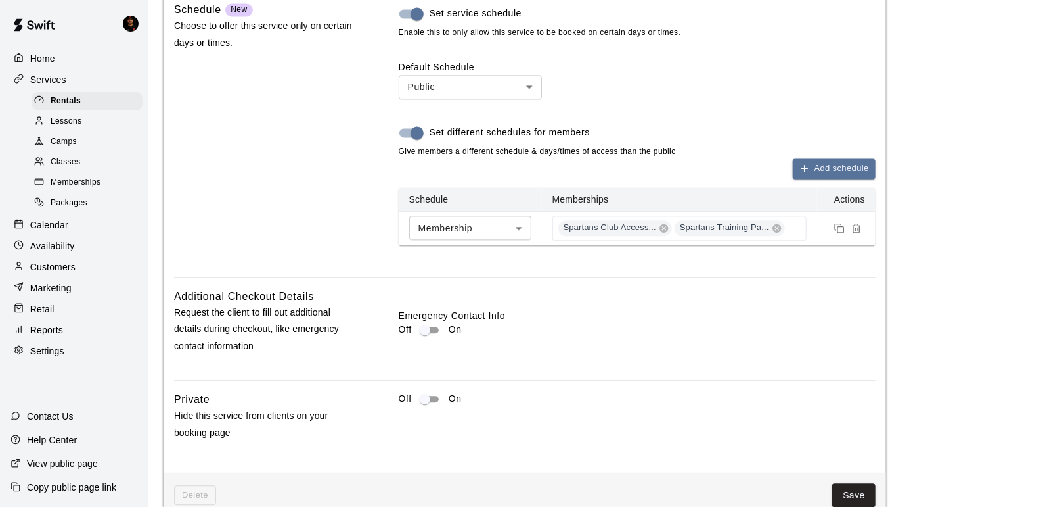
scroll to position [1304, 0]
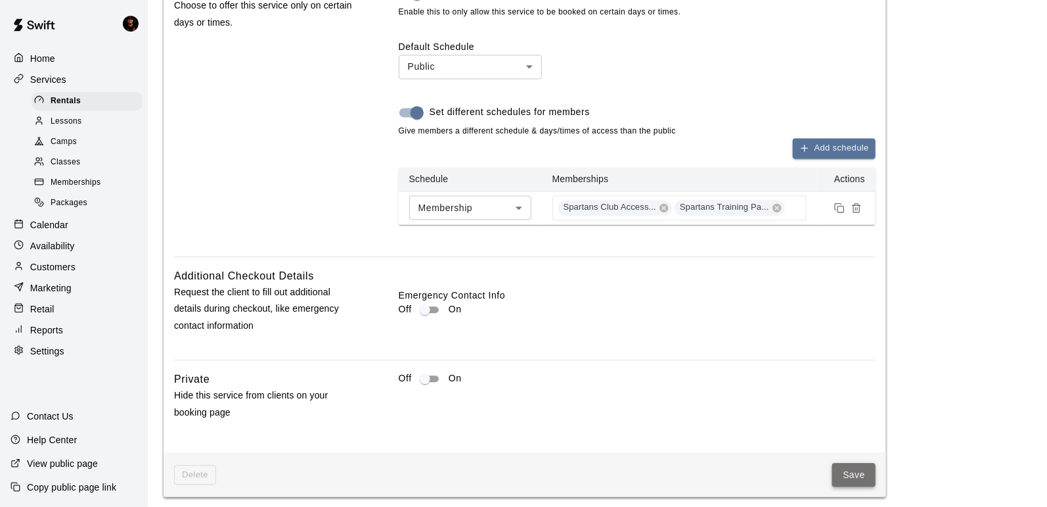
click at [862, 464] on button "Save" at bounding box center [854, 475] width 43 height 24
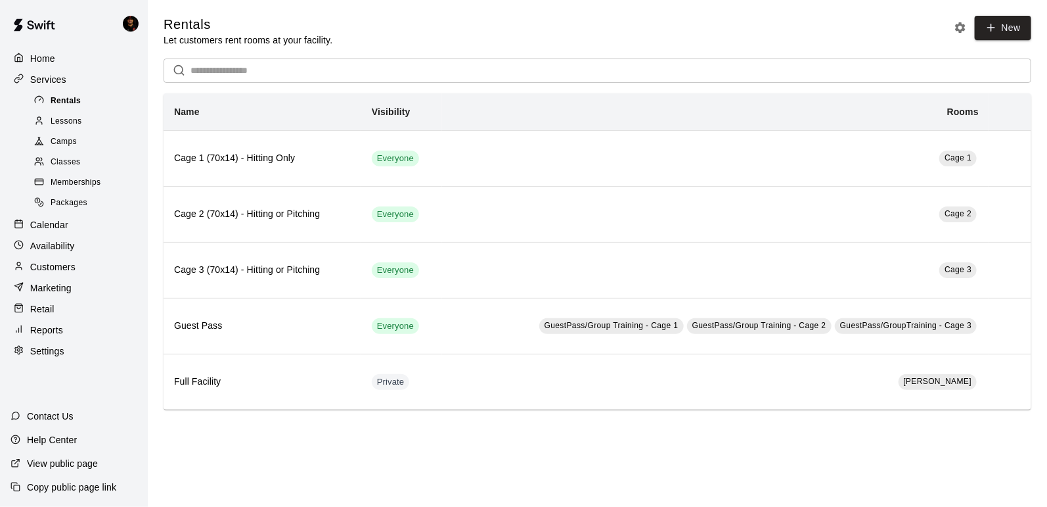
click at [80, 103] on div "Rentals" at bounding box center [87, 101] width 111 height 18
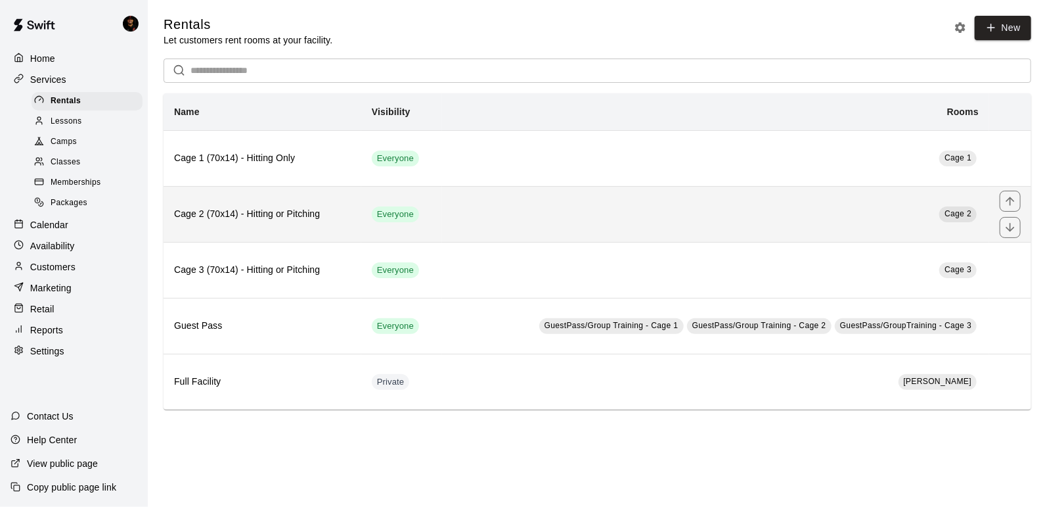
click at [239, 210] on h6 "Cage 2 (70x14) - Hitting or Pitching" at bounding box center [262, 214] width 177 height 14
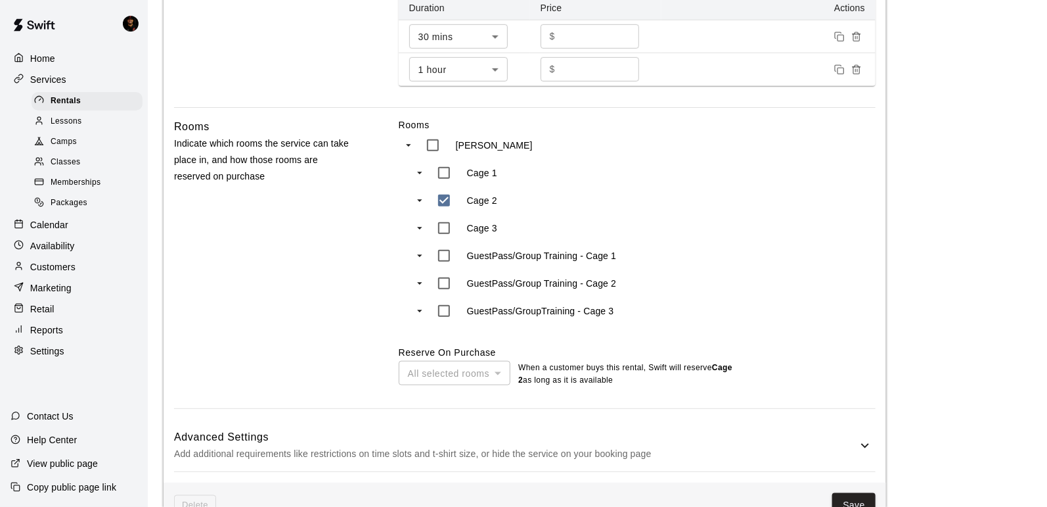
scroll to position [547, 0]
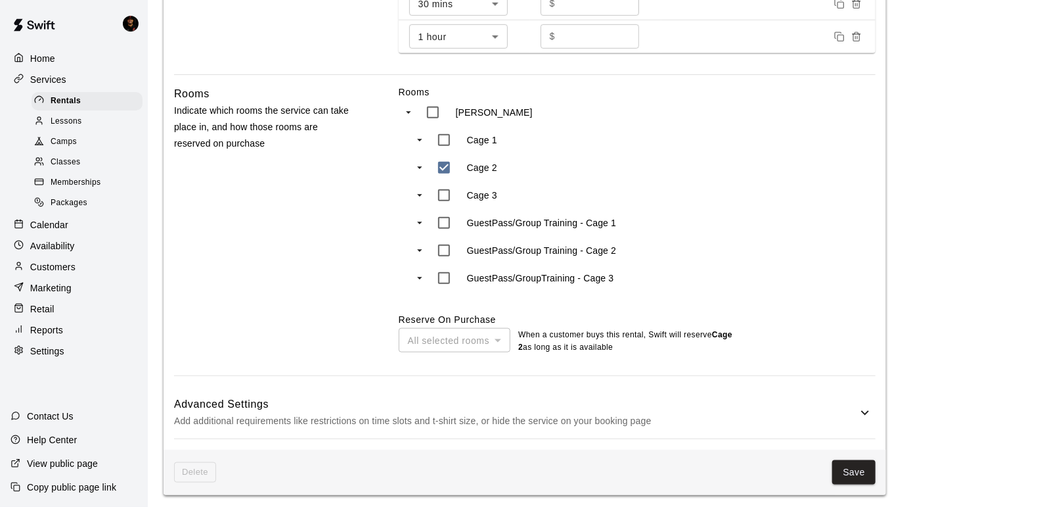
click at [431, 396] on h6 "Advanced Settings" at bounding box center [515, 404] width 683 height 17
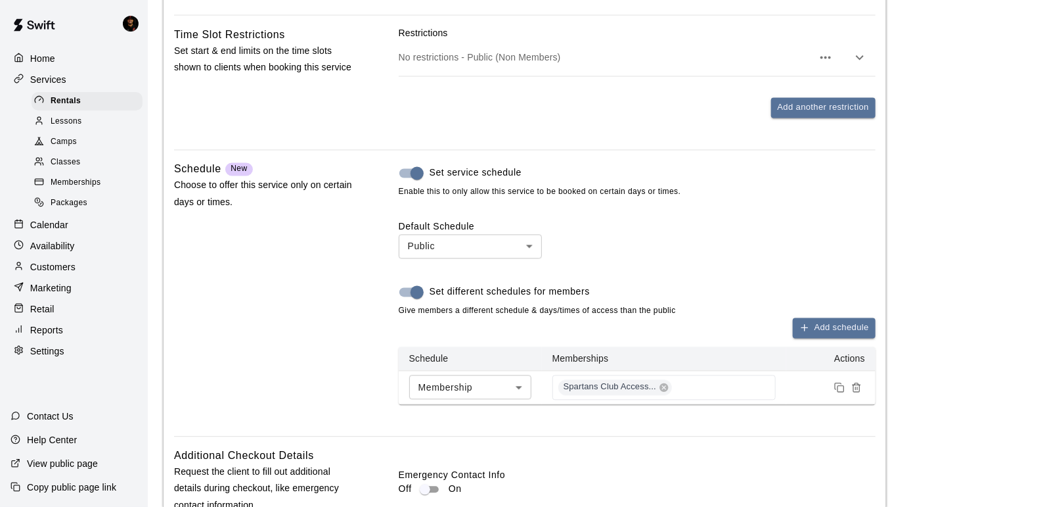
scroll to position [1139, 0]
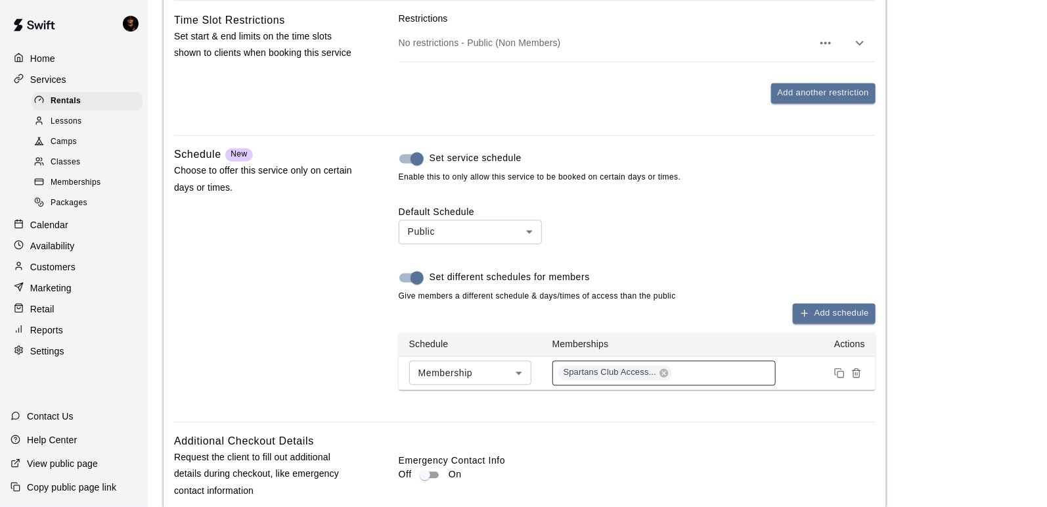
click at [689, 363] on div "Spartans Club Access..." at bounding box center [664, 373] width 223 height 25
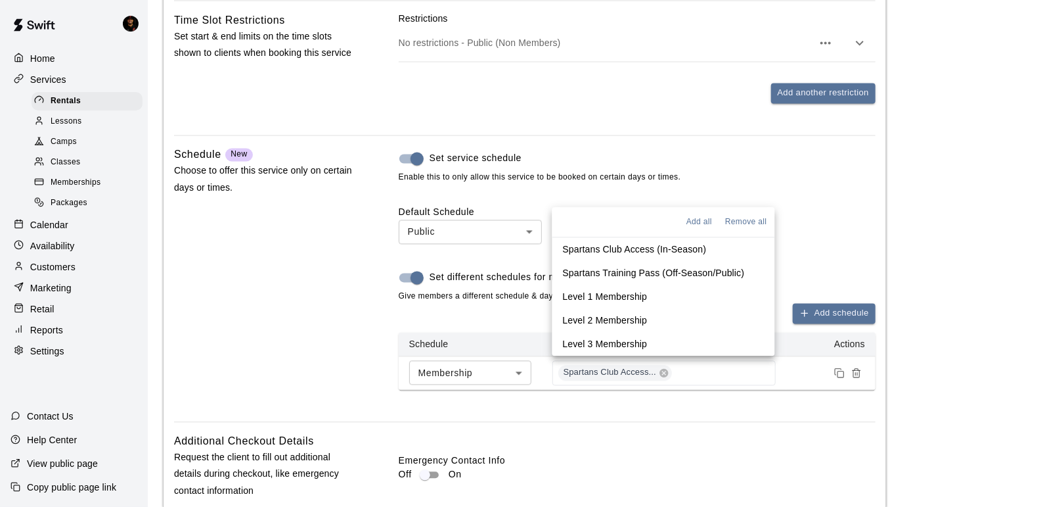
click at [693, 274] on p "Spartans Training Pass (Off-Season/Public)" at bounding box center [654, 273] width 182 height 13
click at [697, 419] on div "Tax Rates Choose the tax rate that applies to this service. Collect tax Custom …" at bounding box center [525, 228] width 702 height 718
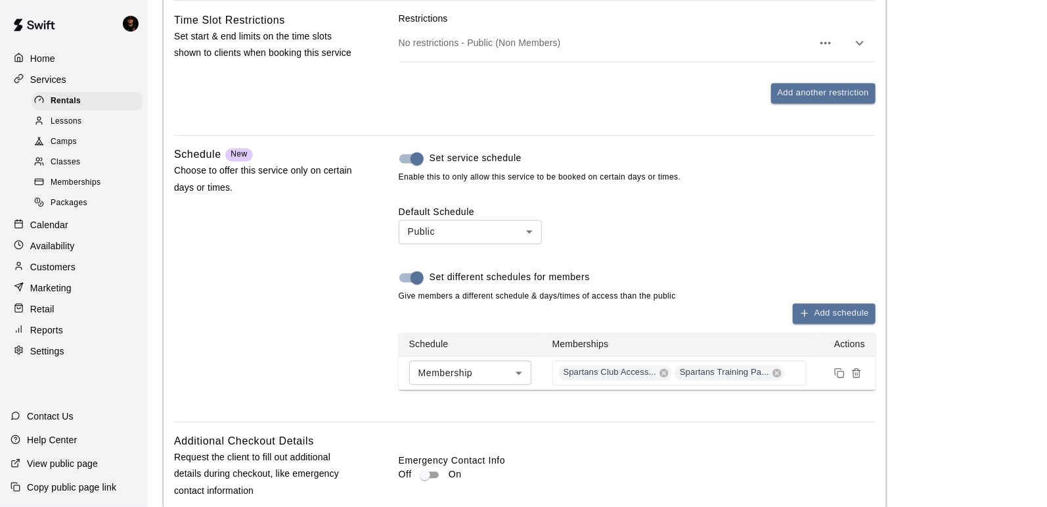
scroll to position [1304, 0]
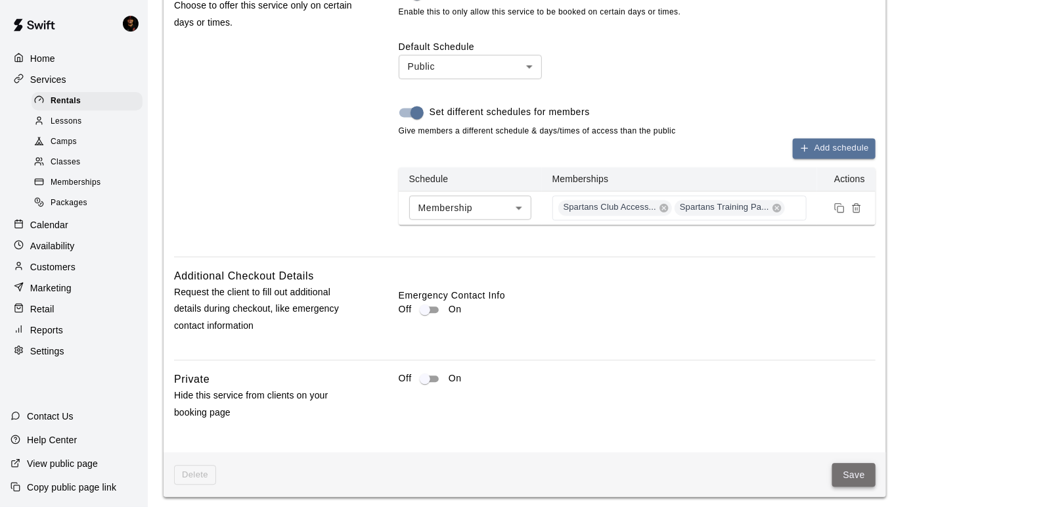
click at [844, 472] on button "Save" at bounding box center [854, 475] width 43 height 24
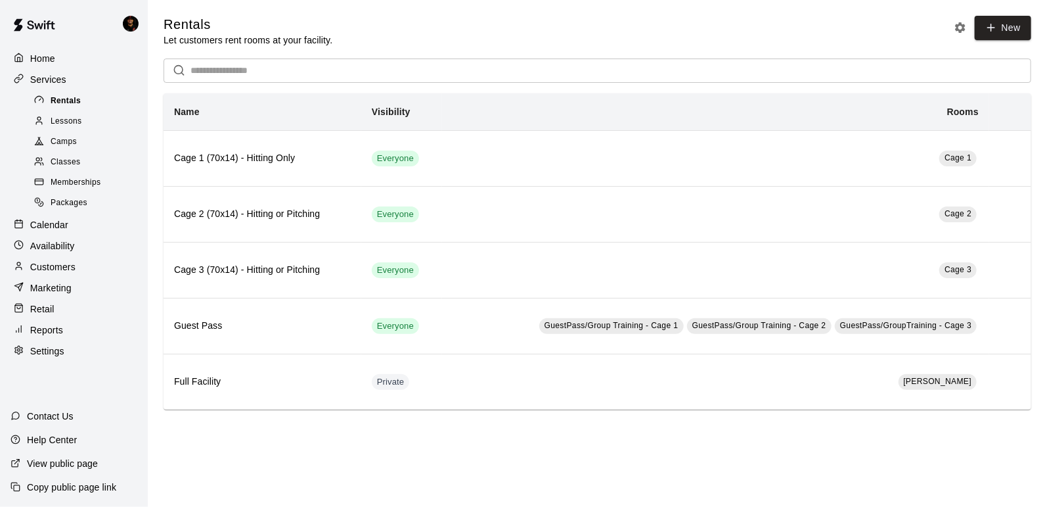
click at [74, 106] on span "Rentals" at bounding box center [66, 101] width 30 height 13
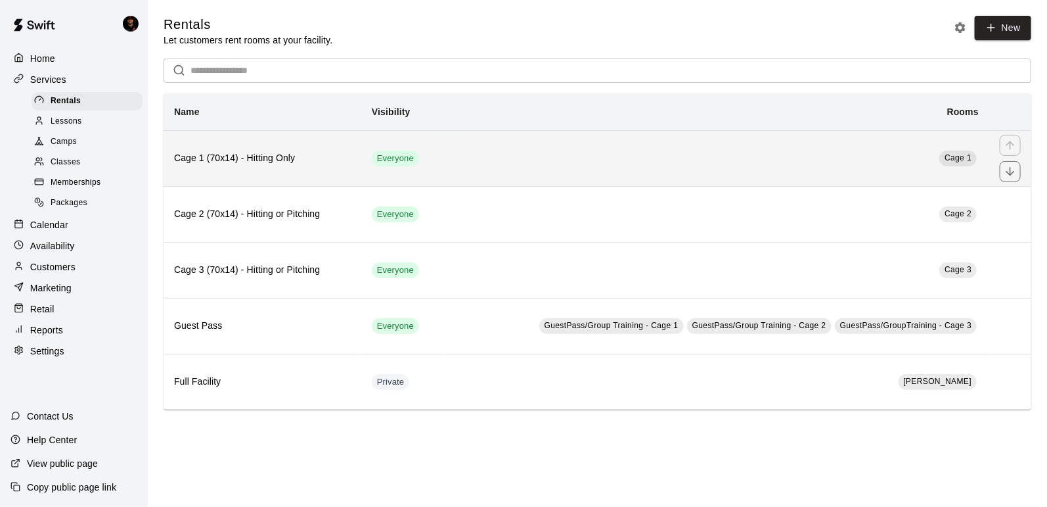
click at [312, 159] on h6 "Cage 1 (70x14) - Hitting Only" at bounding box center [262, 158] width 177 height 14
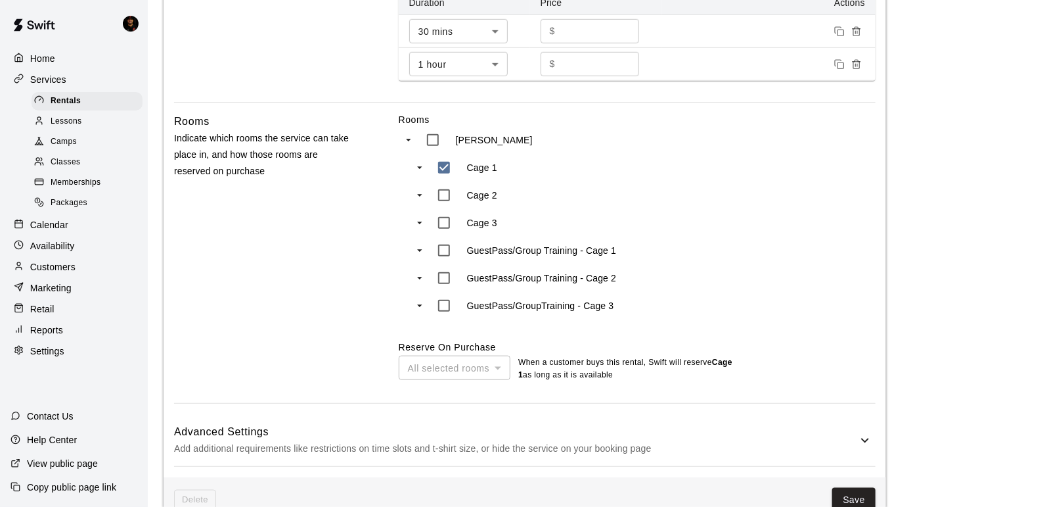
scroll to position [547, 0]
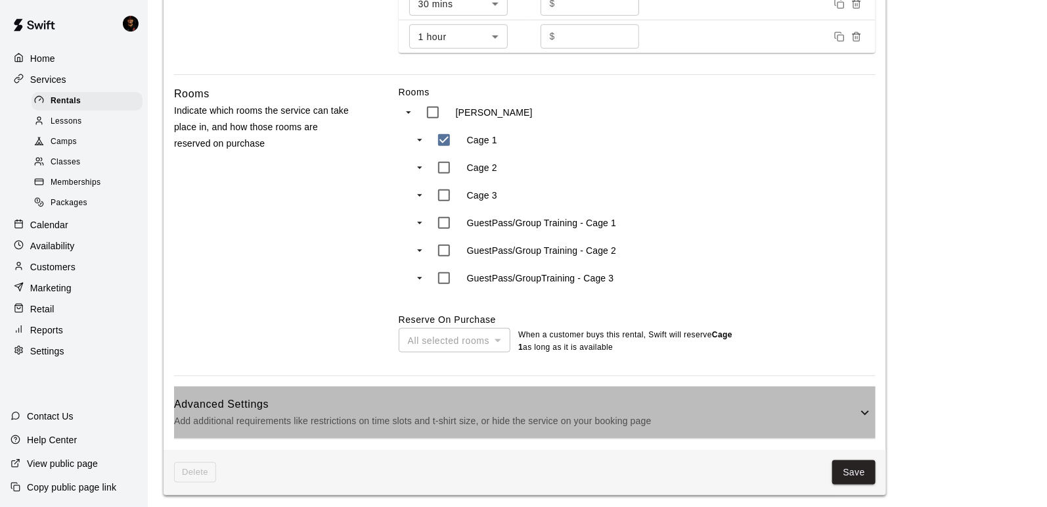
click at [490, 403] on h6 "Advanced Settings" at bounding box center [515, 404] width 683 height 17
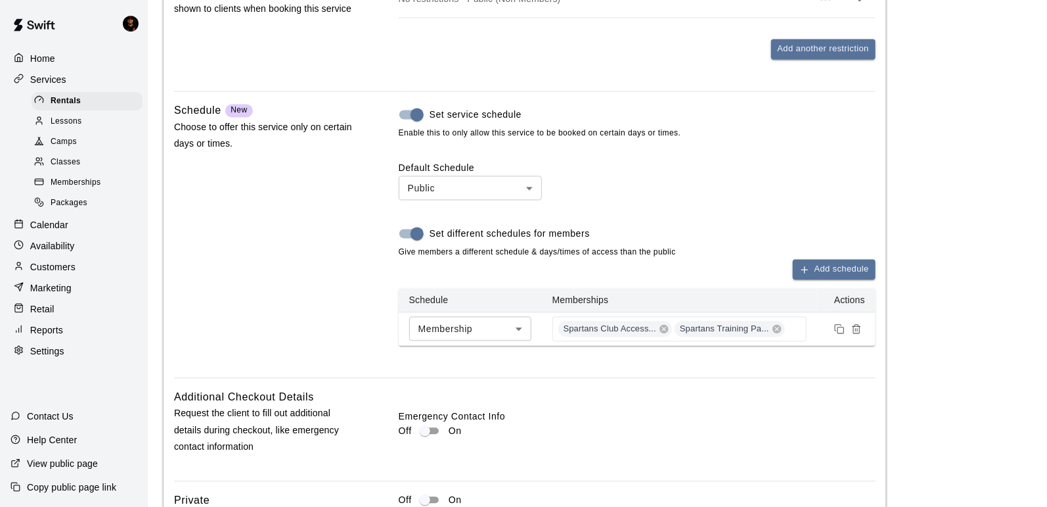
scroll to position [1327, 0]
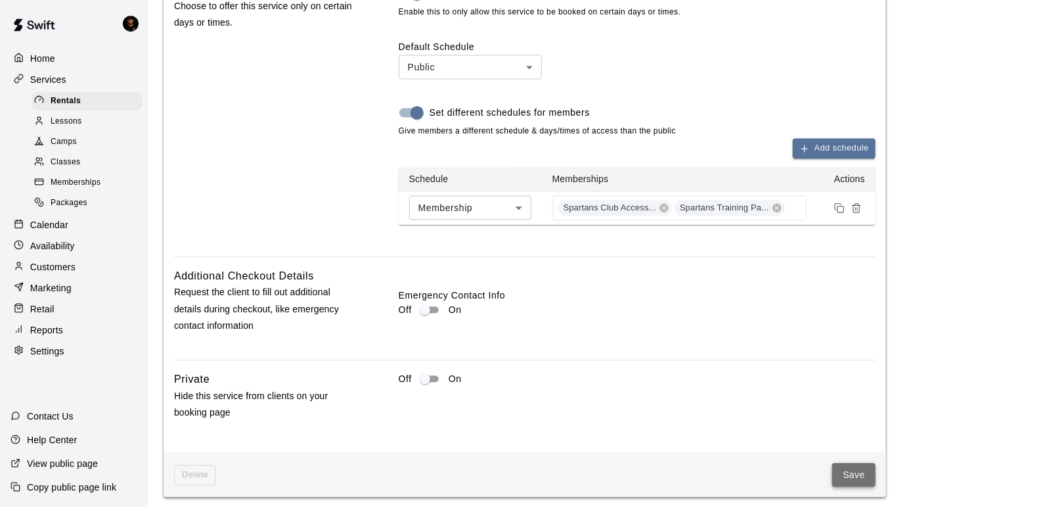
click at [867, 471] on button "Save" at bounding box center [854, 475] width 43 height 24
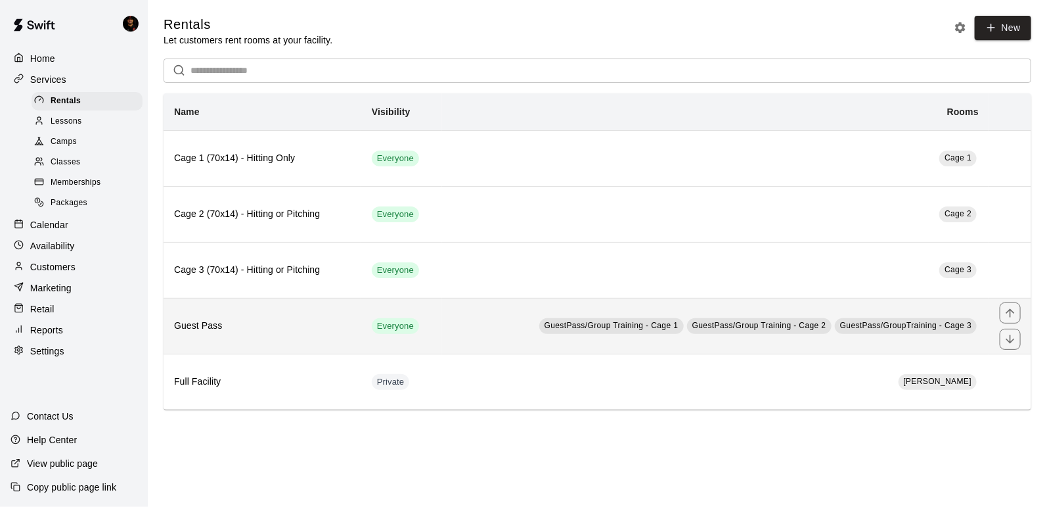
click at [291, 322] on h6 "Guest Pass" at bounding box center [262, 326] width 177 height 14
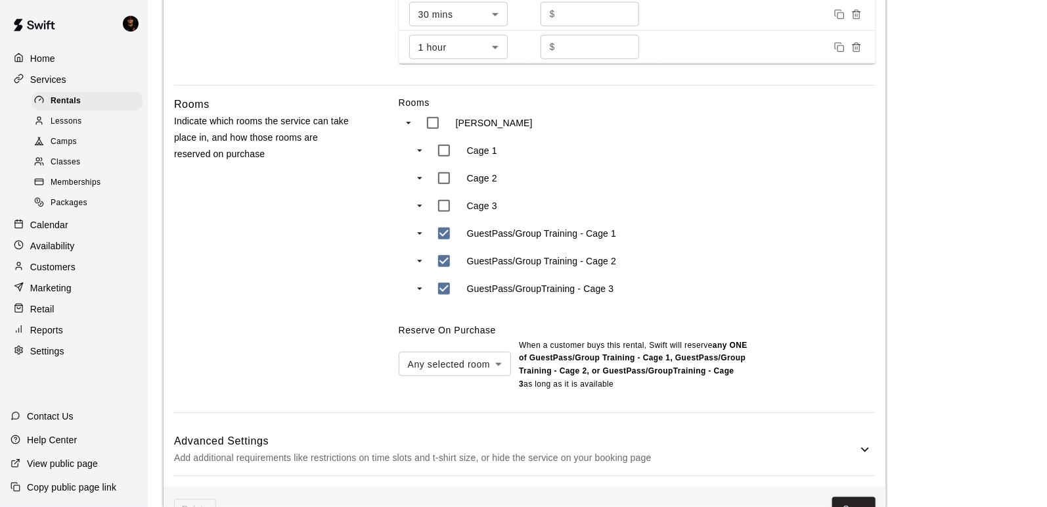
scroll to position [574, 0]
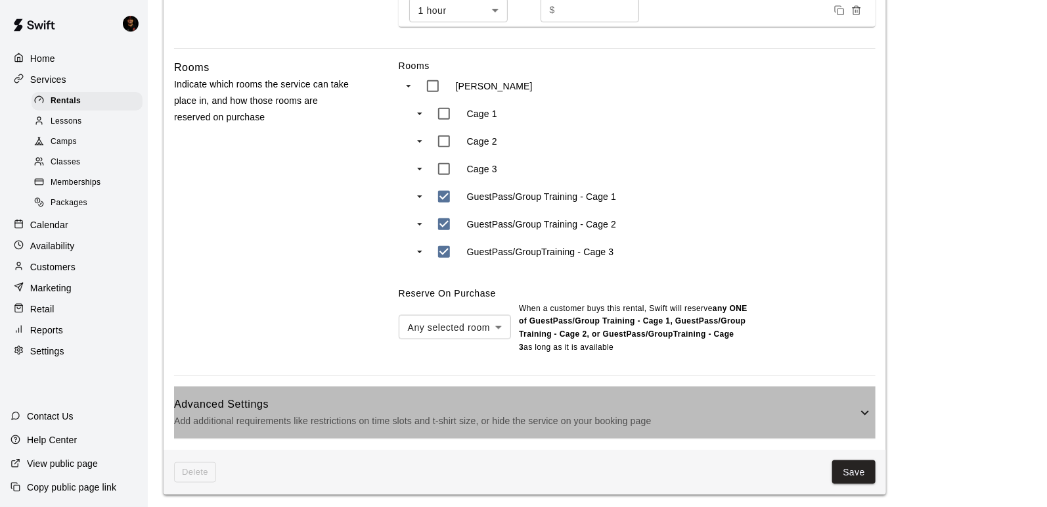
click at [416, 413] on p "Add additional requirements like restrictions on time slots and t-shirt size, o…" at bounding box center [515, 421] width 683 height 16
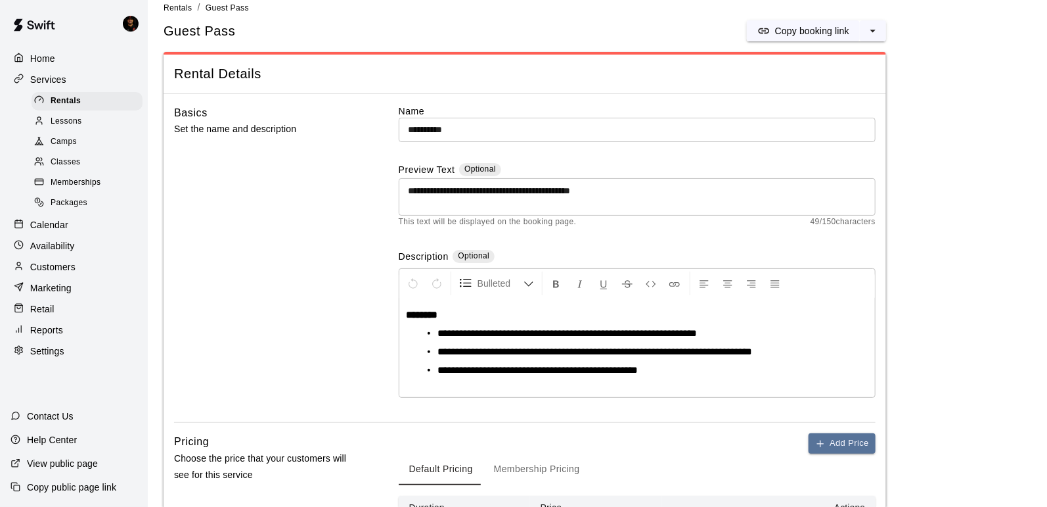
scroll to position [0, 0]
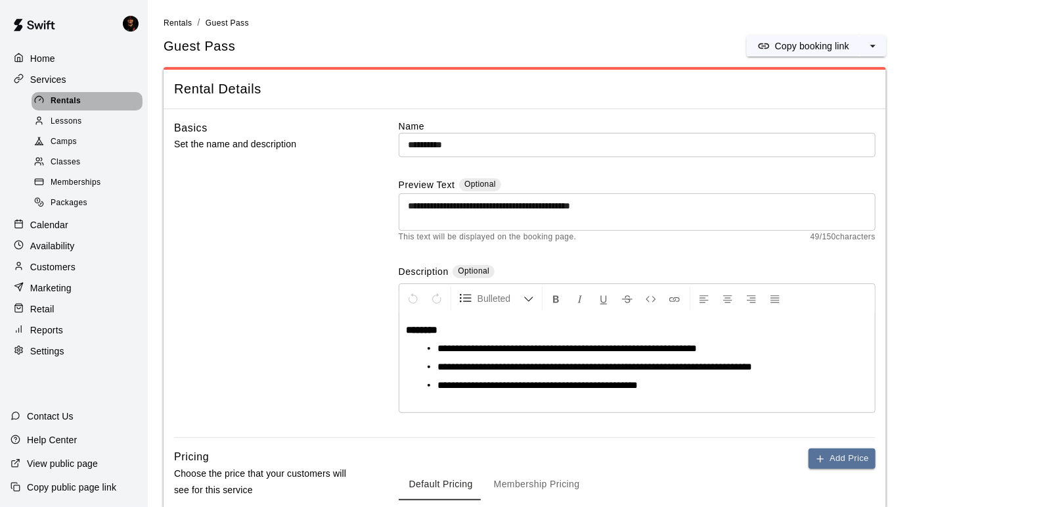
click at [62, 96] on span "Rentals" at bounding box center [66, 101] width 30 height 13
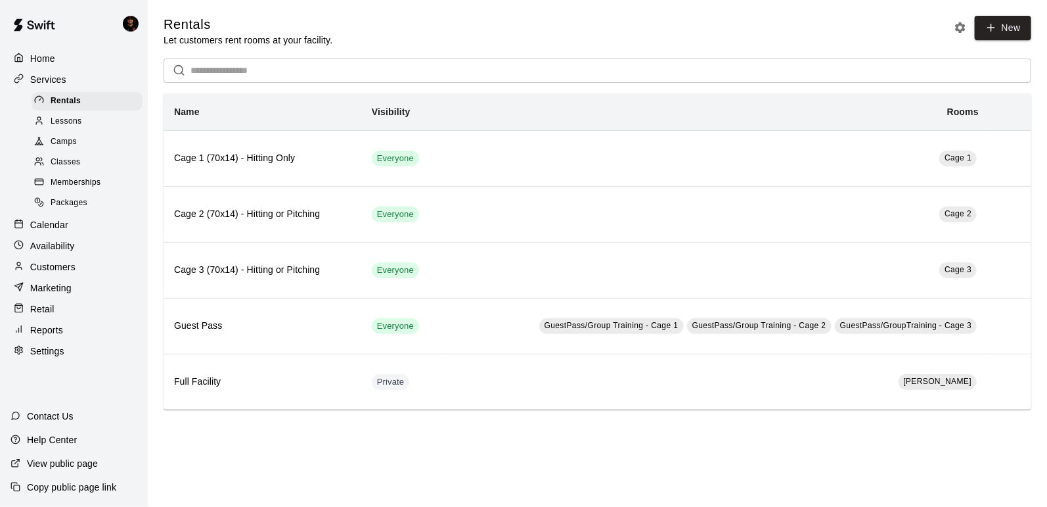
click at [61, 55] on div "Home" at bounding box center [74, 59] width 127 height 20
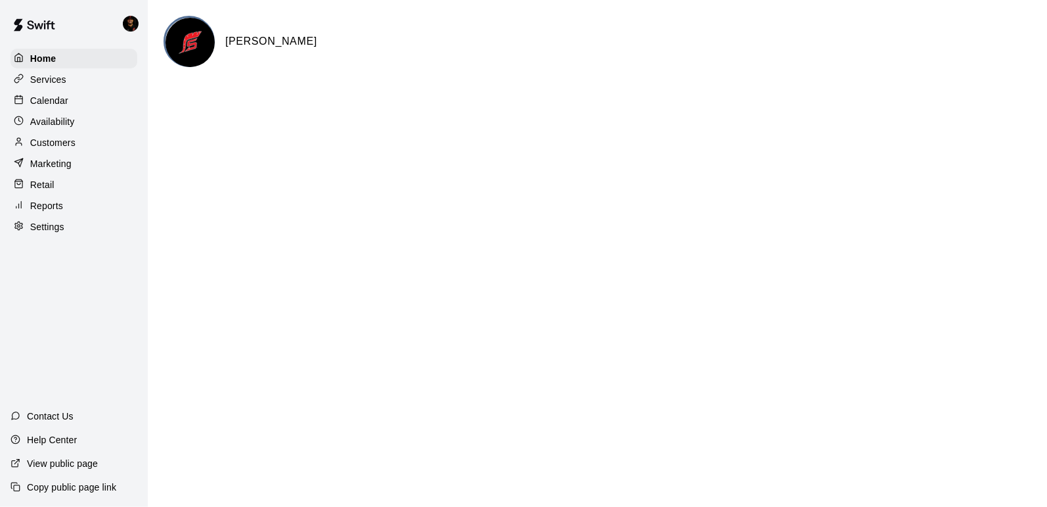
click at [61, 70] on div "Services" at bounding box center [74, 80] width 127 height 20
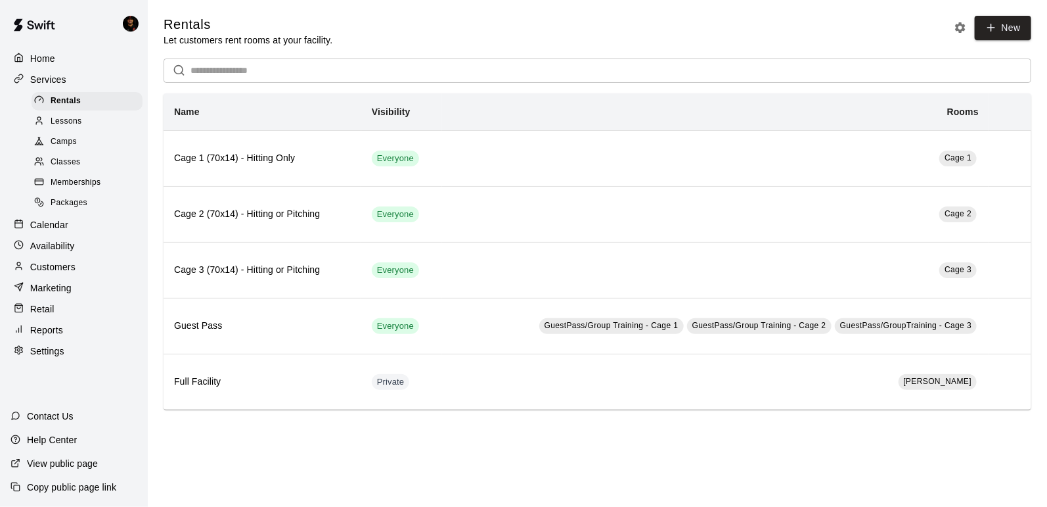
click at [65, 149] on div "Camps" at bounding box center [87, 142] width 111 height 18
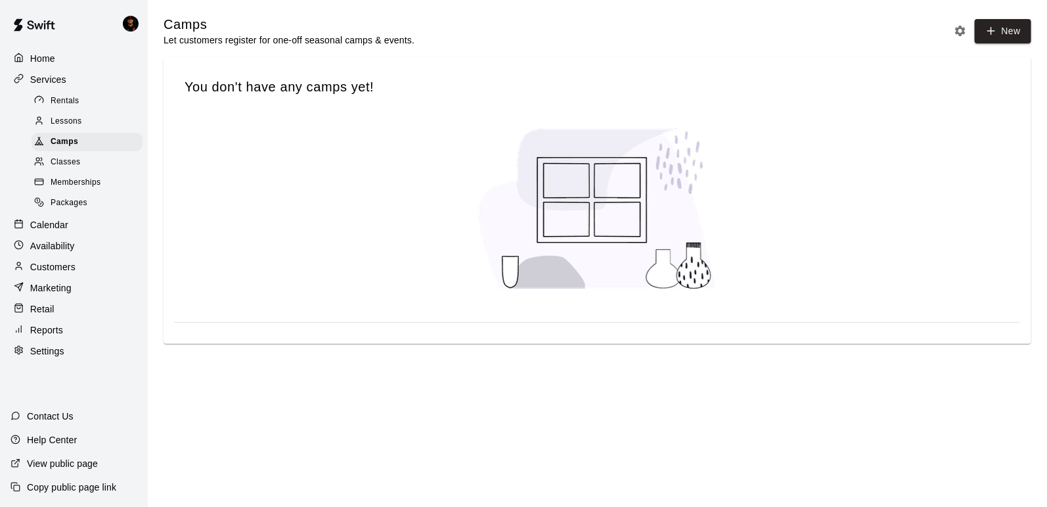
click at [70, 122] on span "Lessons" at bounding box center [67, 121] width 32 height 13
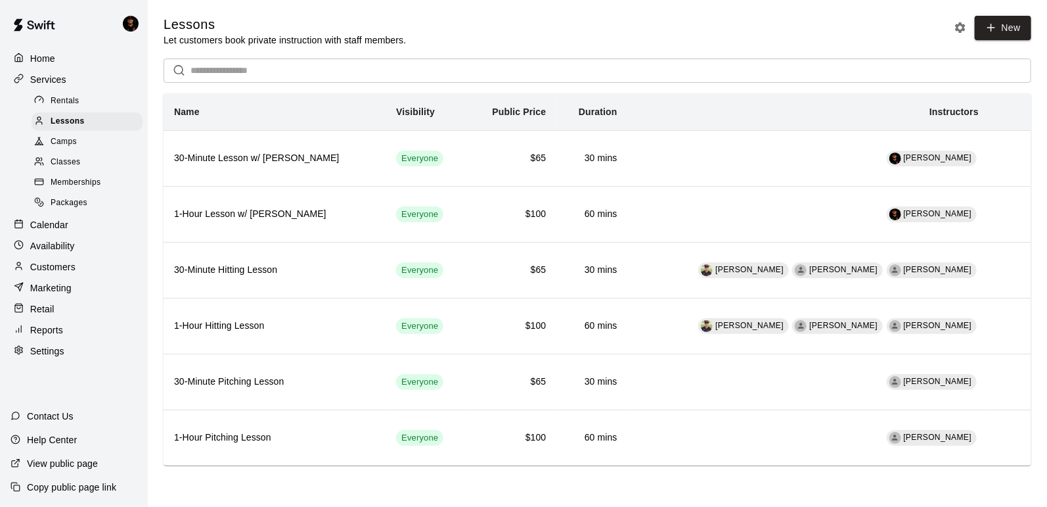
click at [73, 99] on span "Rentals" at bounding box center [65, 101] width 29 height 13
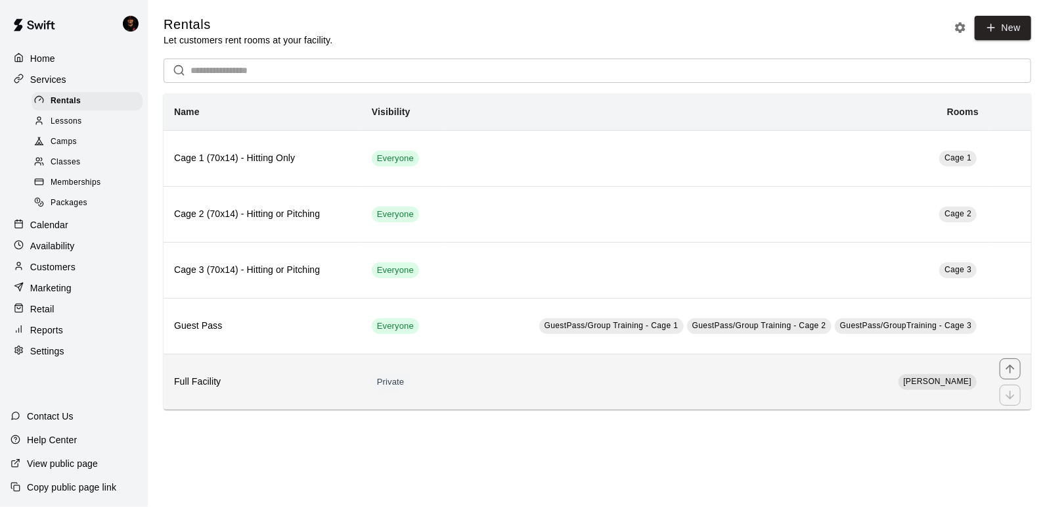
click at [296, 363] on th "Full Facility" at bounding box center [263, 382] width 198 height 56
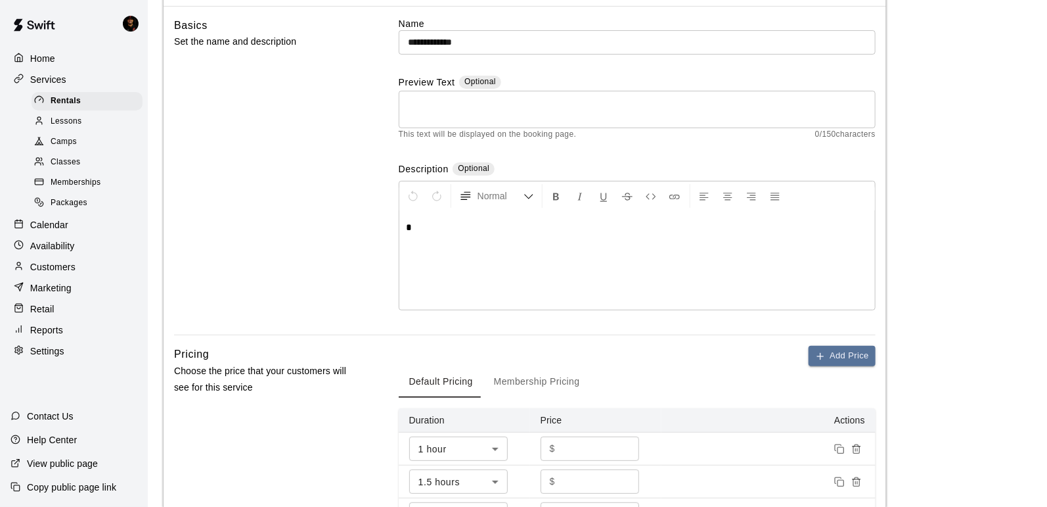
scroll to position [61, 0]
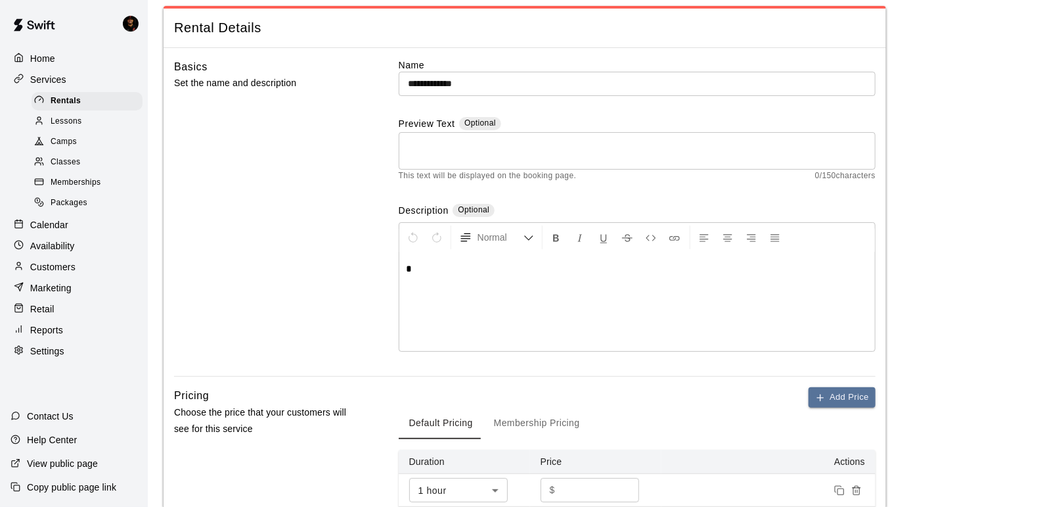
click at [69, 66] on div "Home" at bounding box center [74, 59] width 127 height 20
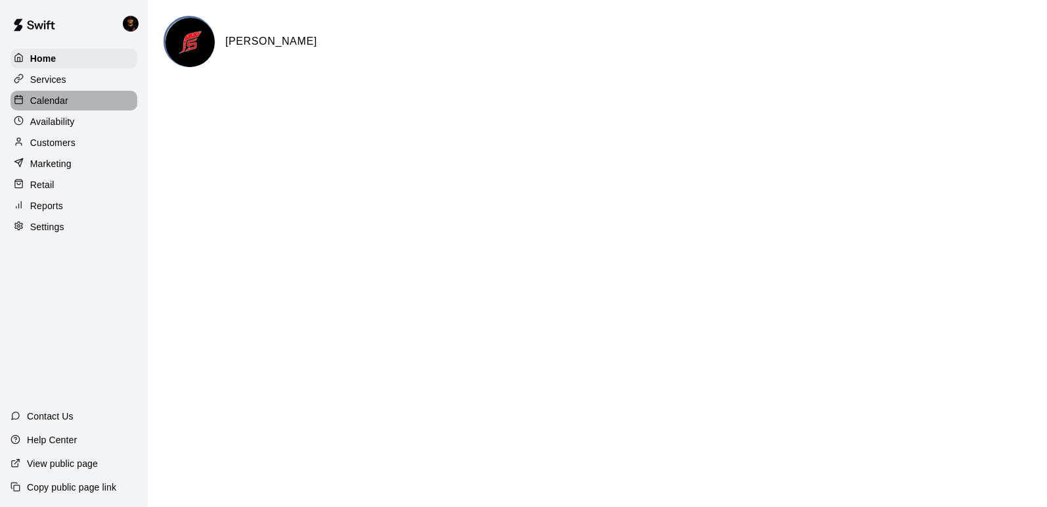
click at [63, 104] on p "Calendar" at bounding box center [49, 100] width 38 height 13
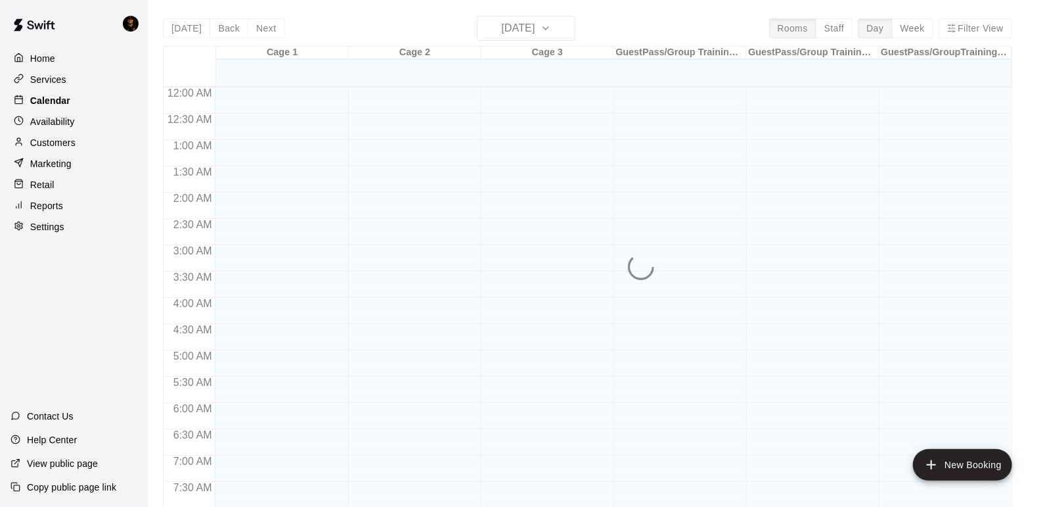
scroll to position [787, 0]
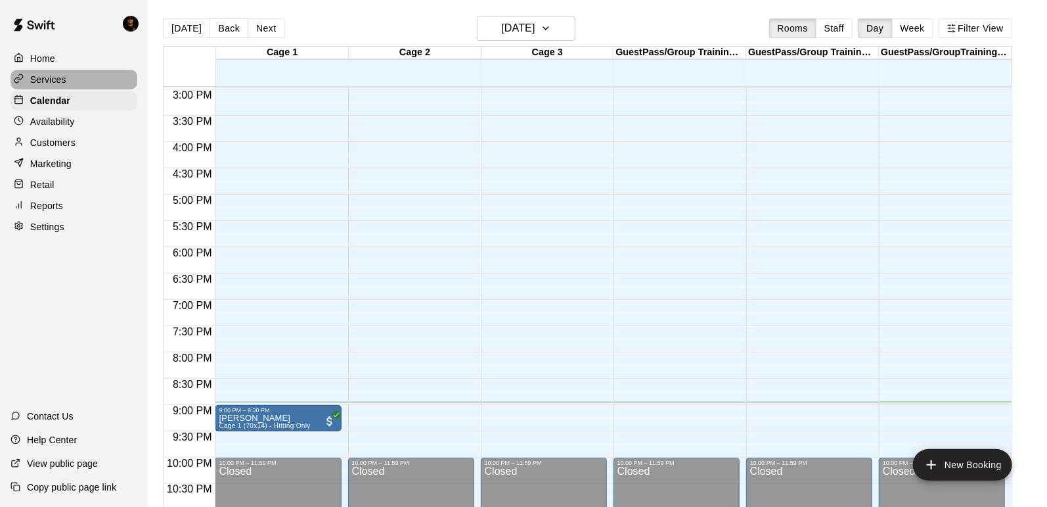
click at [67, 84] on div "Services" at bounding box center [74, 80] width 127 height 20
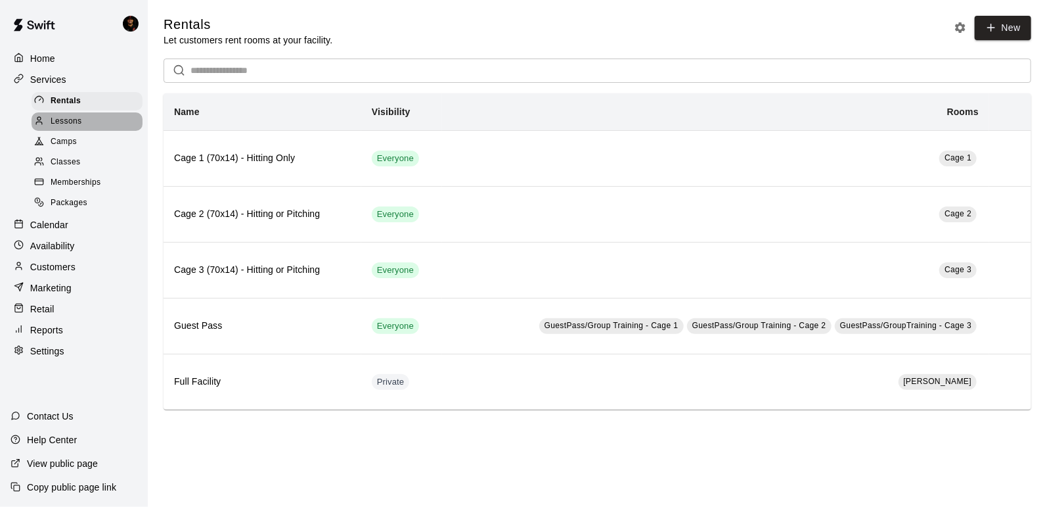
click at [84, 126] on div "Lessons" at bounding box center [87, 121] width 111 height 18
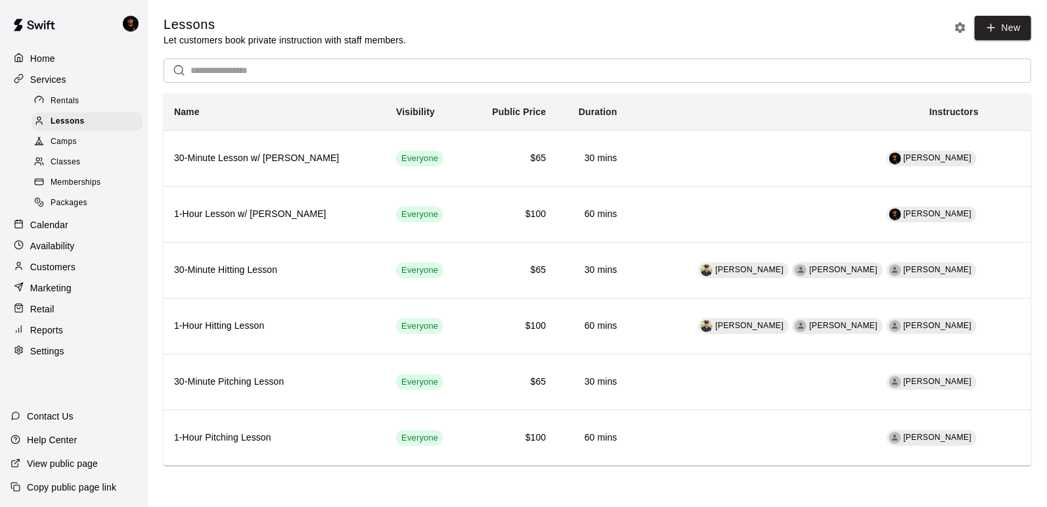
click at [94, 149] on div "Camps" at bounding box center [87, 142] width 111 height 18
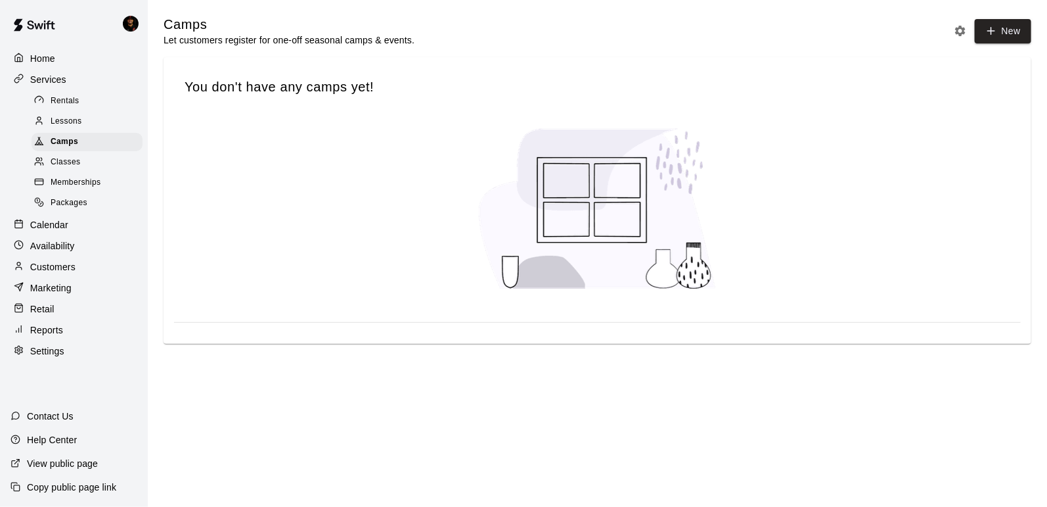
click at [93, 162] on div "Classes" at bounding box center [87, 162] width 111 height 18
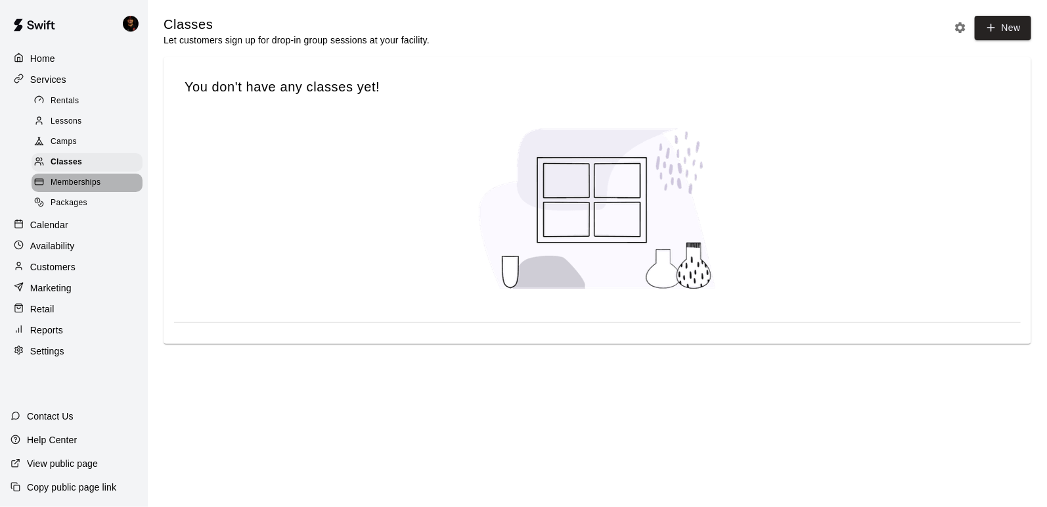
click at [93, 173] on div "Memberships" at bounding box center [87, 182] width 111 height 18
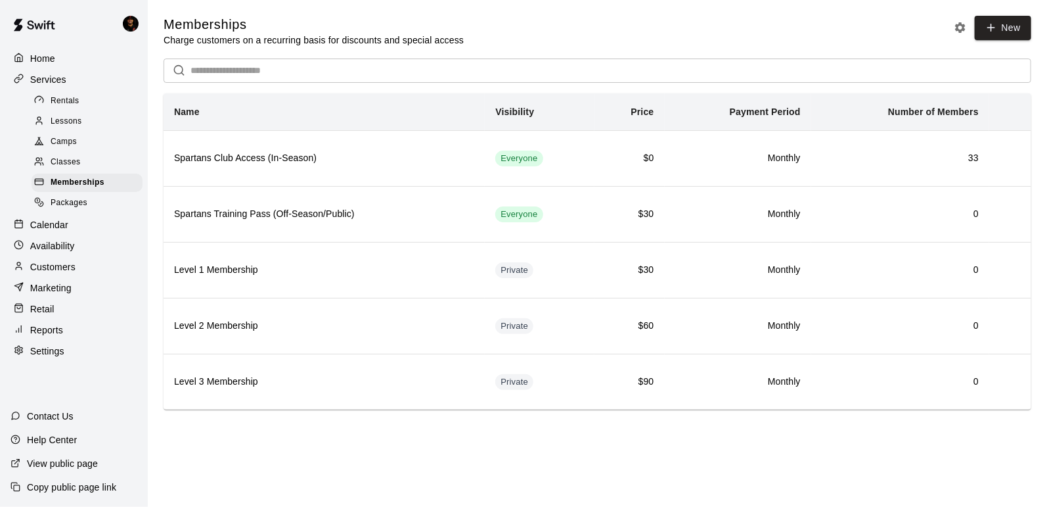
click at [56, 62] on div "Home" at bounding box center [74, 59] width 127 height 20
